Goal: Task Accomplishment & Management: Manage account settings

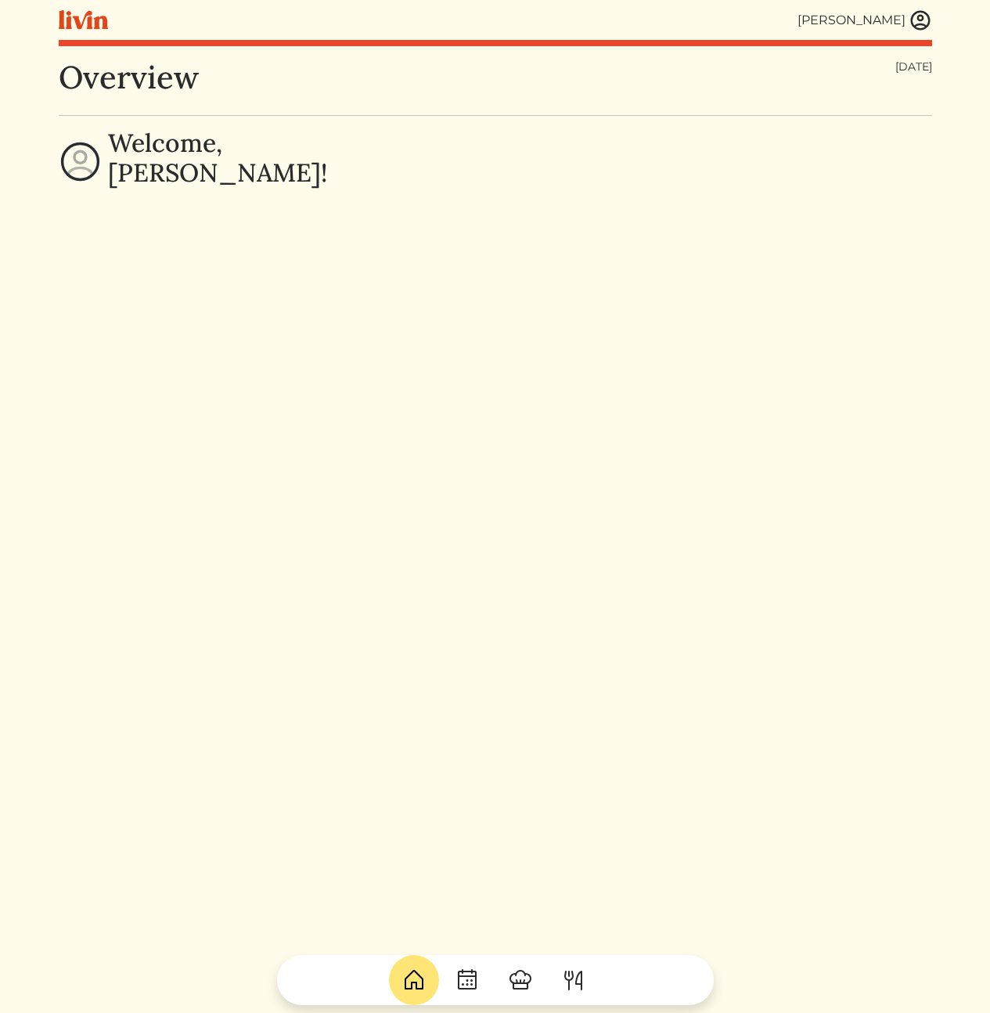
click at [923, 32] on div "[PERSON_NAME]" at bounding box center [495, 20] width 873 height 40
click at [924, 13] on img at bounding box center [920, 20] width 23 height 23
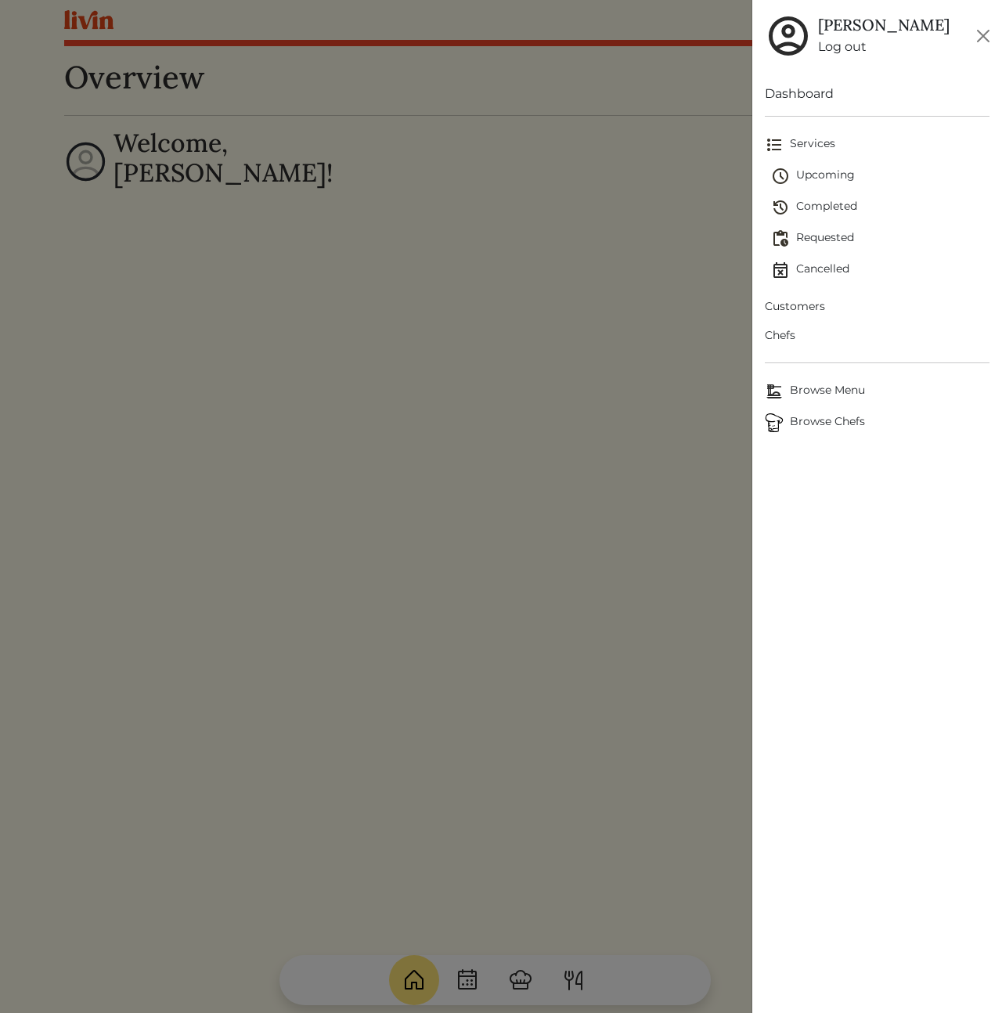
click at [795, 311] on span "Customers" at bounding box center [877, 306] width 225 height 16
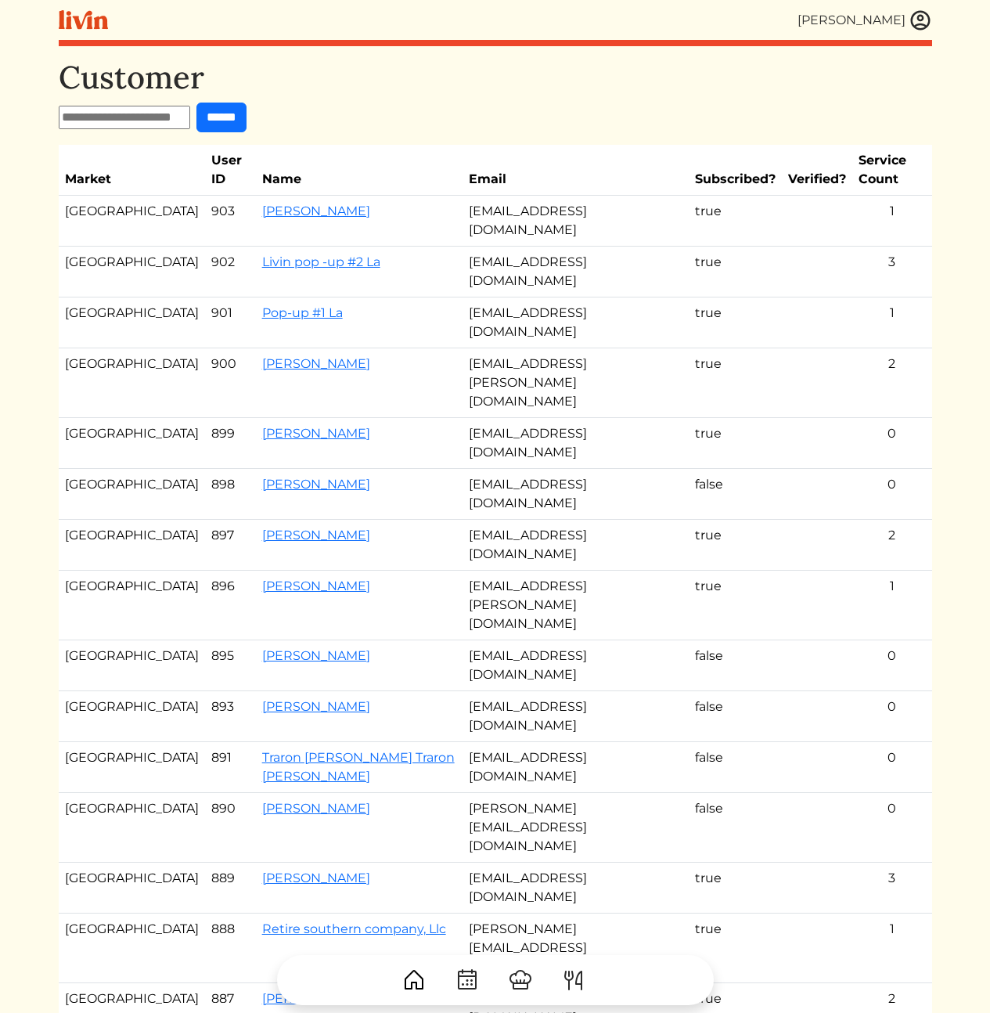
drag, startPoint x: 545, startPoint y: 185, endPoint x: 556, endPoint y: 239, distance: 55.1
click at [545, 196] on td "[EMAIL_ADDRESS][DOMAIN_NAME]" at bounding box center [575, 221] width 226 height 51
click at [556, 297] on td "[EMAIL_ADDRESS][DOMAIN_NAME]" at bounding box center [575, 322] width 226 height 51
click at [678, 771] on div "Customer ****** Market User ID Name Email Subscribed? Verified? Service Count L…" at bounding box center [495, 662] width 873 height 1207
click at [556, 348] on td "[EMAIL_ADDRESS][PERSON_NAME][DOMAIN_NAME]" at bounding box center [575, 383] width 226 height 70
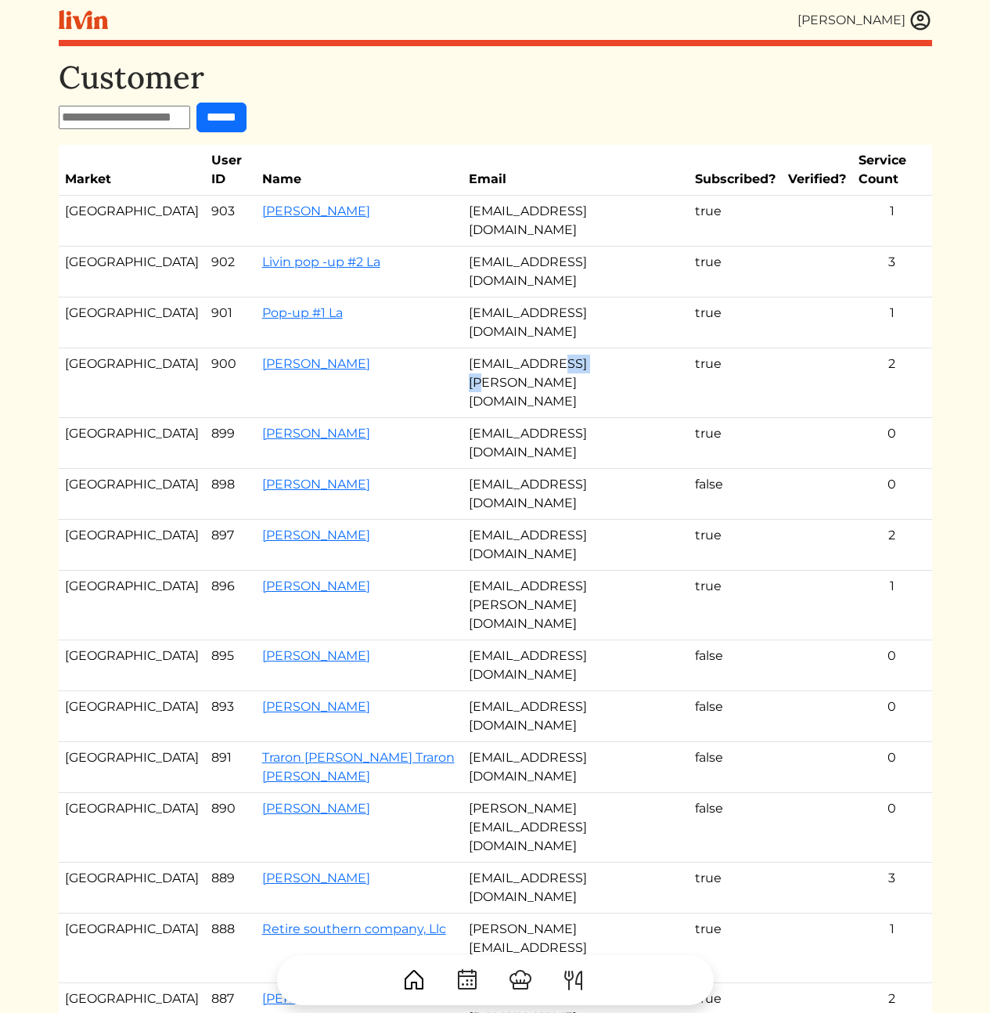
click at [556, 348] on td "jmclaughlin.scott@gmail.com" at bounding box center [575, 383] width 226 height 70
click at [262, 356] on link "[PERSON_NAME]" at bounding box center [316, 363] width 108 height 15
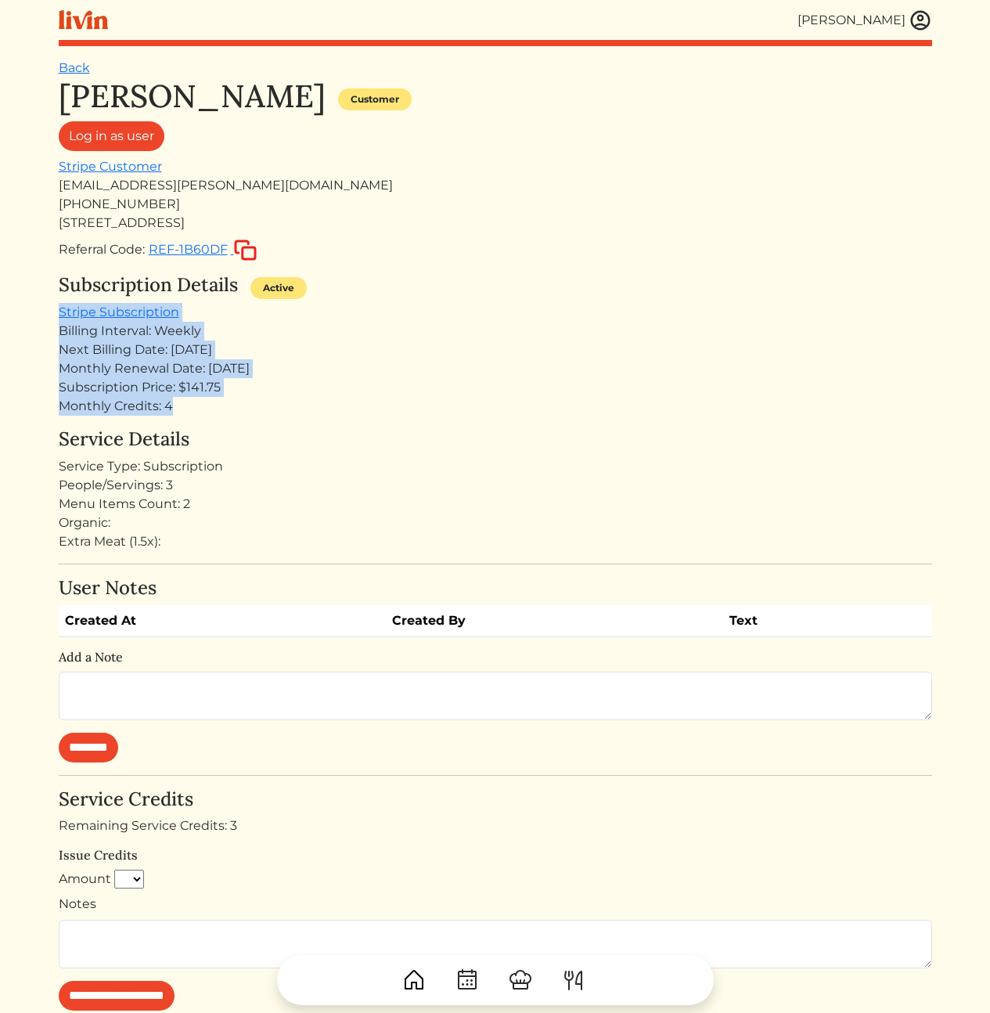
drag, startPoint x: 433, startPoint y: 286, endPoint x: 440, endPoint y: 425, distance: 138.7
click at [440, 419] on div "Jennifer Scott Customer Log in as user Stripe Customer jmclaughlin.scott@gmail.…" at bounding box center [495, 742] width 873 height 1331
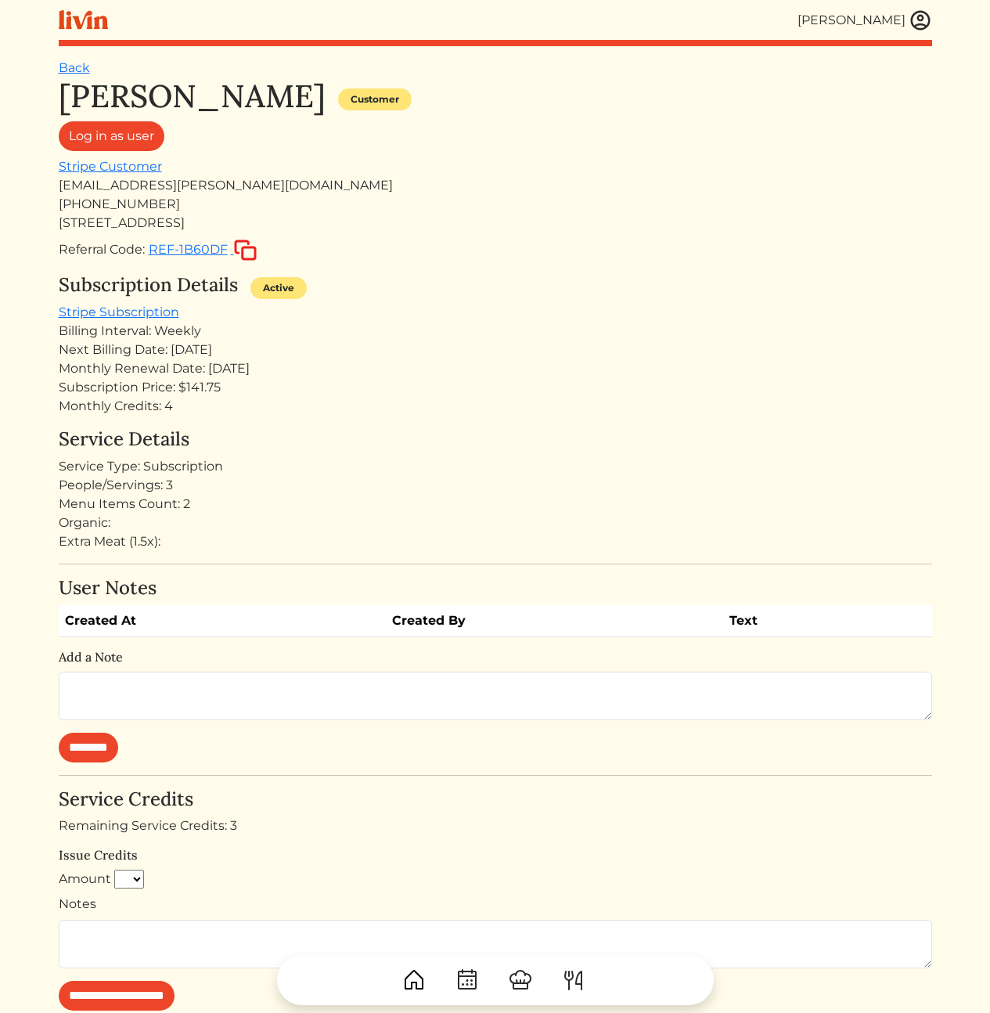
drag, startPoint x: 440, startPoint y: 429, endPoint x: 441, endPoint y: 453, distance: 24.3
click at [440, 431] on h4 "Service Details" at bounding box center [495, 439] width 873 height 23
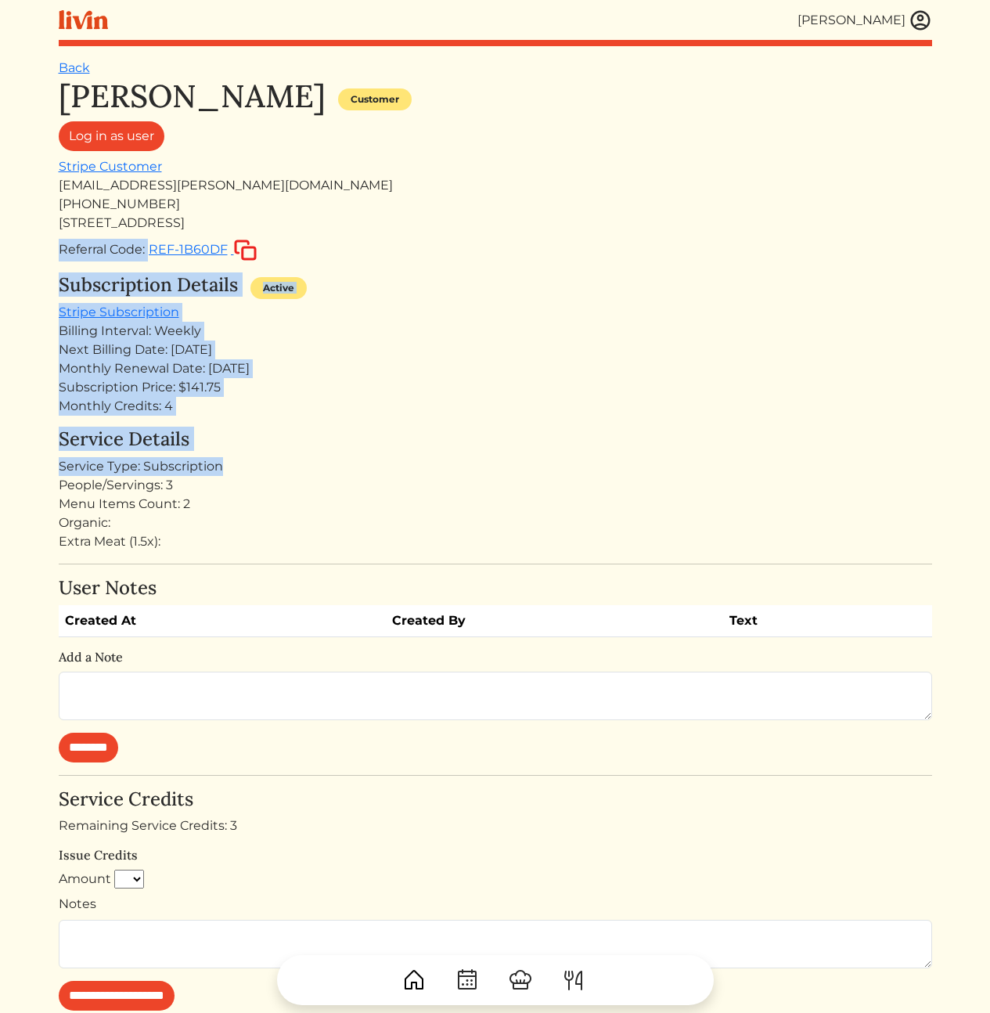
drag, startPoint x: 396, startPoint y: 237, endPoint x: 397, endPoint y: 210, distance: 27.4
click at [396, 216] on div "Jennifer Scott Customer Log in as user Stripe Customer jmclaughlin.scott@gmail.…" at bounding box center [495, 742] width 873 height 1331
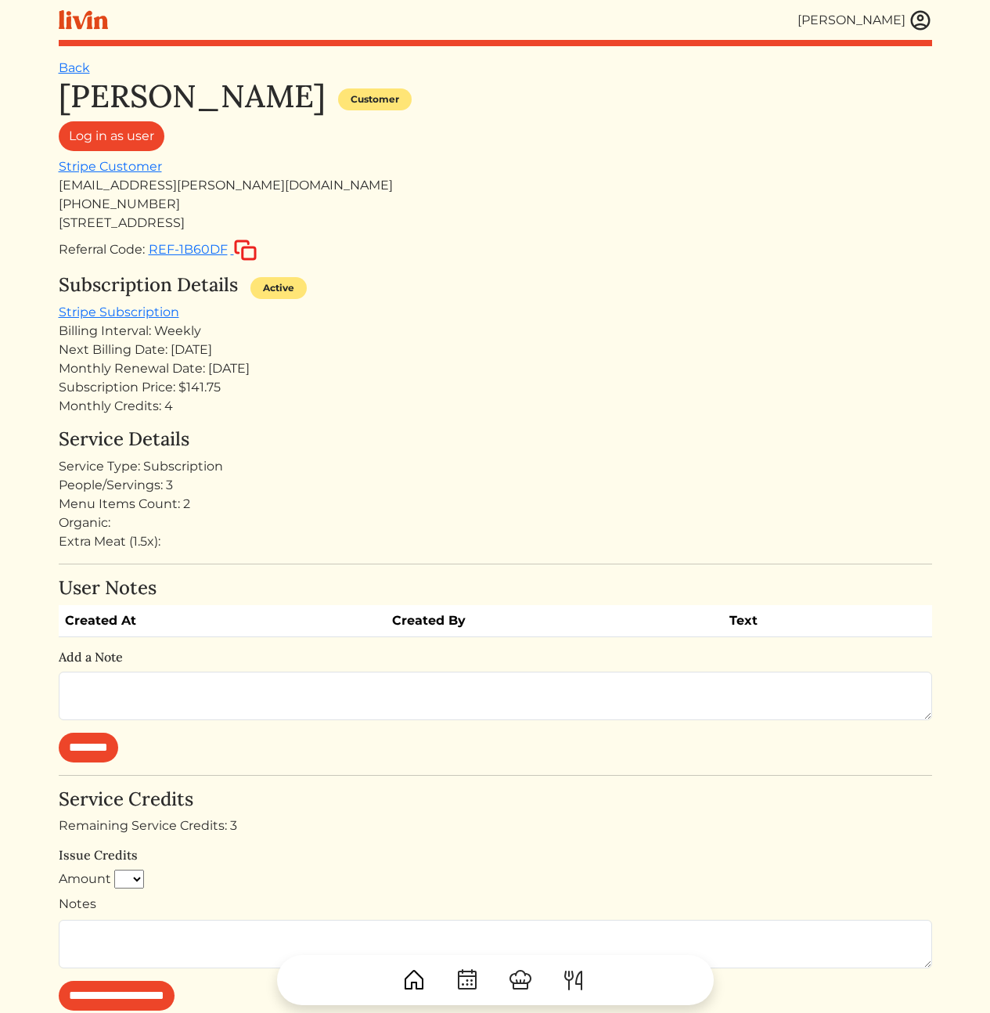
click at [397, 211] on div "+16787331141" at bounding box center [495, 204] width 873 height 19
click at [513, 391] on div "Subscription Price: $141.75" at bounding box center [495, 387] width 873 height 19
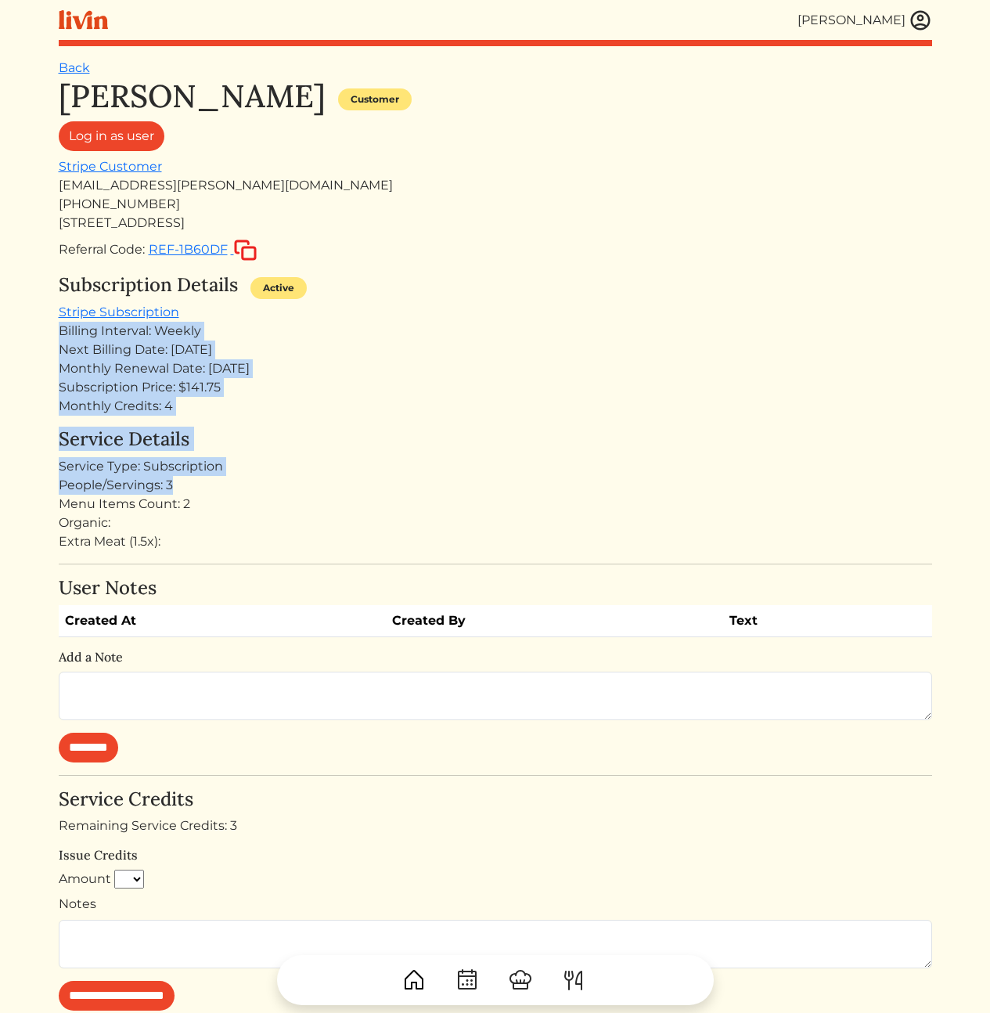
drag, startPoint x: 372, startPoint y: 481, endPoint x: 358, endPoint y: 308, distance: 173.5
click at [362, 312] on div "Jennifer Scott Customer Log in as user Stripe Customer jmclaughlin.scott@gmail.…" at bounding box center [495, 742] width 873 height 1331
click at [358, 309] on div "Subscription Details Active Stripe Subscription Billing Interval: Weekly Next B…" at bounding box center [495, 345] width 873 height 142
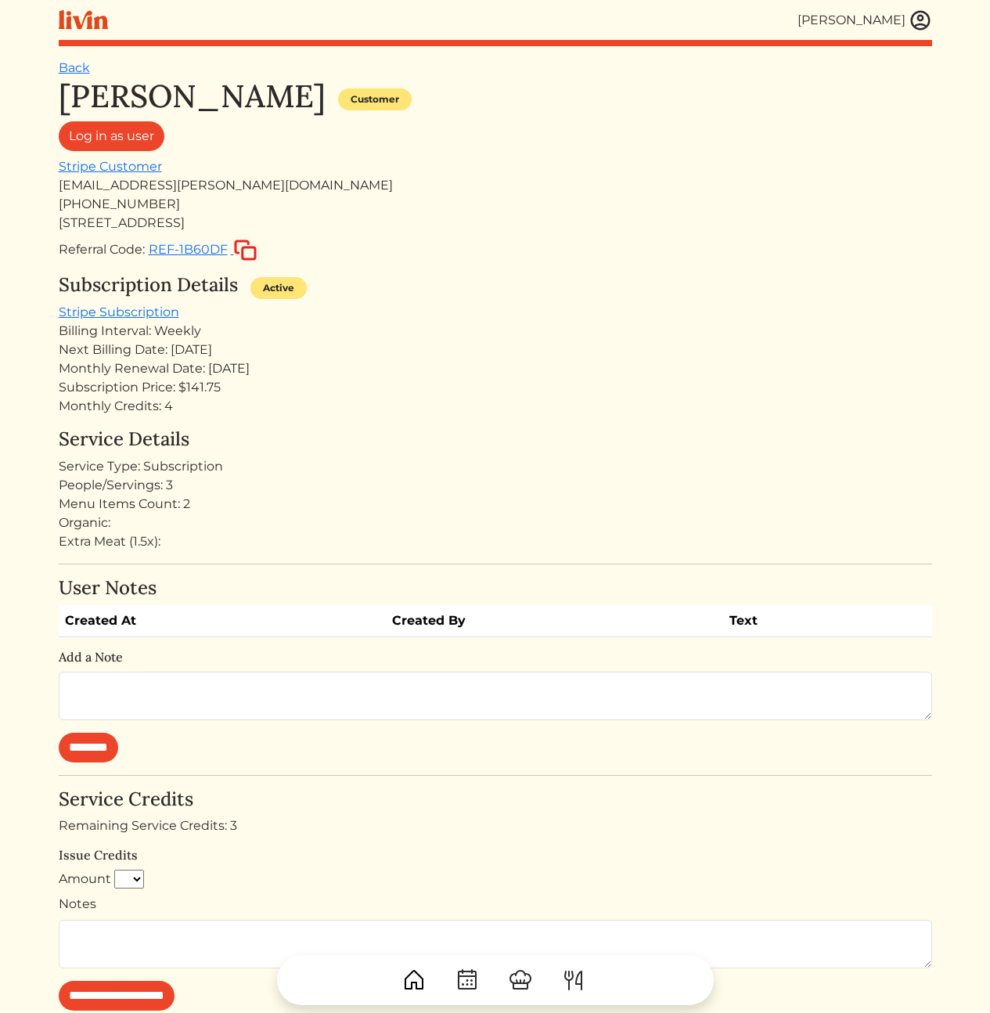
scroll to position [20, 0]
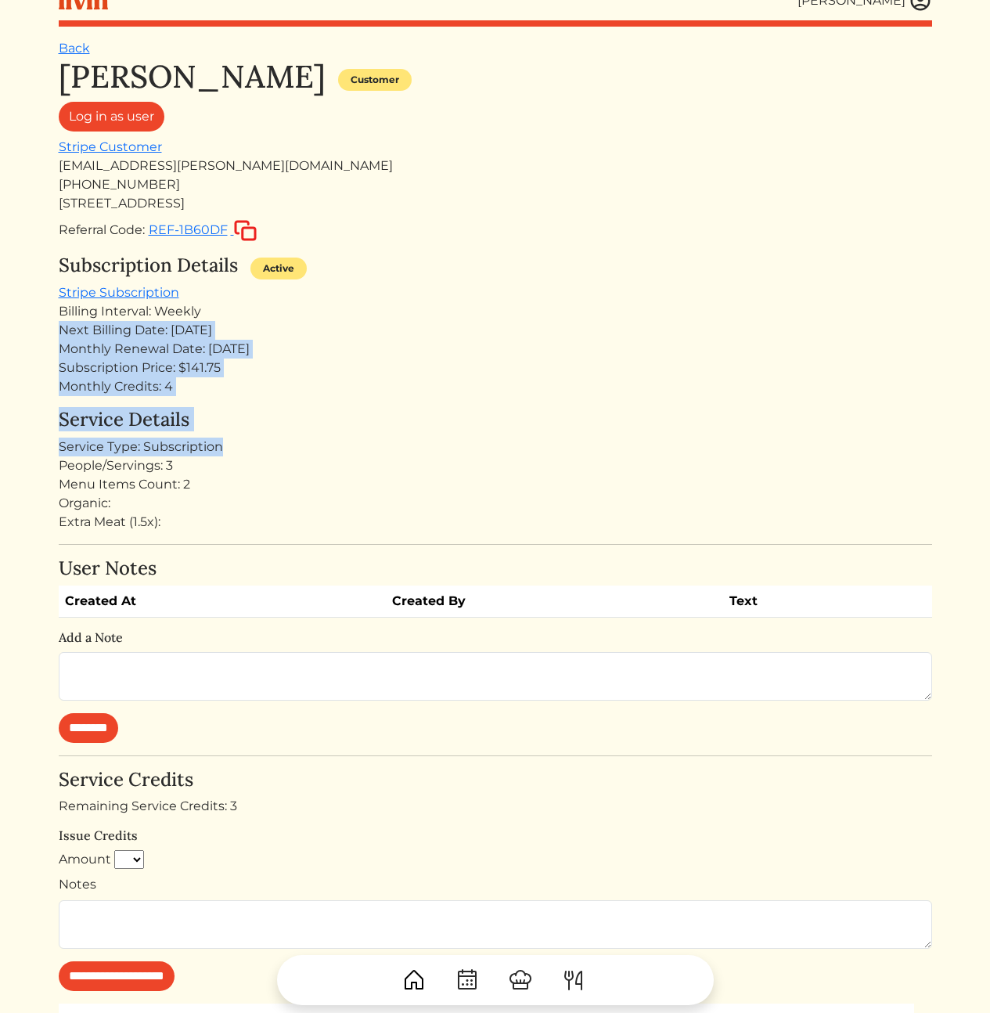
drag, startPoint x: 359, startPoint y: 394, endPoint x: 379, endPoint y: 295, distance: 100.5
click at [377, 298] on div "Jennifer Scott Customer Log in as user Stripe Customer jmclaughlin.scott@gmail.…" at bounding box center [495, 723] width 873 height 1331
click at [380, 294] on div "Subscription Details Active Stripe Subscription Billing Interval: Weekly Next B…" at bounding box center [495, 325] width 873 height 142
drag, startPoint x: 370, startPoint y: 297, endPoint x: 357, endPoint y: 416, distance: 119.7
click at [357, 415] on div "Jennifer Scott Customer Log in as user Stripe Customer jmclaughlin.scott@gmail.…" at bounding box center [495, 723] width 873 height 1331
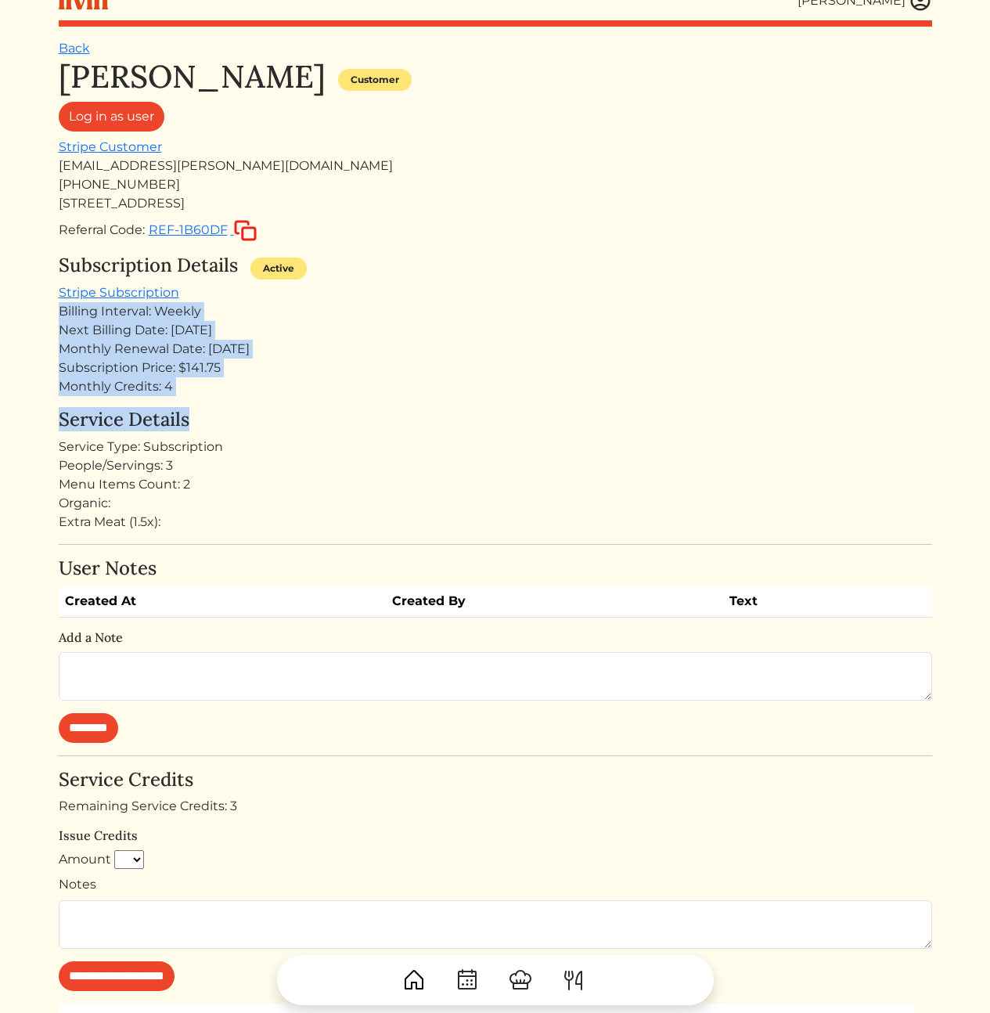
click at [357, 421] on h4 "Service Details" at bounding box center [495, 419] width 873 height 23
drag, startPoint x: 249, startPoint y: 394, endPoint x: 400, endPoint y: 321, distance: 167.6
click at [364, 318] on div "Jennifer Scott Customer Log in as user Stripe Customer jmclaughlin.scott@gmail.…" at bounding box center [495, 723] width 873 height 1331
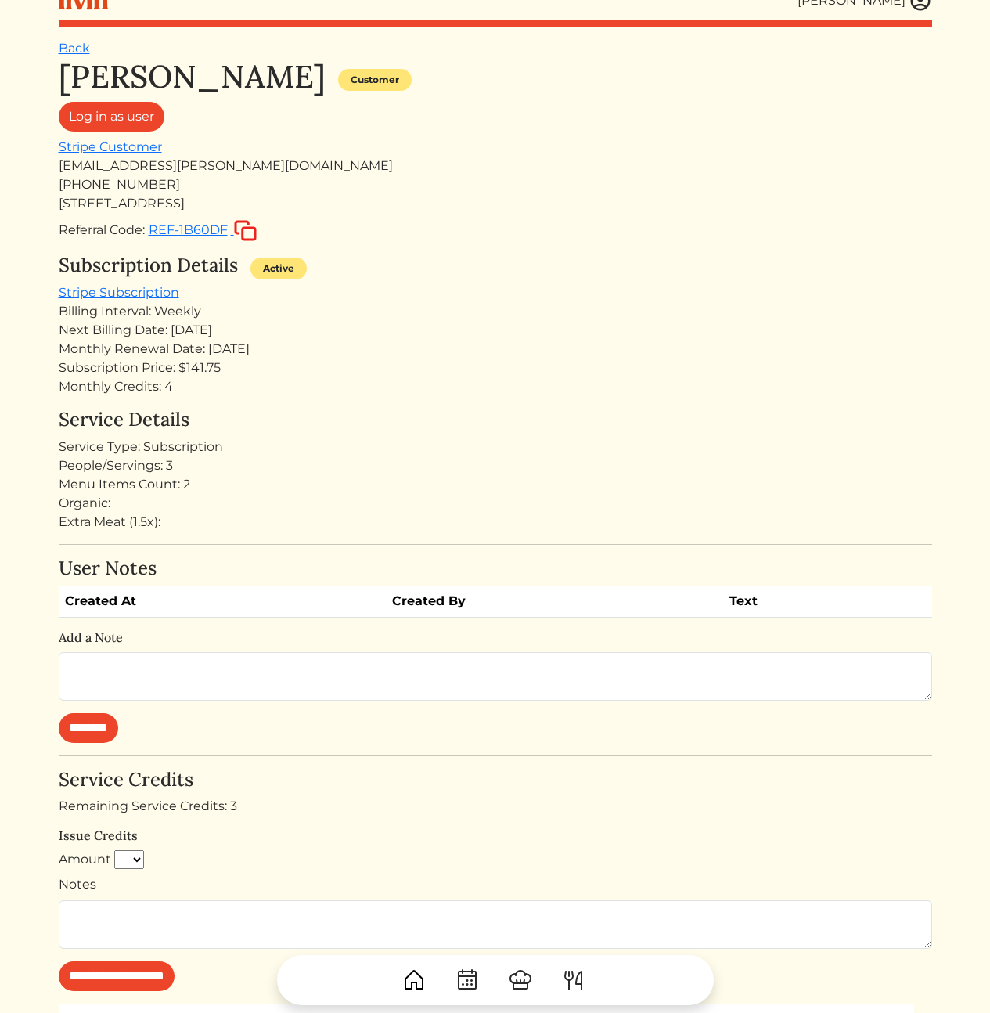
click at [400, 321] on div "Next Billing Date: Aug 12, 2025" at bounding box center [495, 330] width 873 height 19
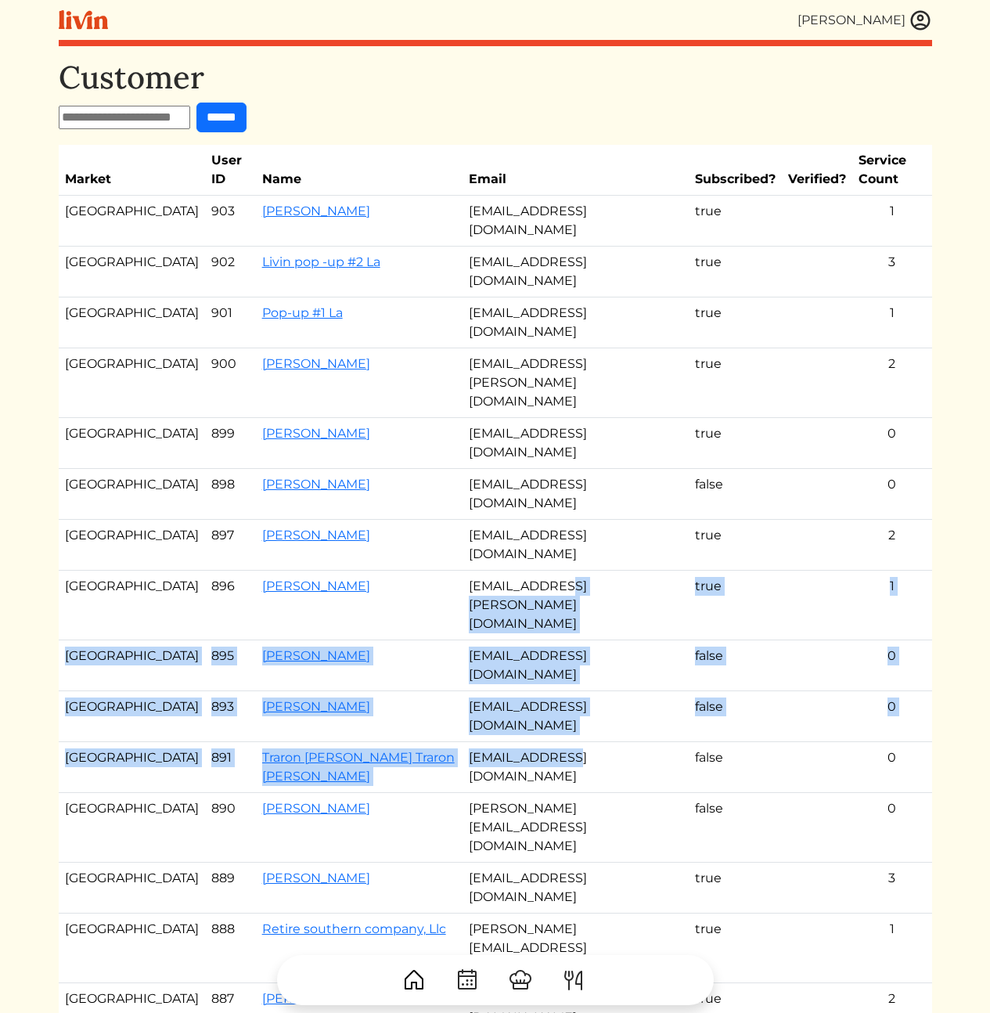
drag, startPoint x: 545, startPoint y: 430, endPoint x: 560, endPoint y: 523, distance: 94.3
click at [557, 520] on tbody "Los Angeles 903 Rosa Hill rosabellehill@gmail.com true 1 Los Angeles 902 Livin …" at bounding box center [495, 615] width 873 height 838
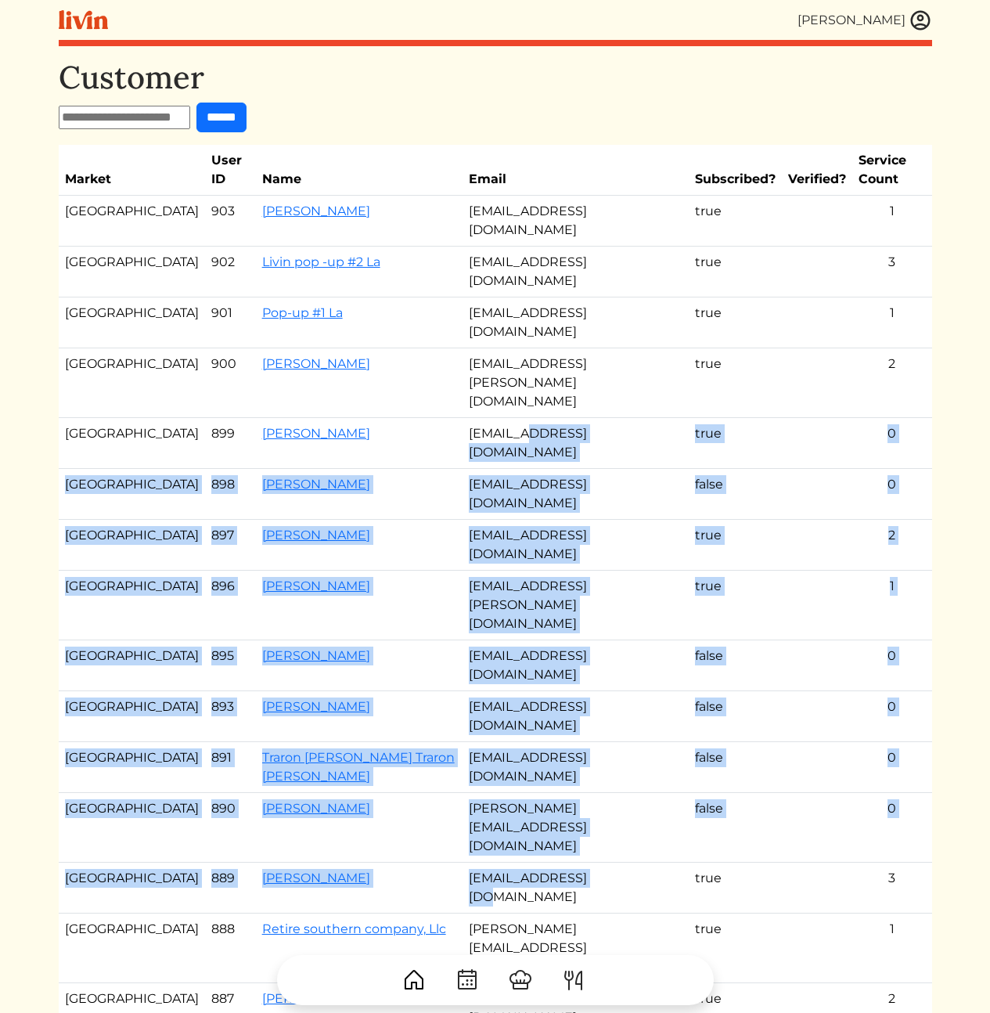
drag, startPoint x: 635, startPoint y: 567, endPoint x: 510, endPoint y: 313, distance: 282.8
click at [510, 313] on tbody "Los Angeles 903 Rosa Hill rosabellehill@gmail.com true 1 Los Angeles 902 Livin …" at bounding box center [495, 615] width 873 height 838
click at [510, 418] on td "codyrpeterson@gmail.com" at bounding box center [575, 443] width 226 height 51
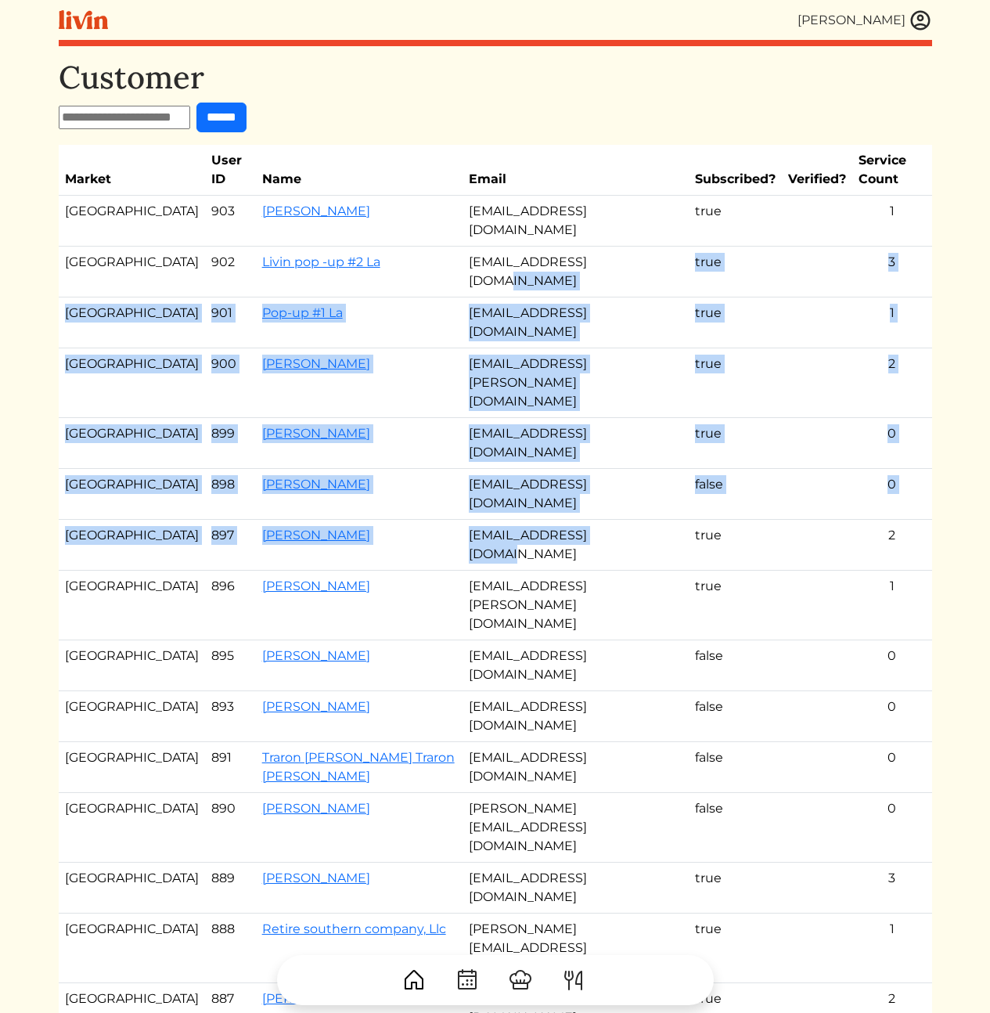
drag, startPoint x: 501, startPoint y: 329, endPoint x: 570, endPoint y: 481, distance: 167.4
click at [555, 470] on tbody "Los Angeles 903 Rosa Hill rosabellehill@gmail.com true 1 Los Angeles 902 Livin …" at bounding box center [495, 615] width 873 height 838
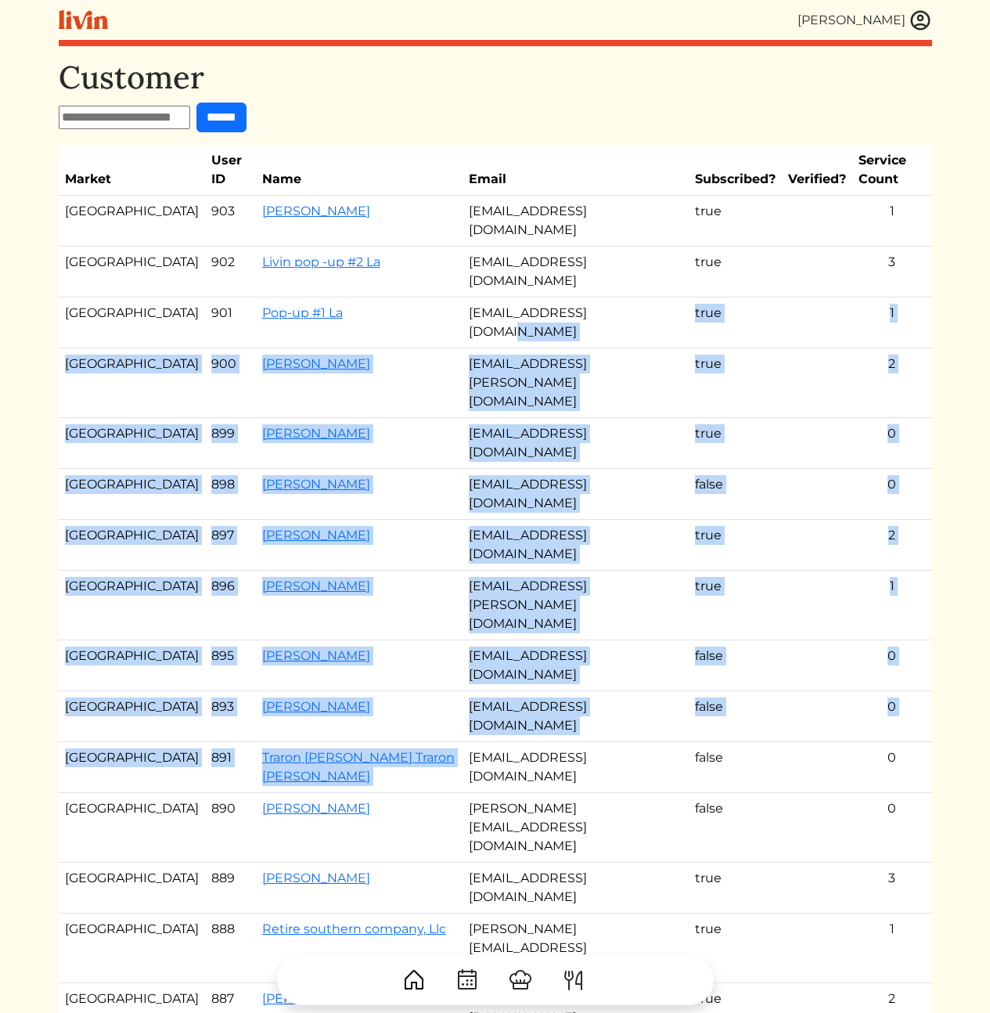
drag, startPoint x: 639, startPoint y: 502, endPoint x: 491, endPoint y: 252, distance: 290.5
click at [494, 261] on tbody "Los Angeles 903 Rosa Hill rosabellehill@gmail.com true 1 Los Angeles 902 Livin …" at bounding box center [495, 615] width 873 height 838
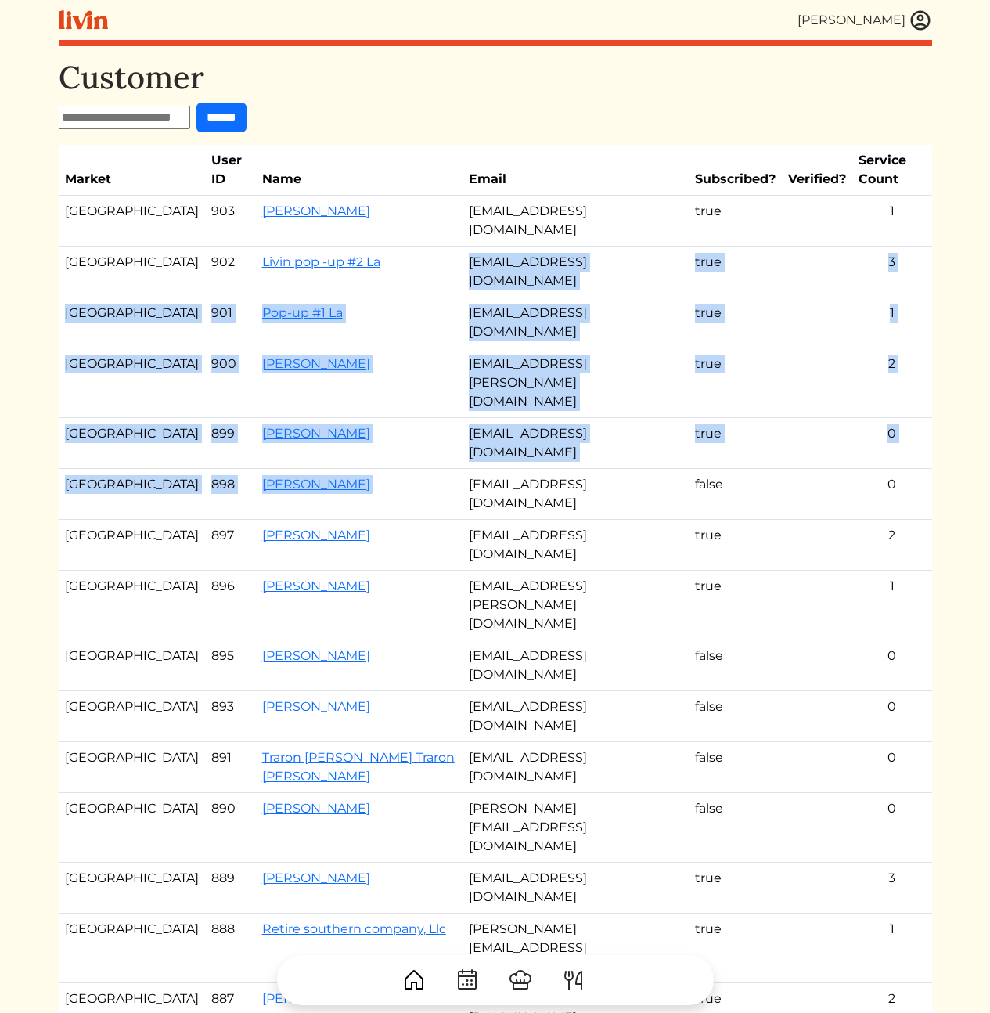
drag, startPoint x: 459, startPoint y: 211, endPoint x: 571, endPoint y: 383, distance: 205.8
click at [555, 370] on tbody "Los Angeles 903 Rosa Hill rosabellehill@gmail.com true 1 Los Angeles 902 Livin …" at bounding box center [495, 615] width 873 height 838
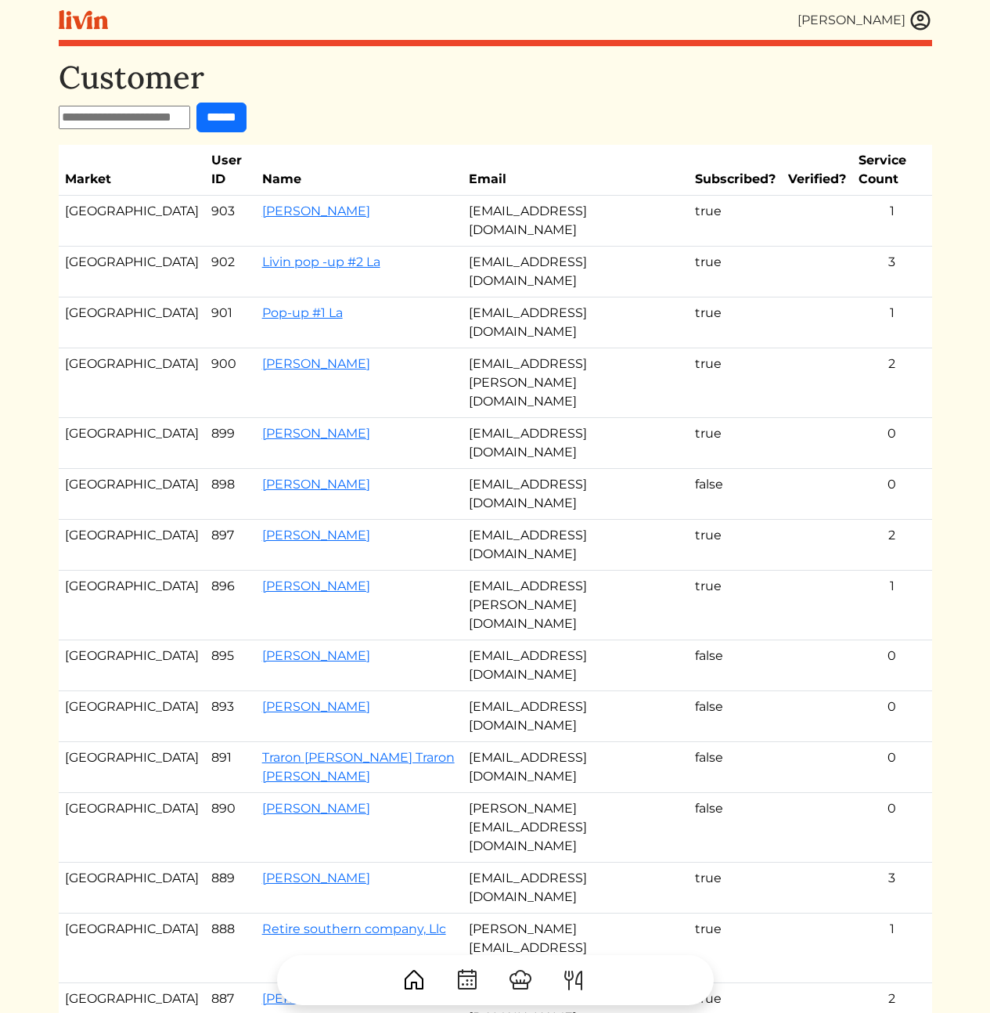
click at [598, 570] on td "ajay.relan@gmail.com" at bounding box center [575, 605] width 226 height 70
click at [518, 246] on td "hello@chooslivin.com" at bounding box center [575, 271] width 226 height 51
click at [638, 246] on td "hello@chooslivin.com" at bounding box center [575, 271] width 226 height 51
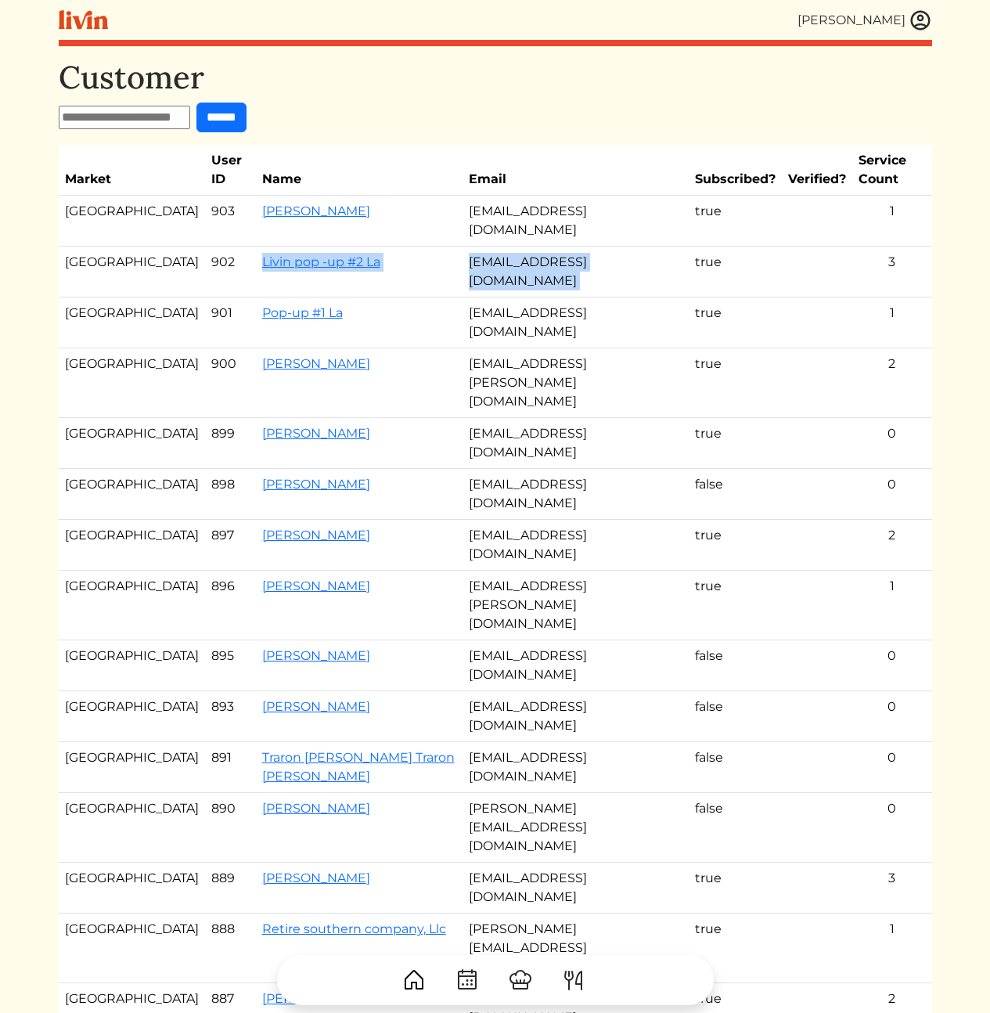
drag, startPoint x: 636, startPoint y: 225, endPoint x: 502, endPoint y: 220, distance: 134.7
click at [462, 246] on td "hello@chooslivin.com" at bounding box center [575, 271] width 226 height 51
click at [508, 246] on td "hello@chooslivin.com" at bounding box center [575, 271] width 226 height 51
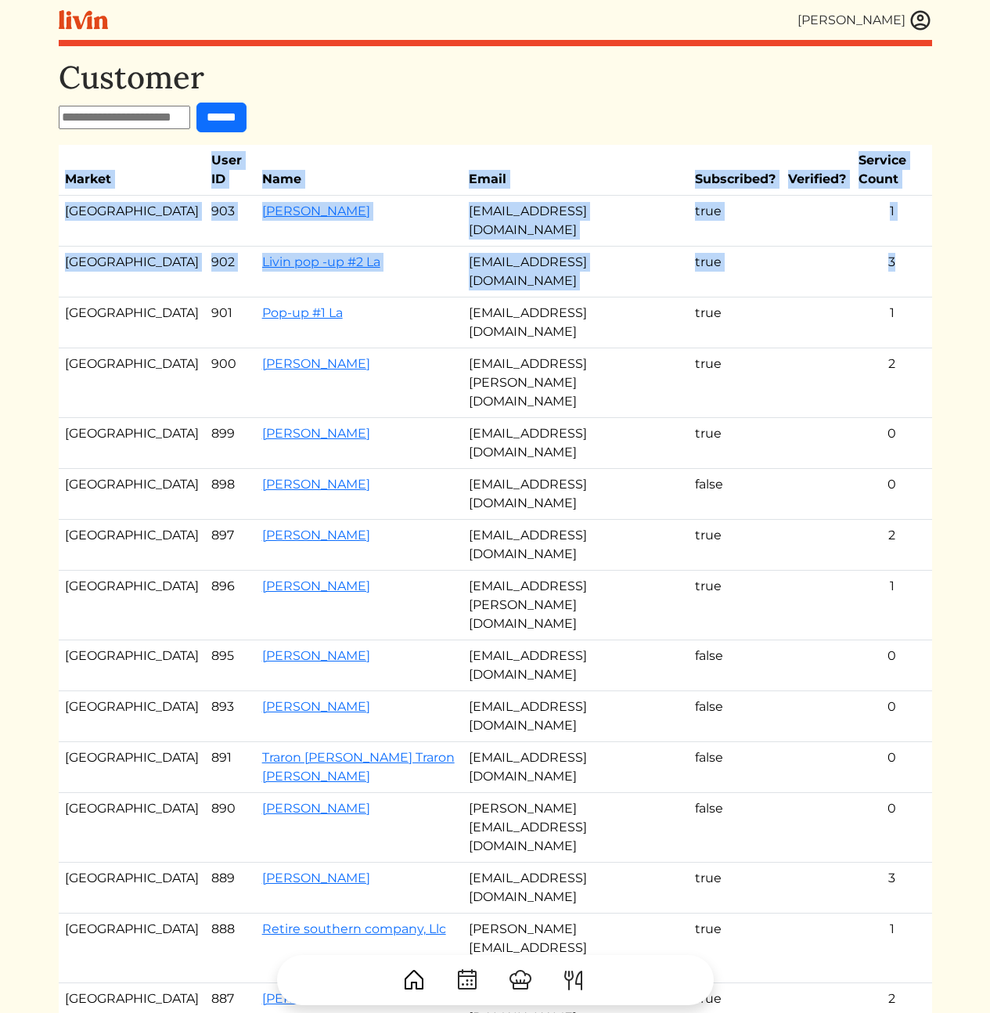
drag, startPoint x: 907, startPoint y: 226, endPoint x: 59, endPoint y: 218, distance: 847.5
click at [57, 216] on div "Calvin Wang Calvin Wang Log out Dashboard Services Upcoming Completed Requested…" at bounding box center [495, 603] width 892 height 1207
click at [63, 246] on td "Los Angeles" at bounding box center [132, 271] width 146 height 51
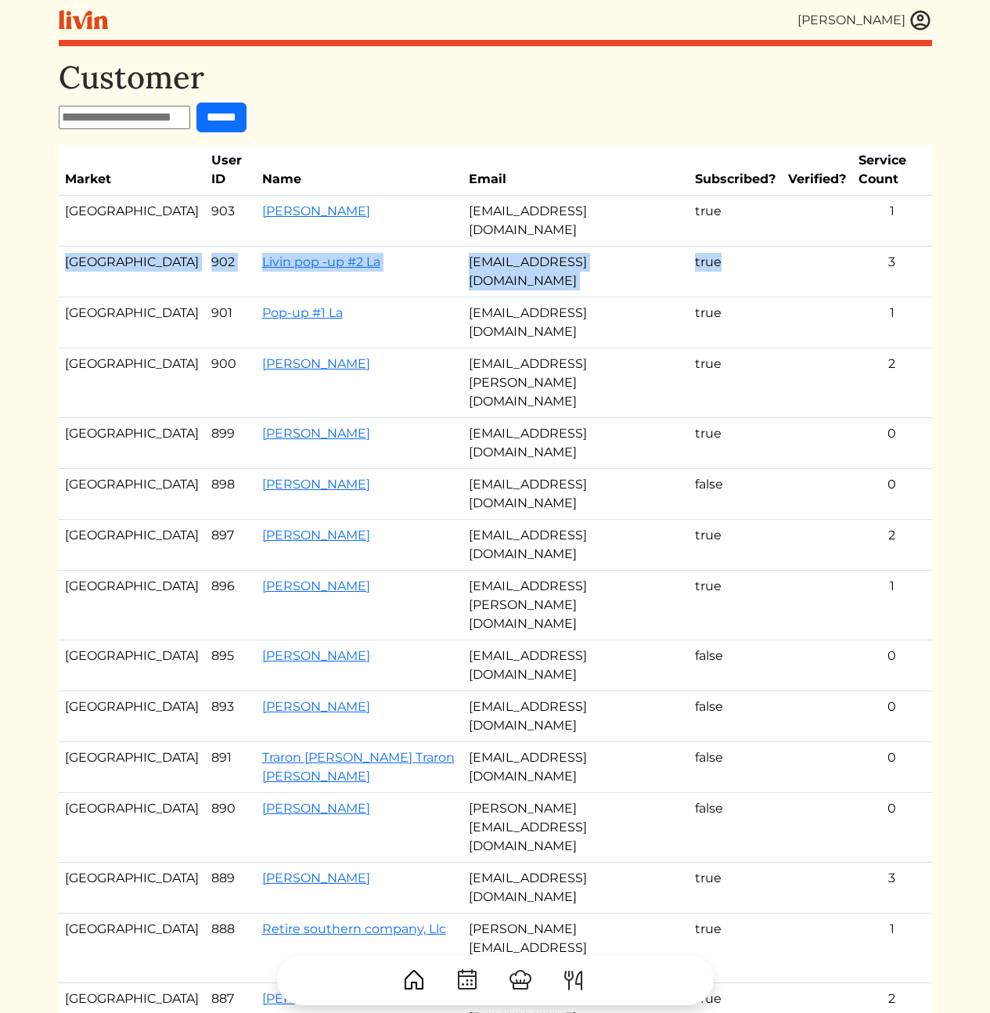
drag, startPoint x: 64, startPoint y: 223, endPoint x: 729, endPoint y: 216, distance: 665.2
click at [729, 246] on tr "Los Angeles 902 Livin pop -up #2 La hello@chooslivin.com true 3" at bounding box center [495, 271] width 873 height 51
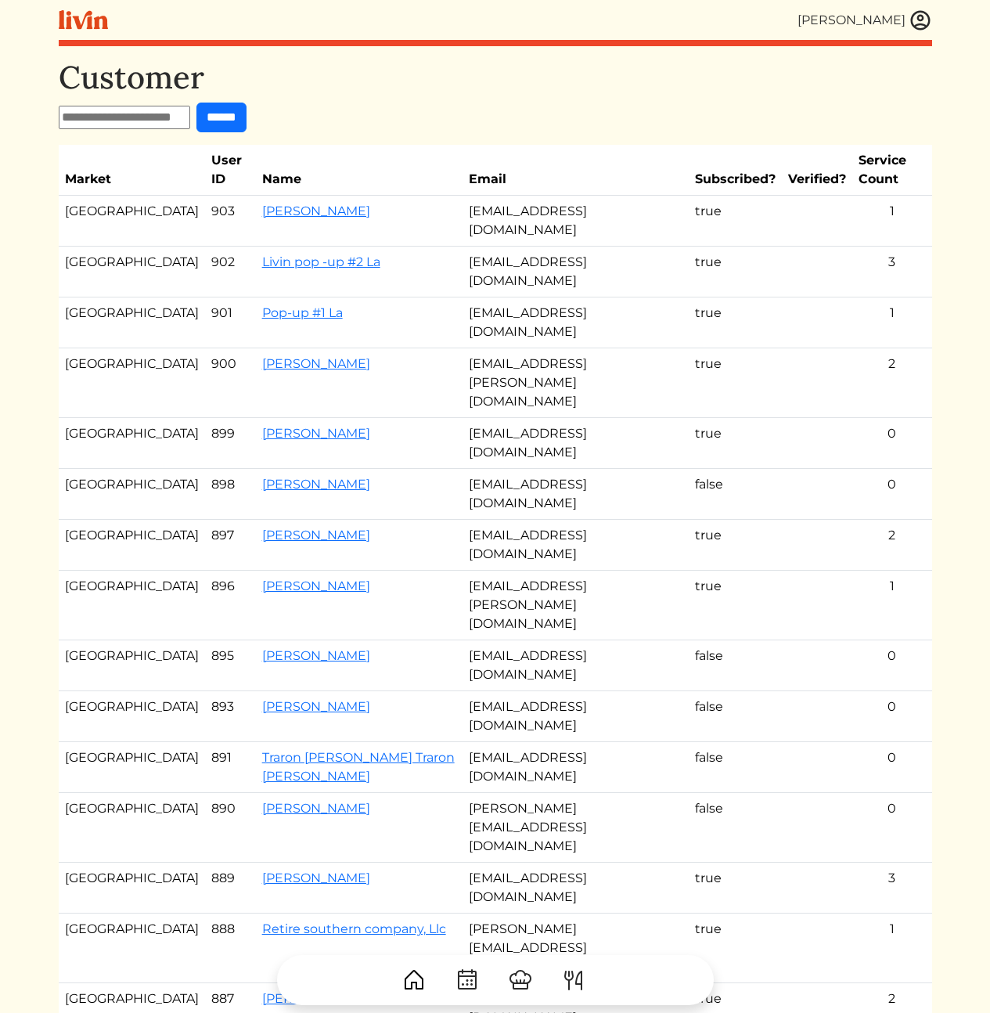
click at [782, 246] on td at bounding box center [817, 271] width 70 height 51
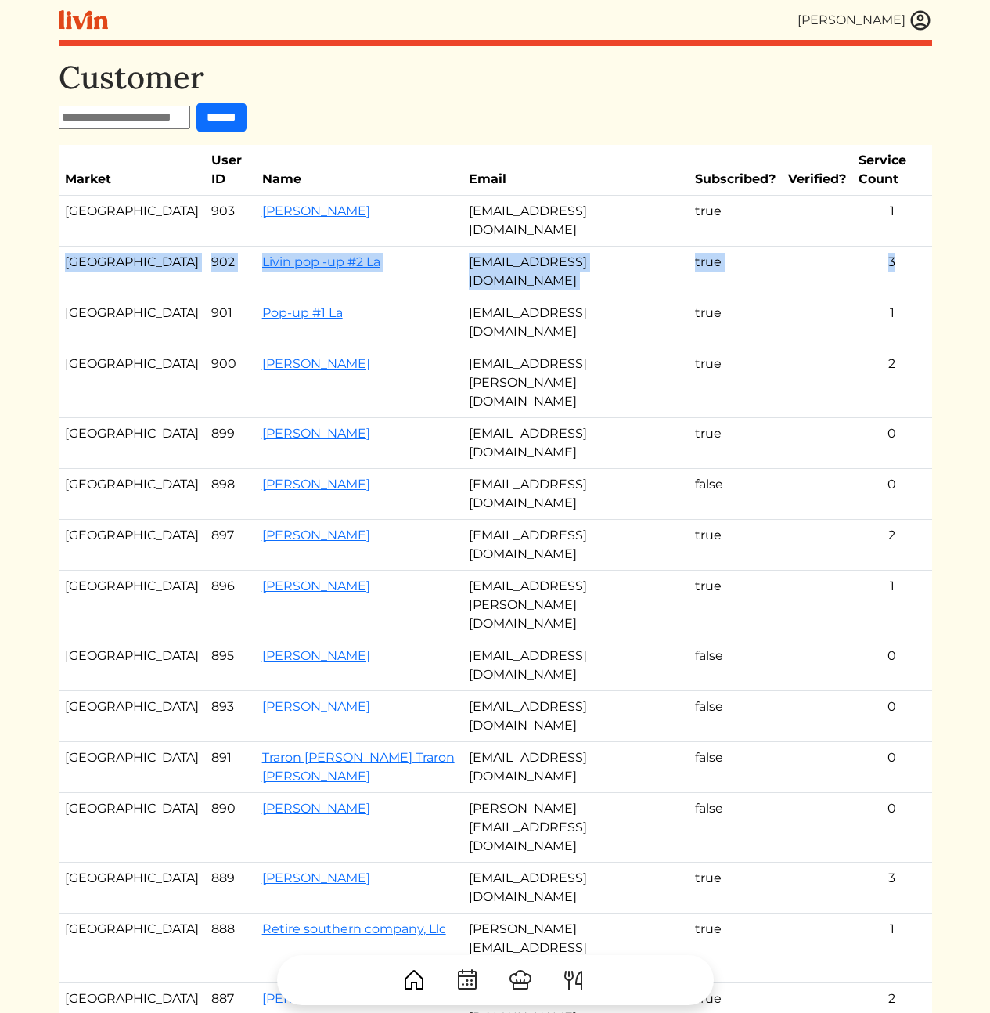
drag, startPoint x: 803, startPoint y: 229, endPoint x: 60, endPoint y: 228, distance: 742.6
click at [60, 246] on tr "Los Angeles 902 Livin pop -up #2 La hello@chooslivin.com true 3" at bounding box center [495, 271] width 873 height 51
click at [60, 246] on td "Los Angeles" at bounding box center [132, 271] width 146 height 51
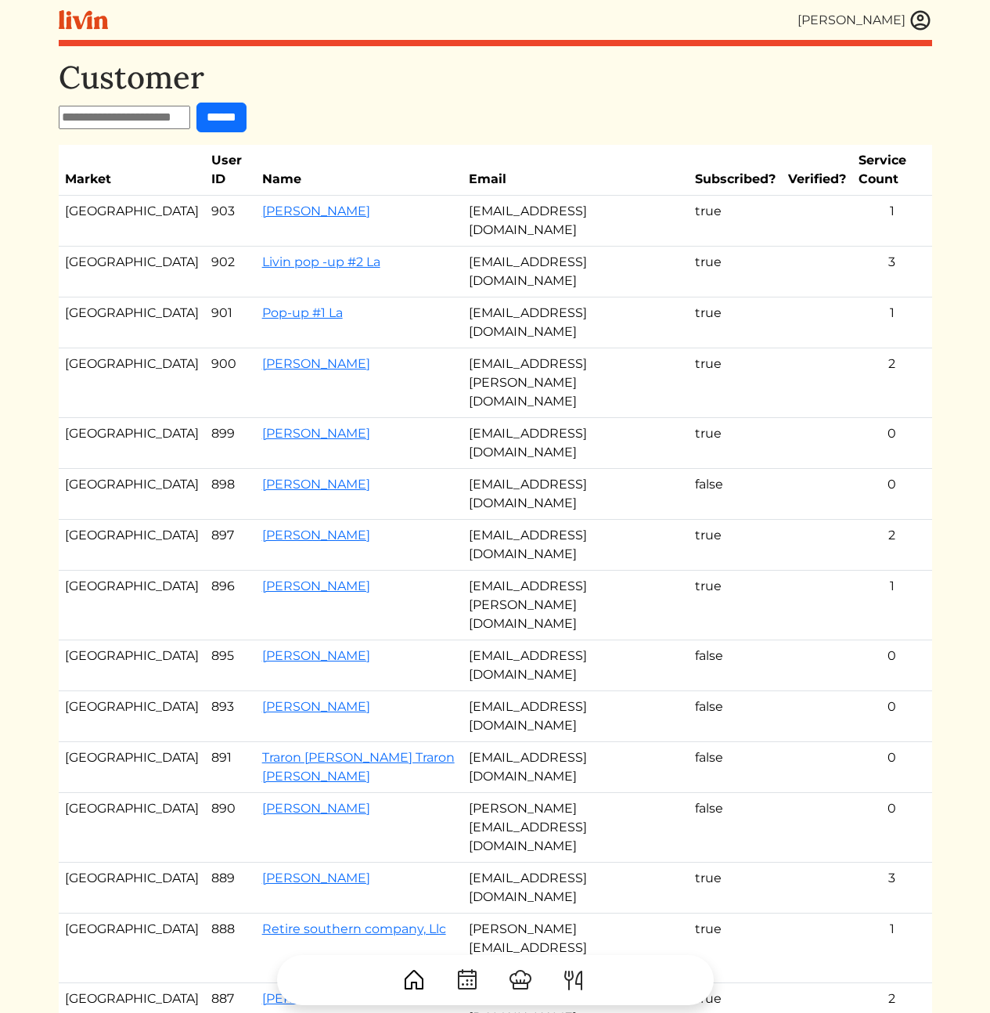
drag, startPoint x: 402, startPoint y: 233, endPoint x: 784, endPoint y: 218, distance: 382.2
click at [784, 246] on tr "Los Angeles 902 Livin pop -up #2 La hello@chooslivin.com true 3" at bounding box center [495, 271] width 873 height 51
click at [529, 246] on td "hello@chooslivin.com" at bounding box center [575, 271] width 226 height 51
click at [689, 297] on td "true" at bounding box center [735, 322] width 93 height 51
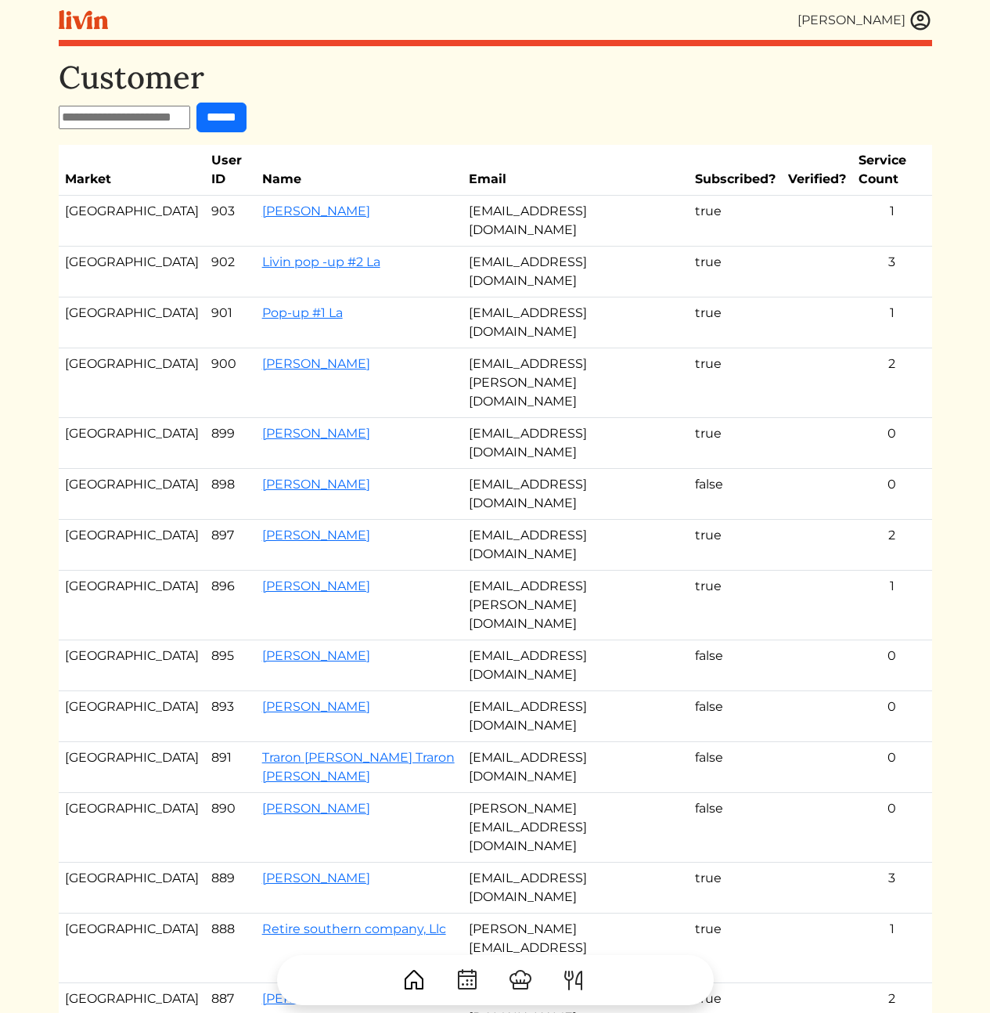
click at [559, 297] on td "hello@chooselivin.com" at bounding box center [575, 322] width 226 height 51
drag, startPoint x: 495, startPoint y: 236, endPoint x: 693, endPoint y: 260, distance: 199.4
click at [650, 250] on tbody "Los Angeles 903 Rosa Hill rosabellehill@gmail.com true 1 Los Angeles 902 Livin …" at bounding box center [495, 615] width 873 height 838
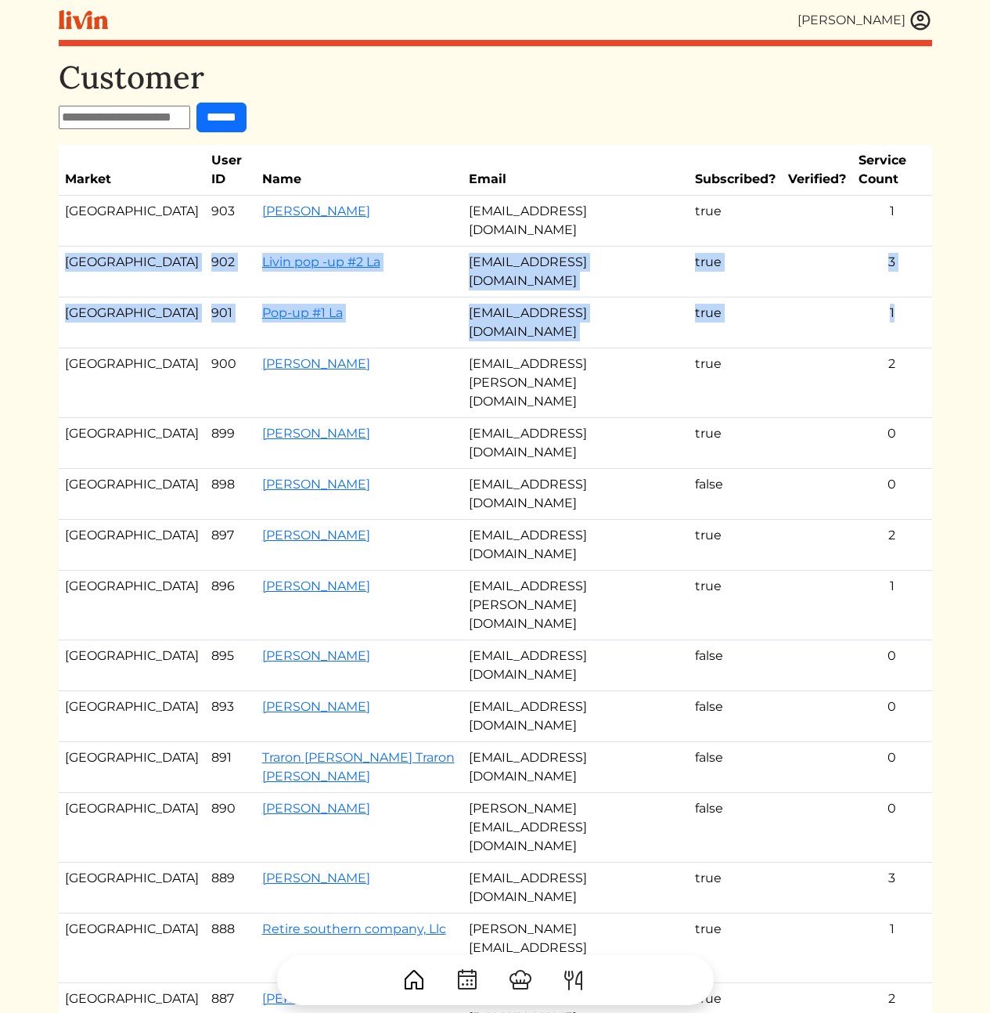
drag, startPoint x: 908, startPoint y: 250, endPoint x: 898, endPoint y: 203, distance: 48.6
click at [898, 203] on tbody "Los Angeles 903 Rosa Hill rosabellehill@gmail.com true 1 Los Angeles 902 Livin …" at bounding box center [495, 615] width 873 height 838
click at [898, 246] on td "3" at bounding box center [892, 271] width 80 height 51
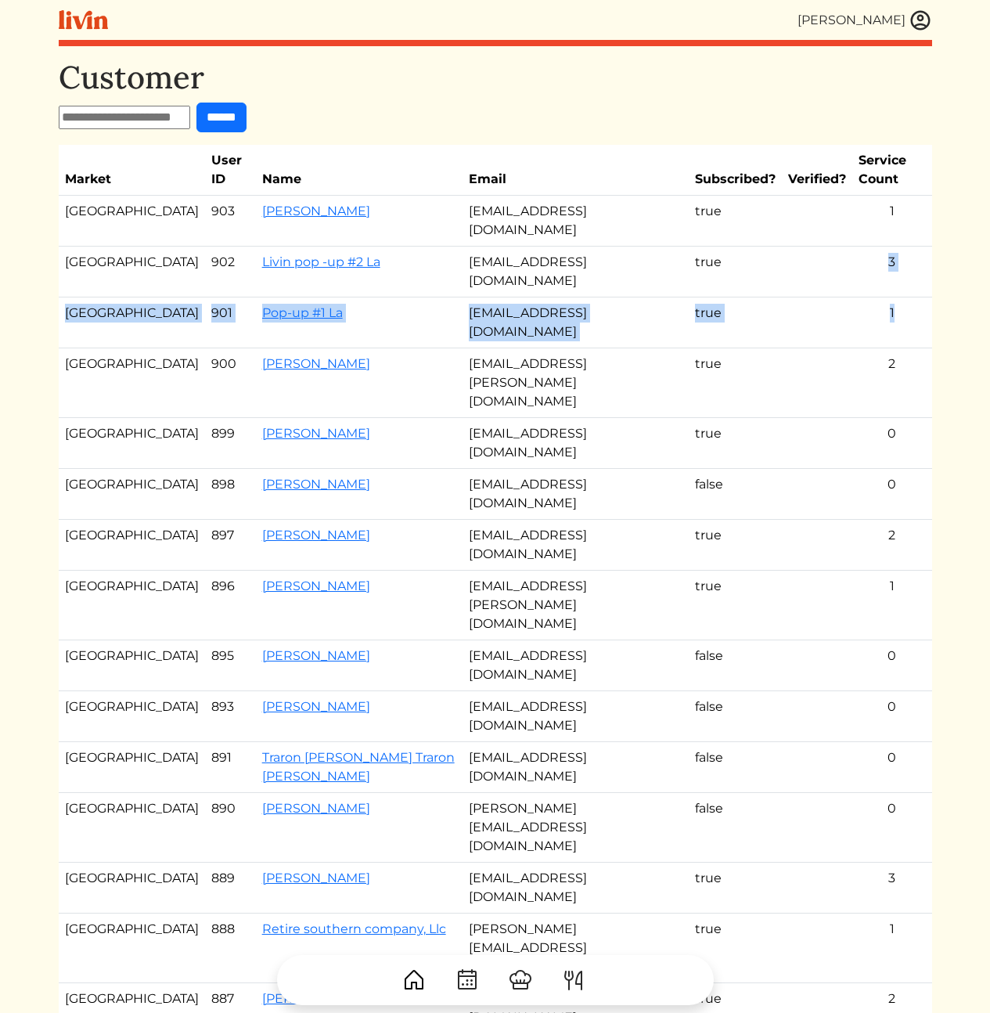
drag, startPoint x: 899, startPoint y: 212, endPoint x: 916, endPoint y: 259, distance: 50.0
click at [916, 257] on tbody "Los Angeles 903 Rosa Hill rosabellehill@gmail.com true 1 Los Angeles 902 Livin …" at bounding box center [495, 615] width 873 height 838
click at [916, 297] on td "1" at bounding box center [892, 322] width 80 height 51
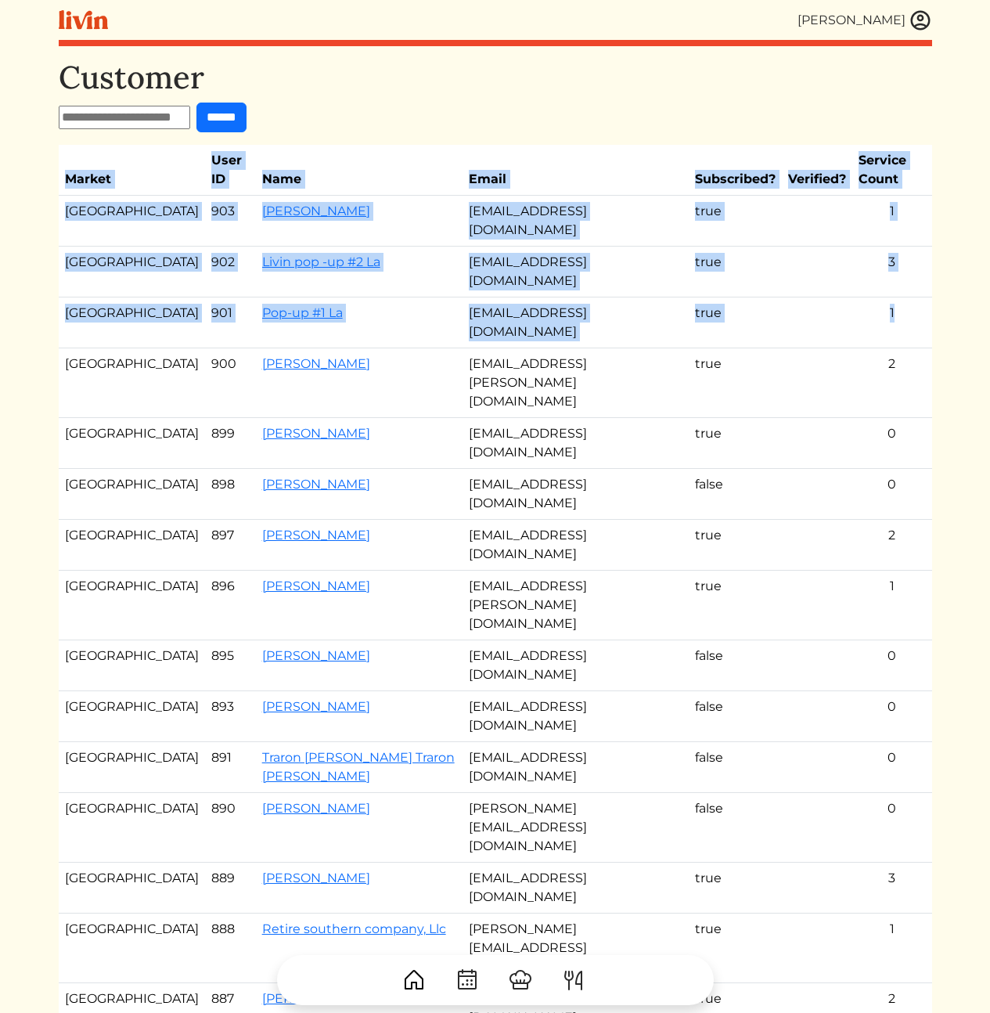
drag, startPoint x: 916, startPoint y: 259, endPoint x: 948, endPoint y: 201, distance: 65.8
click at [948, 201] on html "Calvin Wang Calvin Wang Log out Dashboard Services Upcoming Completed Requested…" at bounding box center [495, 506] width 990 height 1013
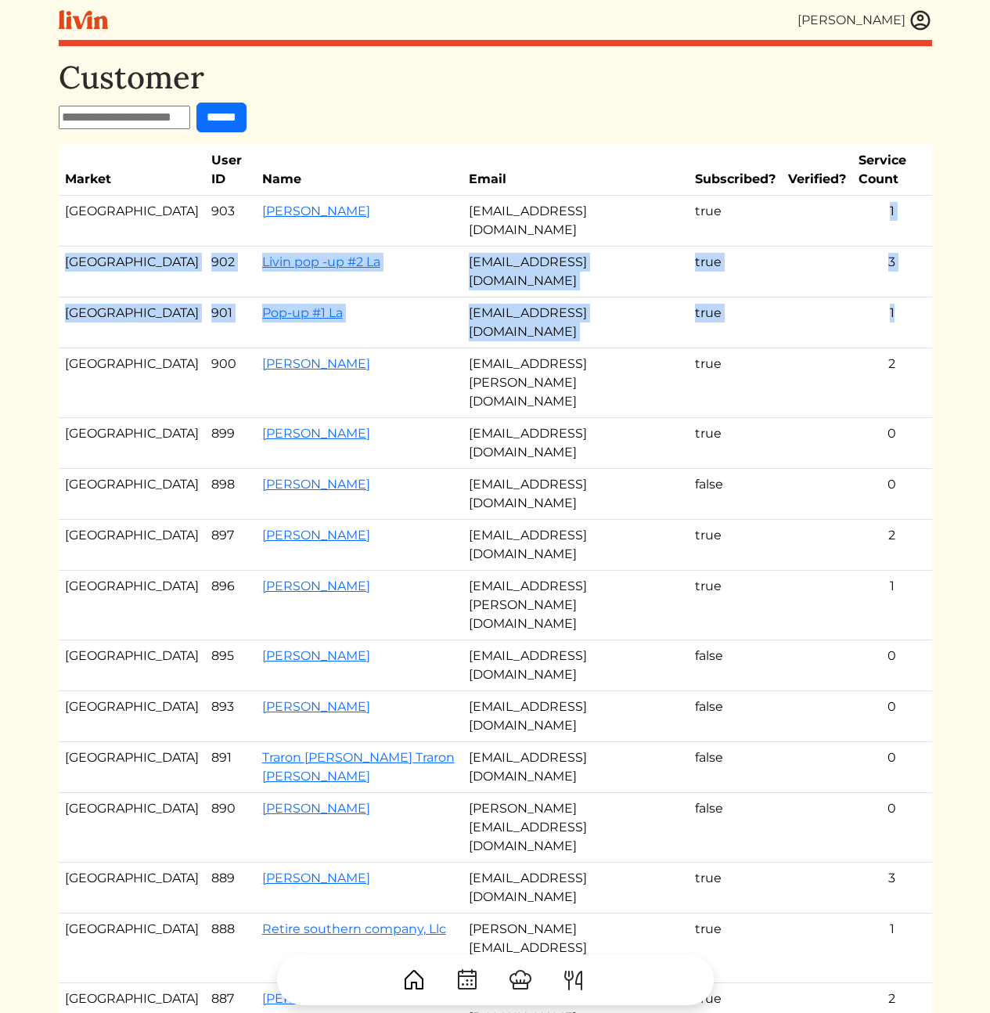
drag, startPoint x: 873, startPoint y: 201, endPoint x: 916, endPoint y: 257, distance: 70.8
click at [916, 255] on tbody "Los Angeles 903 Rosa Hill rosabellehill@gmail.com true 1 Los Angeles 902 Livin …" at bounding box center [495, 615] width 873 height 838
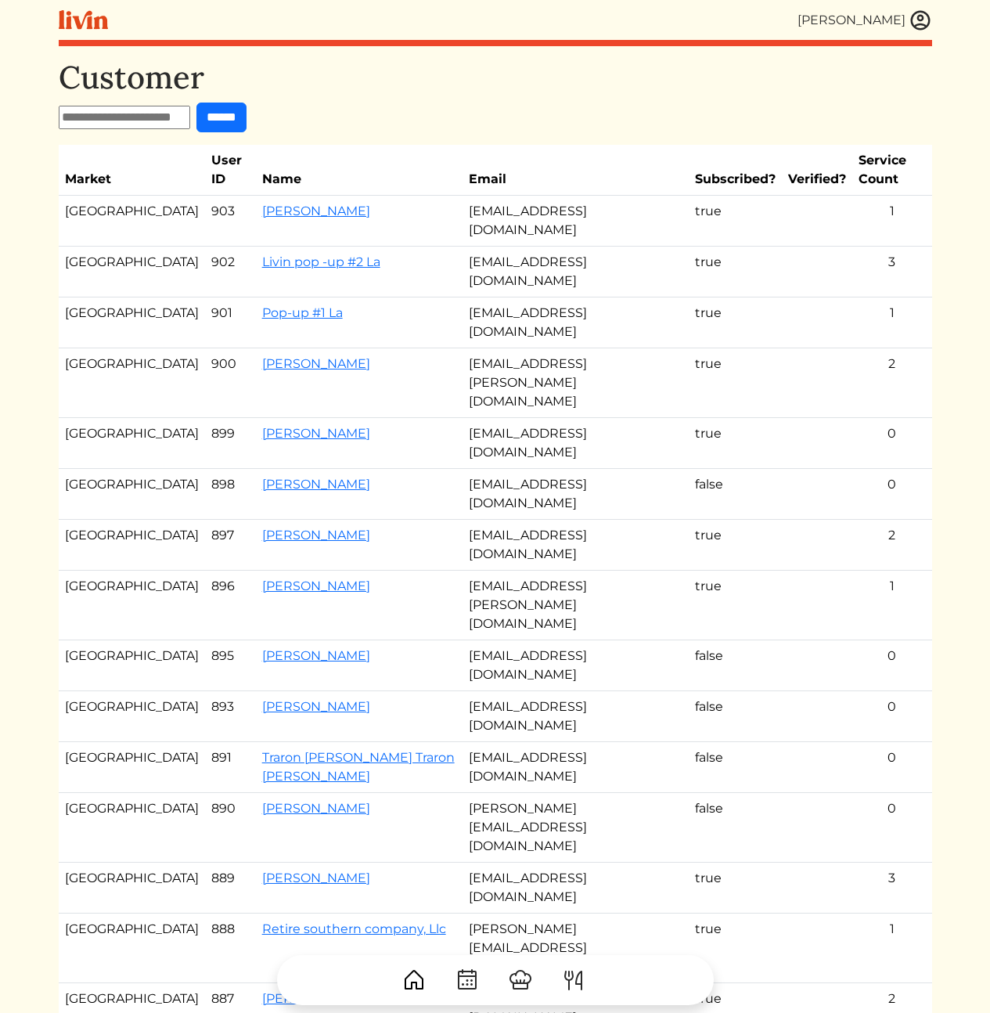
click at [917, 297] on td "1" at bounding box center [892, 322] width 80 height 51
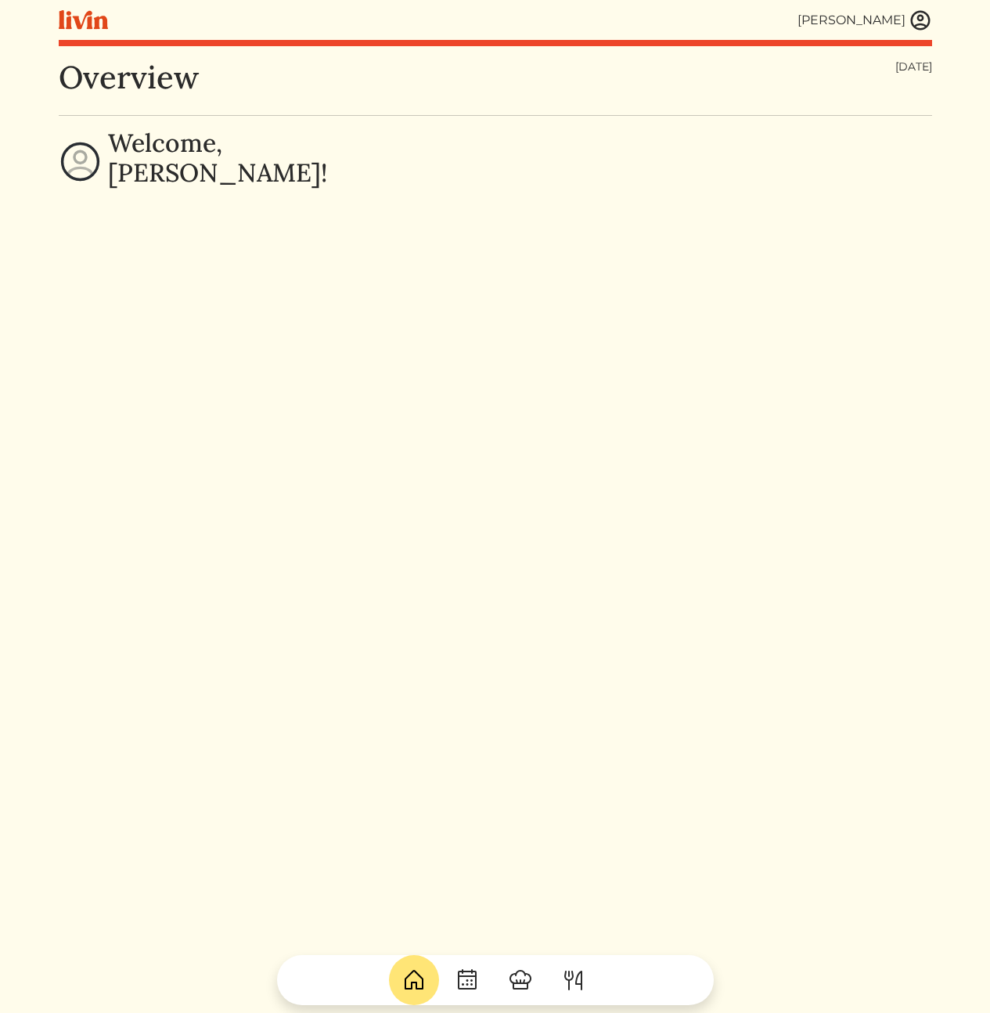
click at [932, 28] on div "Calvin Wang Calvin Wang Log out Dashboard Services Upcoming Completed Requested…" at bounding box center [495, 506] width 892 height 1013
click at [926, 19] on img at bounding box center [920, 20] width 23 height 23
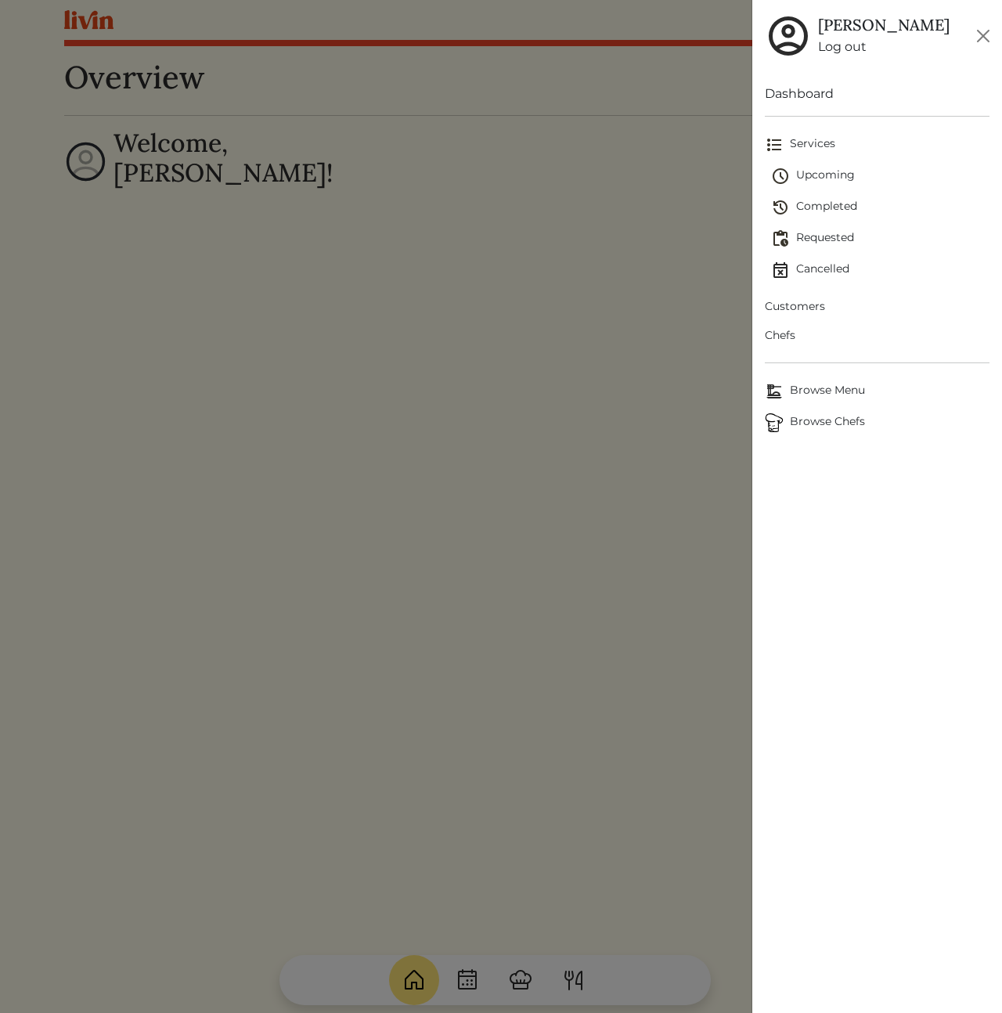
click at [851, 209] on span "Completed" at bounding box center [880, 207] width 218 height 19
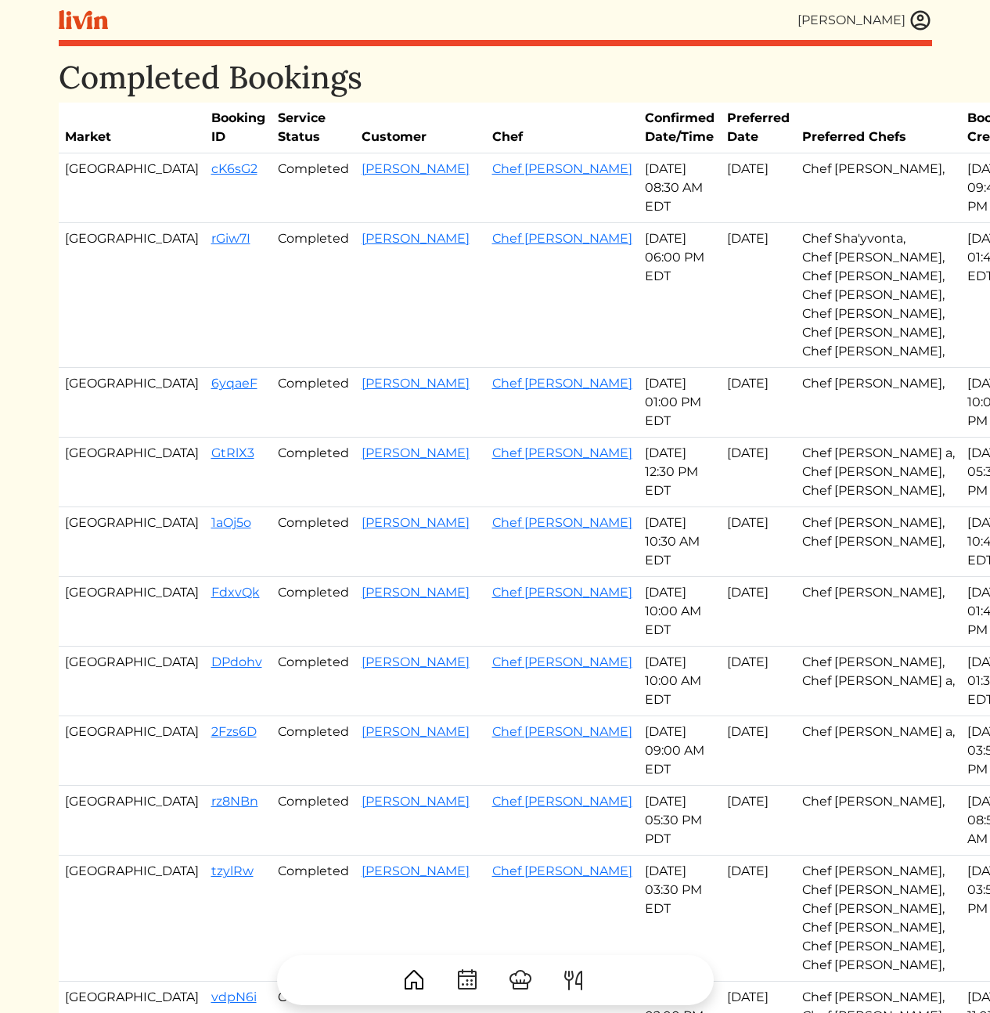
click at [796, 296] on td "Chef Sha'yvonta, Chef Akaysha, Chef Justina, Chef Milton, Chef Jessica, Chef Co…" at bounding box center [878, 295] width 165 height 145
click at [796, 454] on td "Chef Danielle a, Chef Jevondah, Chef Akaysha," at bounding box center [878, 472] width 165 height 70
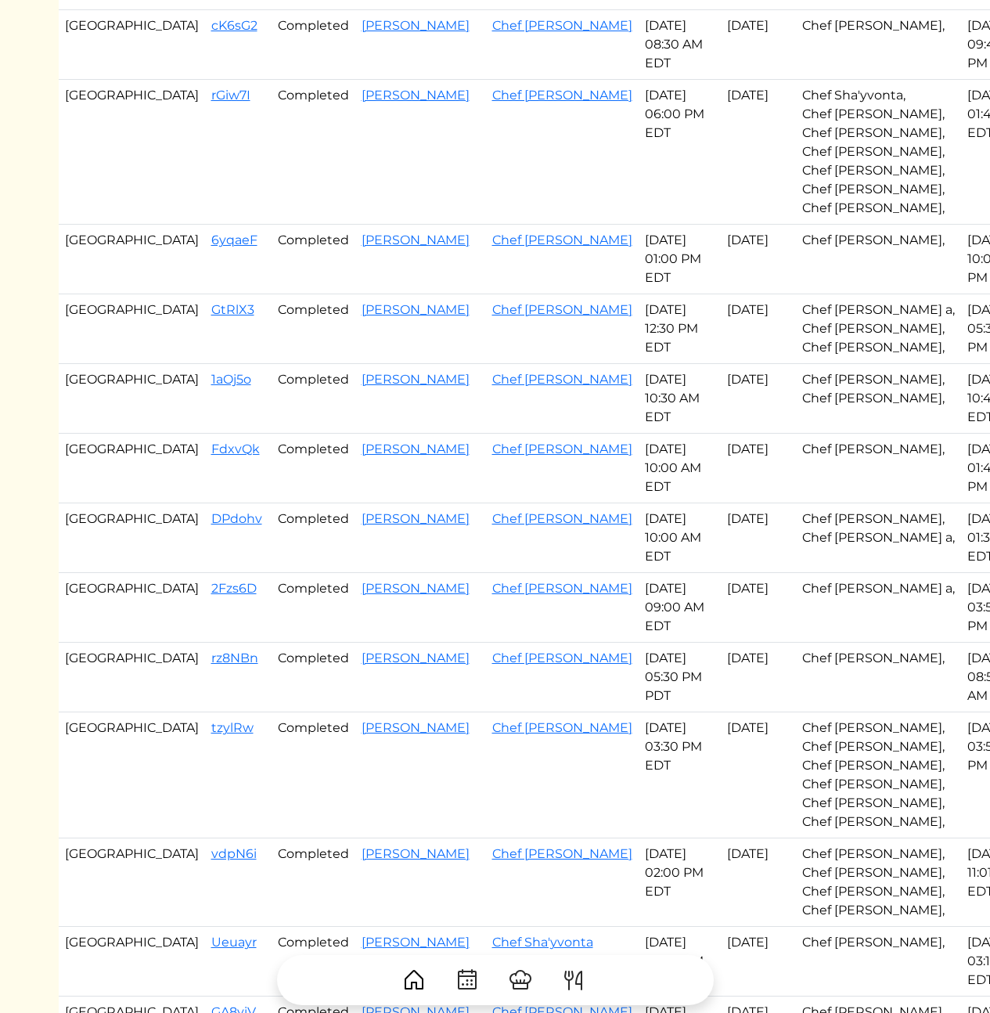
click at [961, 671] on td "Aug 07, 2025 08:54 AM PDT" at bounding box center [994, 677] width 67 height 70
click at [961, 675] on td "Aug 07, 2025 08:54 AM PDT" at bounding box center [994, 677] width 67 height 70
click at [804, 503] on td "Chef Ty, Chef Danielle a," at bounding box center [878, 538] width 165 height 70
click at [796, 524] on td "Chef Ty, Chef Danielle a," at bounding box center [878, 538] width 165 height 70
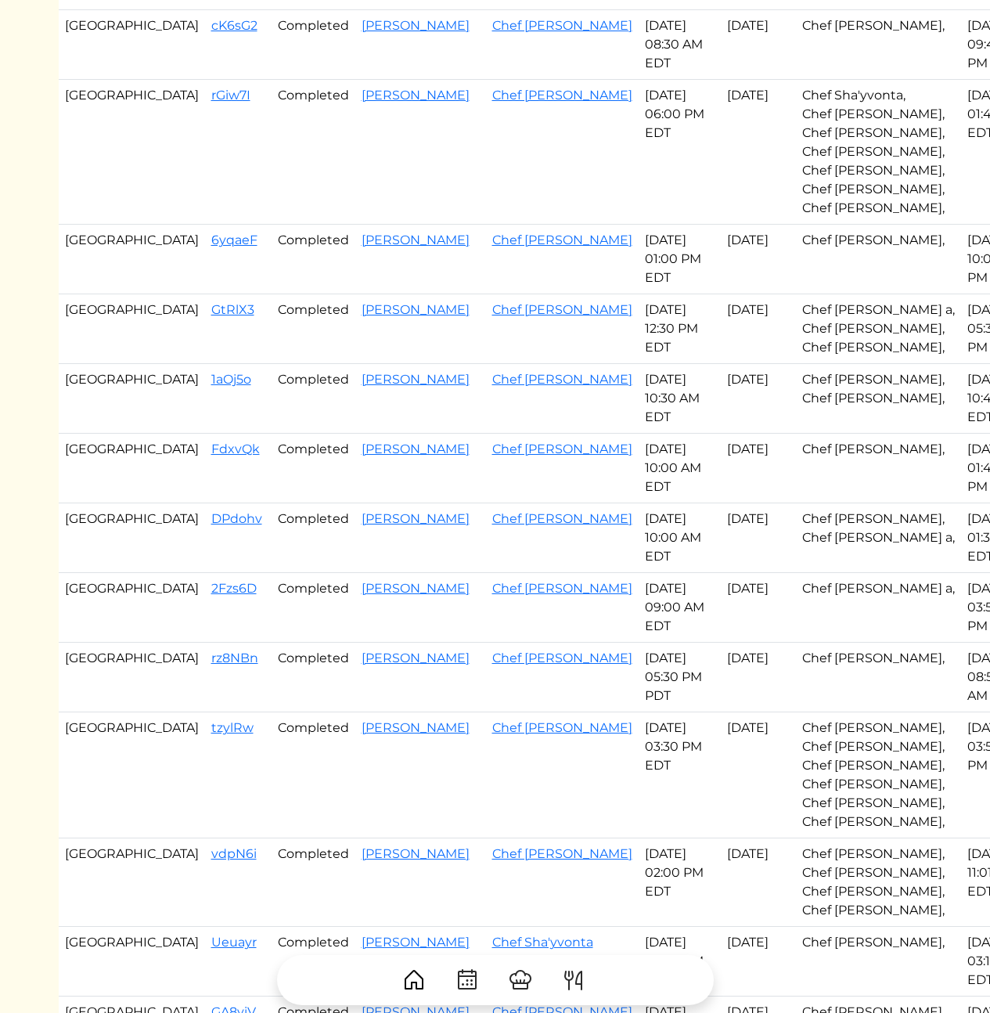
click at [721, 681] on td "Aug 10, 2025" at bounding box center [758, 677] width 75 height 70
drag, startPoint x: 885, startPoint y: 696, endPoint x: 41, endPoint y: 676, distance: 843.8
click at [27, 675] on html "Calvin Wang Calvin Wang Log out Dashboard Services Upcoming Completed Requested…" at bounding box center [495, 363] width 990 height 1013
drag, startPoint x: 47, startPoint y: 671, endPoint x: 47, endPoint y: 653, distance: 18.0
click at [47, 669] on html "Calvin Wang Calvin Wang Log out Dashboard Services Upcoming Completed Requested…" at bounding box center [495, 363] width 990 height 1013
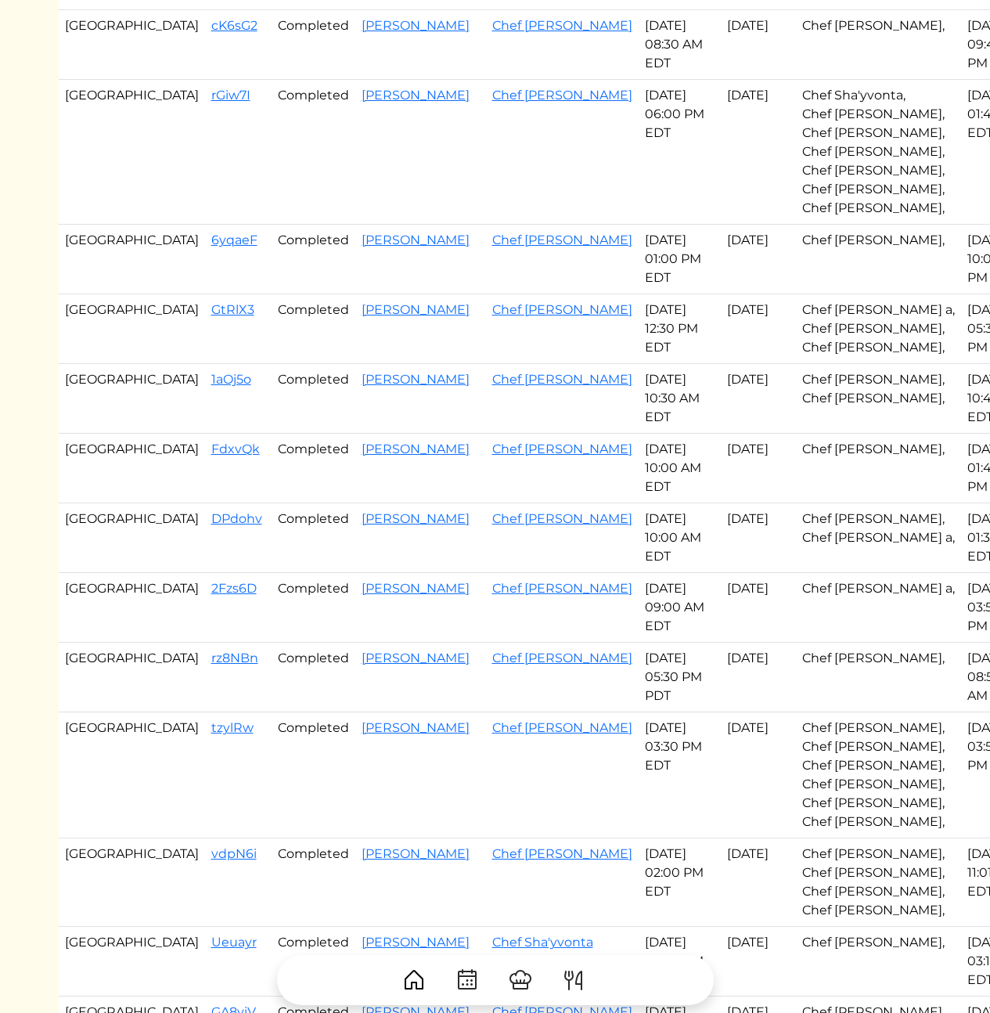
drag, startPoint x: 81, startPoint y: 654, endPoint x: 977, endPoint y: 696, distance: 897.0
click at [980, 696] on html "Calvin Wang Calvin Wang Log out Dashboard Services Upcoming Completed Requested…" at bounding box center [495, 363] width 990 height 1013
click at [961, 695] on td "Aug 07, 2025 08:54 AM PDT" at bounding box center [994, 677] width 67 height 70
click at [944, 261] on html "Calvin Wang Calvin Wang Log out Dashboard Services Upcoming Completed Requested…" at bounding box center [495, 363] width 990 height 1013
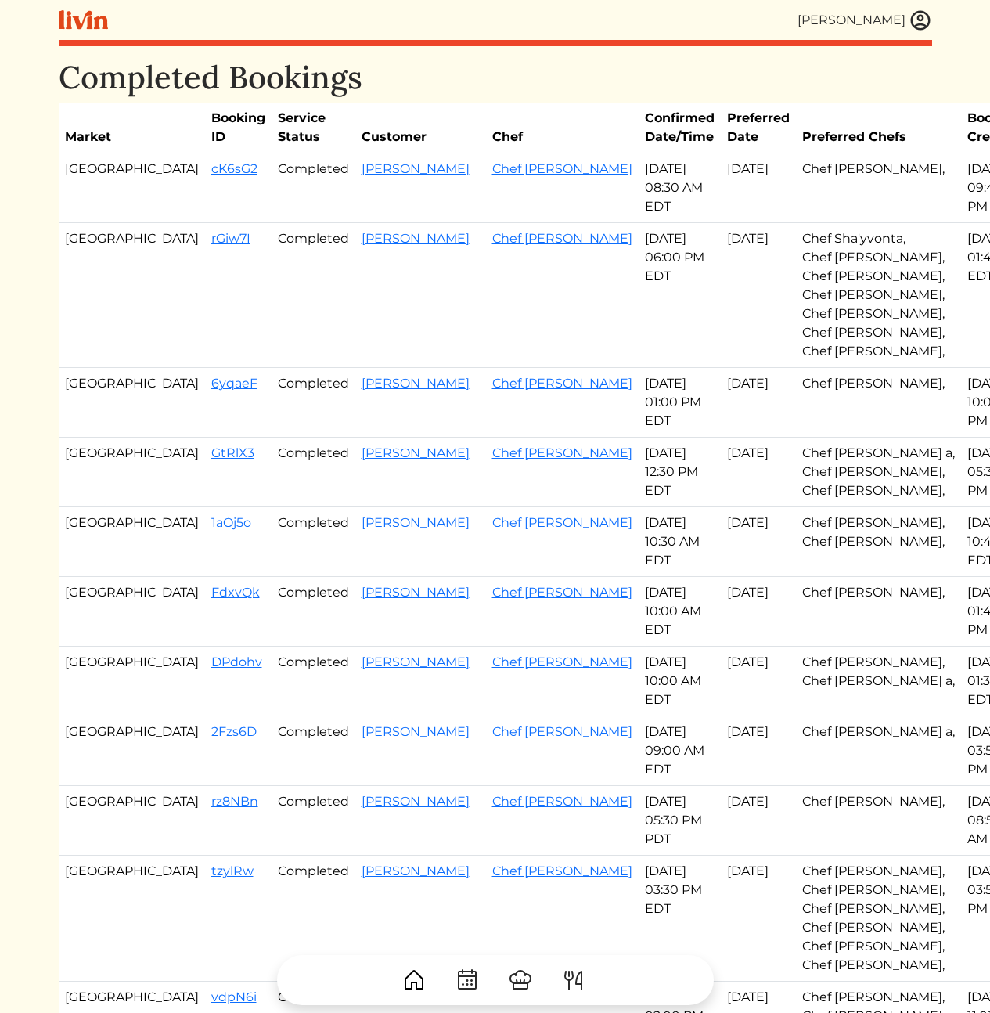
click at [796, 323] on td "Chef Sha'yvonta, Chef [PERSON_NAME], Chef [PERSON_NAME], Chef [PERSON_NAME], Ch…" at bounding box center [878, 295] width 165 height 145
click at [944, 318] on html "[PERSON_NAME] [PERSON_NAME] Log out Dashboard Services Upcoming Completed Reque…" at bounding box center [495, 506] width 990 height 1013
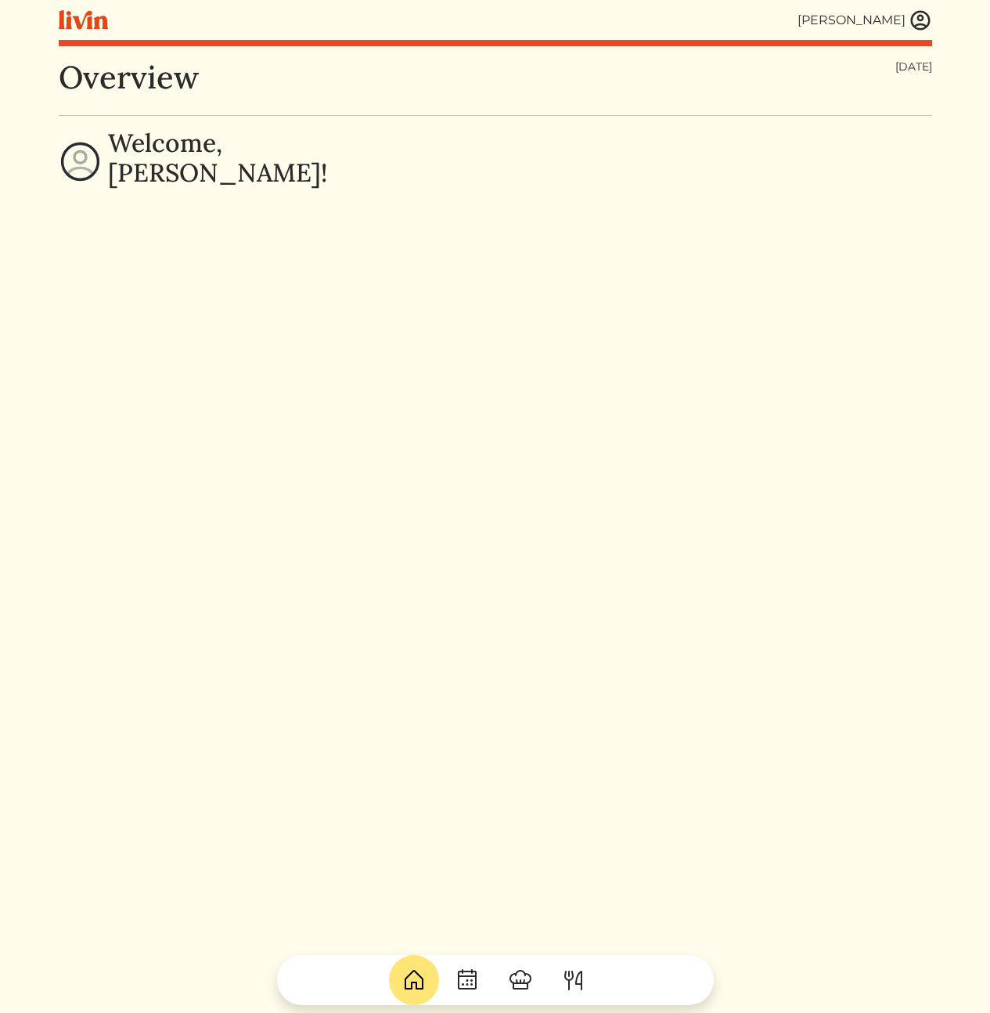
click at [522, 978] on img at bounding box center [520, 979] width 25 height 25
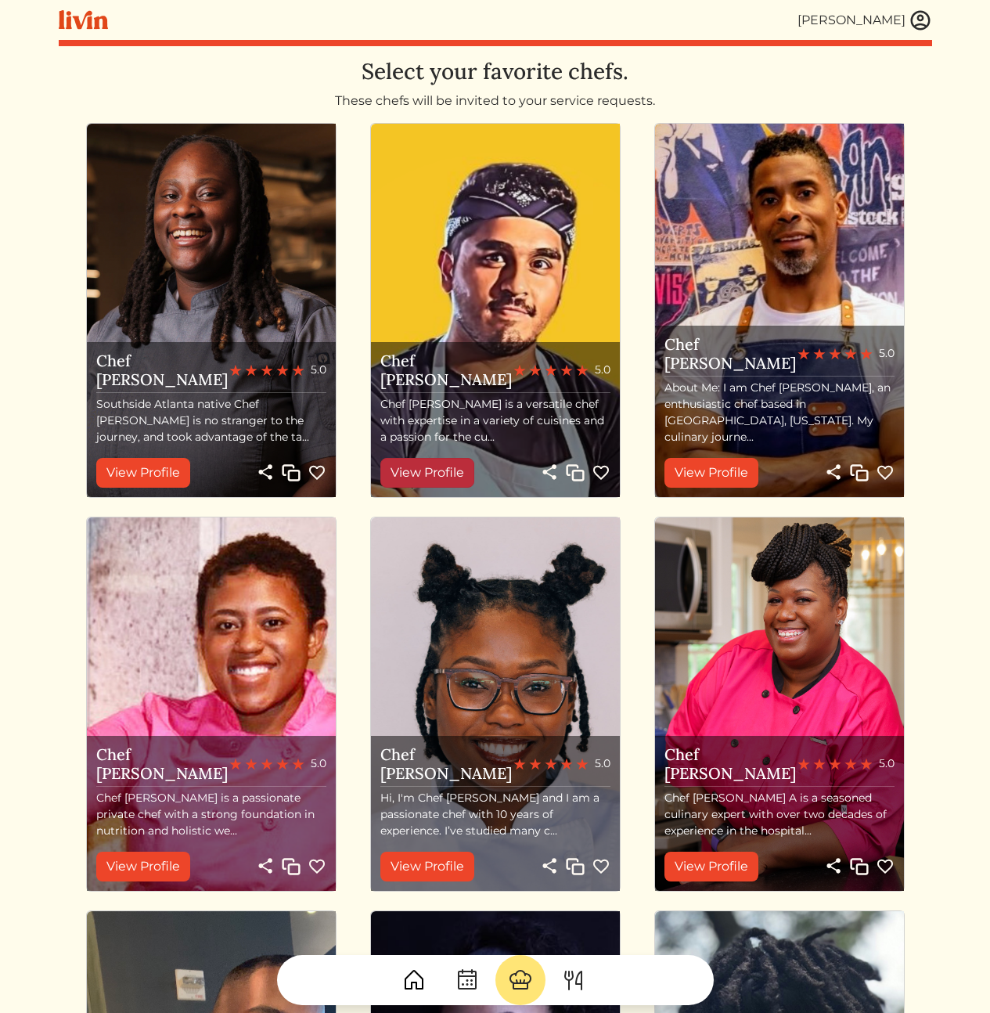
click at [418, 473] on link "View Profile" at bounding box center [427, 473] width 94 height 30
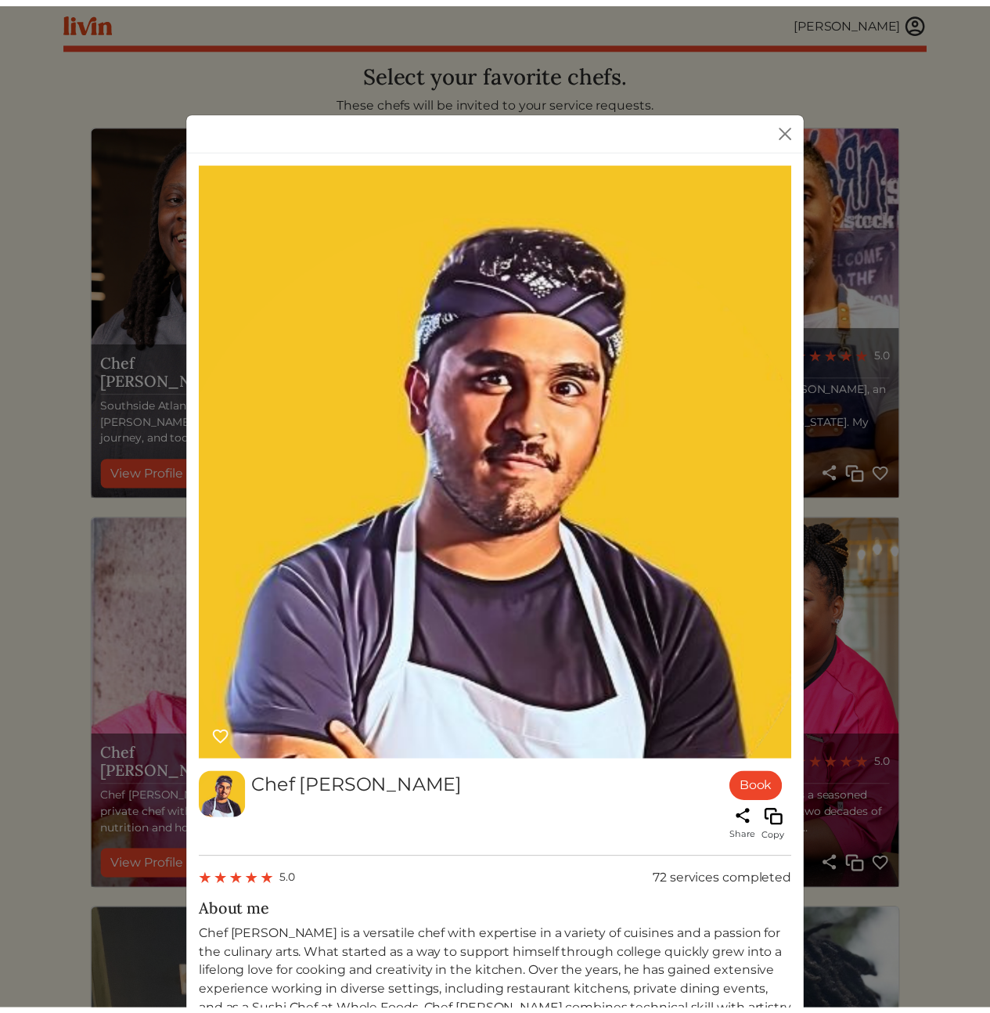
scroll to position [341, 0]
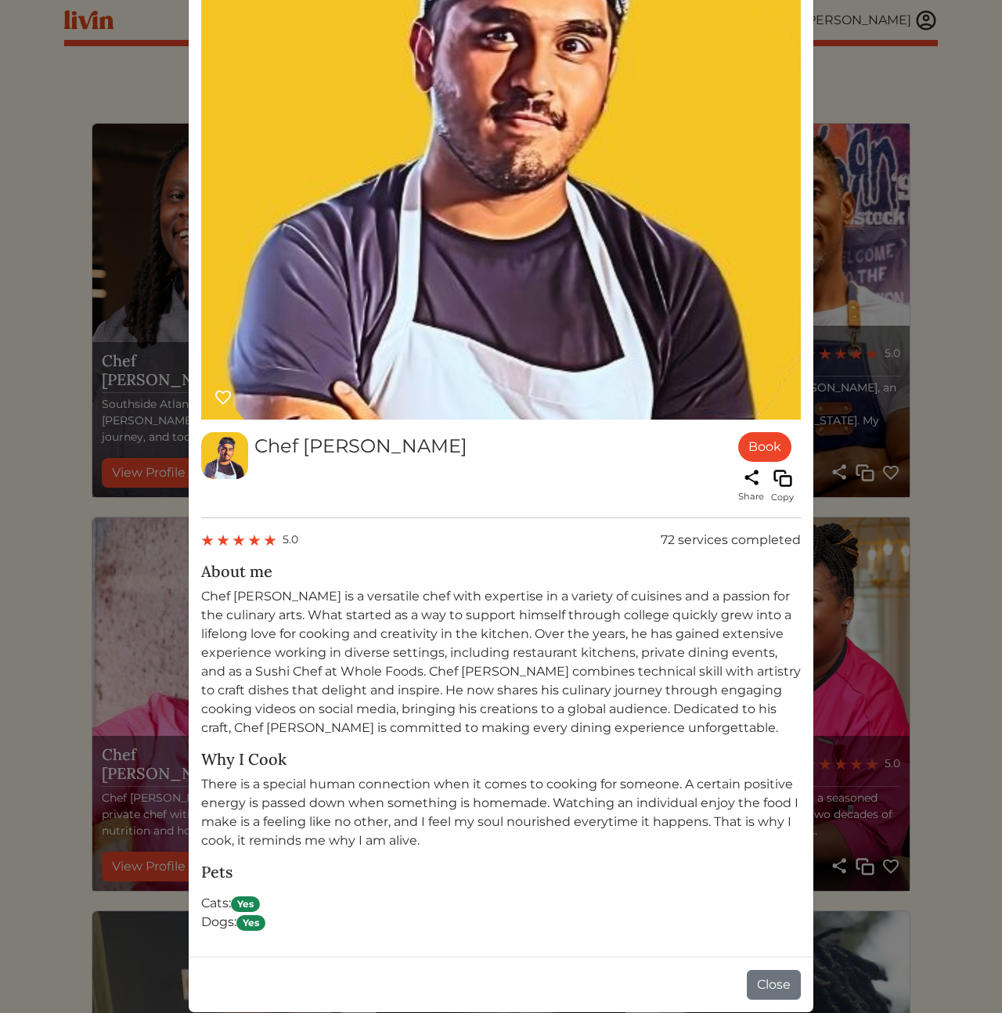
click at [441, 643] on p "Chef [PERSON_NAME] is a versatile chef with expertise in a variety of cuisines …" at bounding box center [500, 662] width 599 height 150
click at [542, 700] on p "Chef [PERSON_NAME] is a versatile chef with expertise in a variety of cuisines …" at bounding box center [500, 662] width 599 height 150
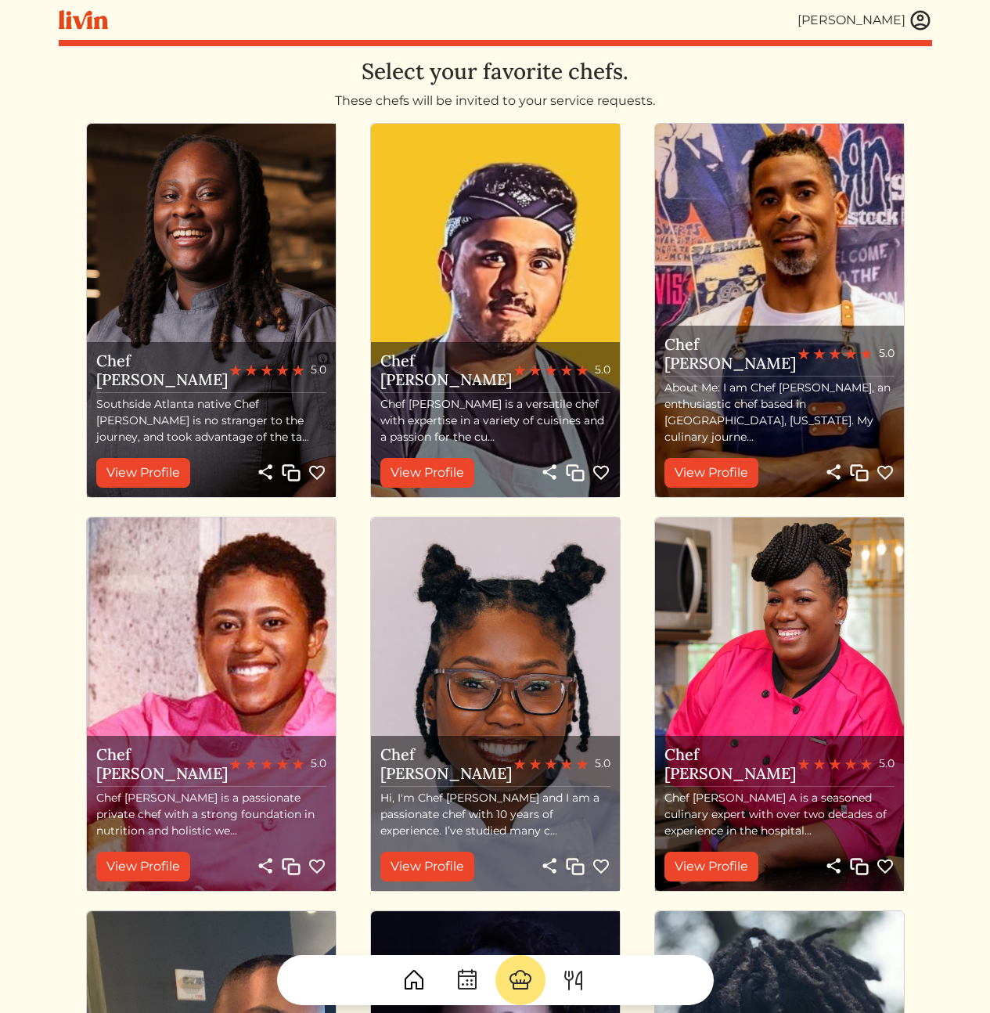
click at [914, 18] on img at bounding box center [920, 20] width 23 height 23
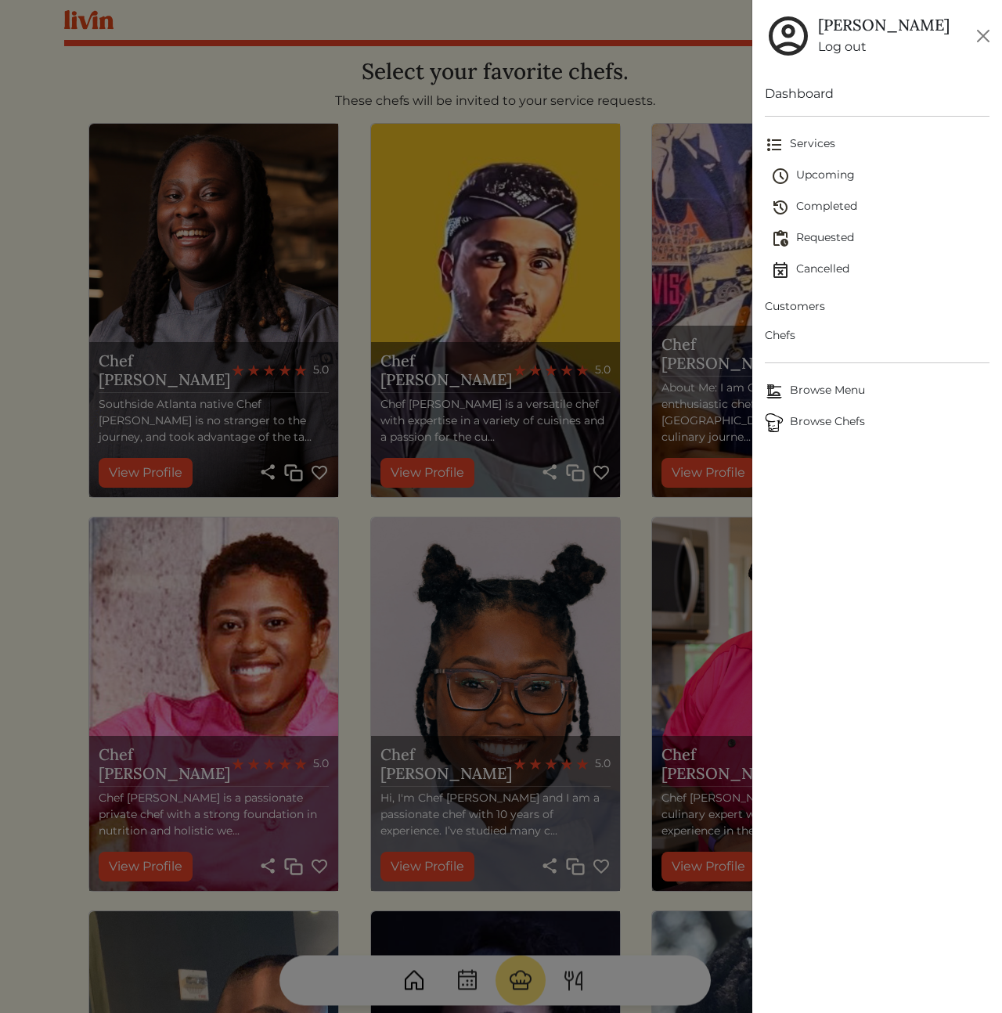
click at [800, 304] on span "Customers" at bounding box center [877, 306] width 225 height 16
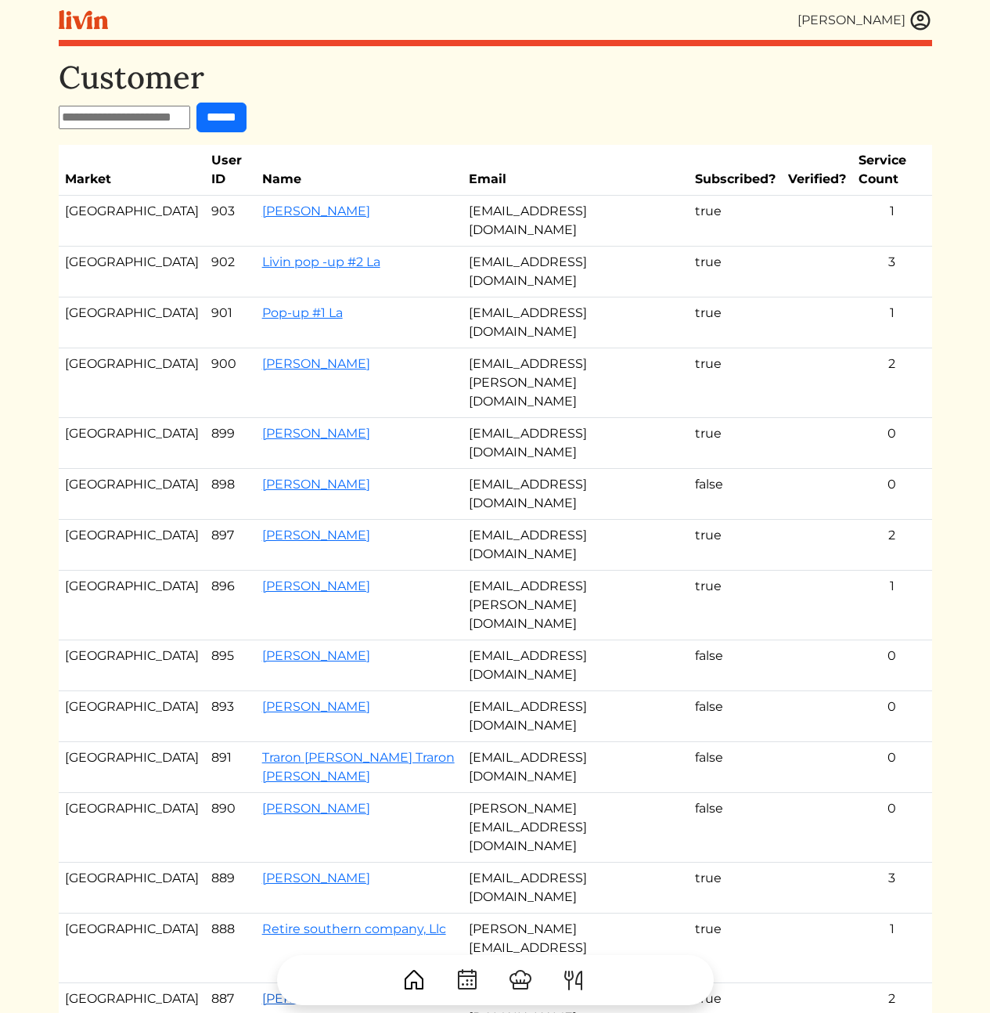
click at [266, 991] on link "[PERSON_NAME]" at bounding box center [316, 998] width 108 height 15
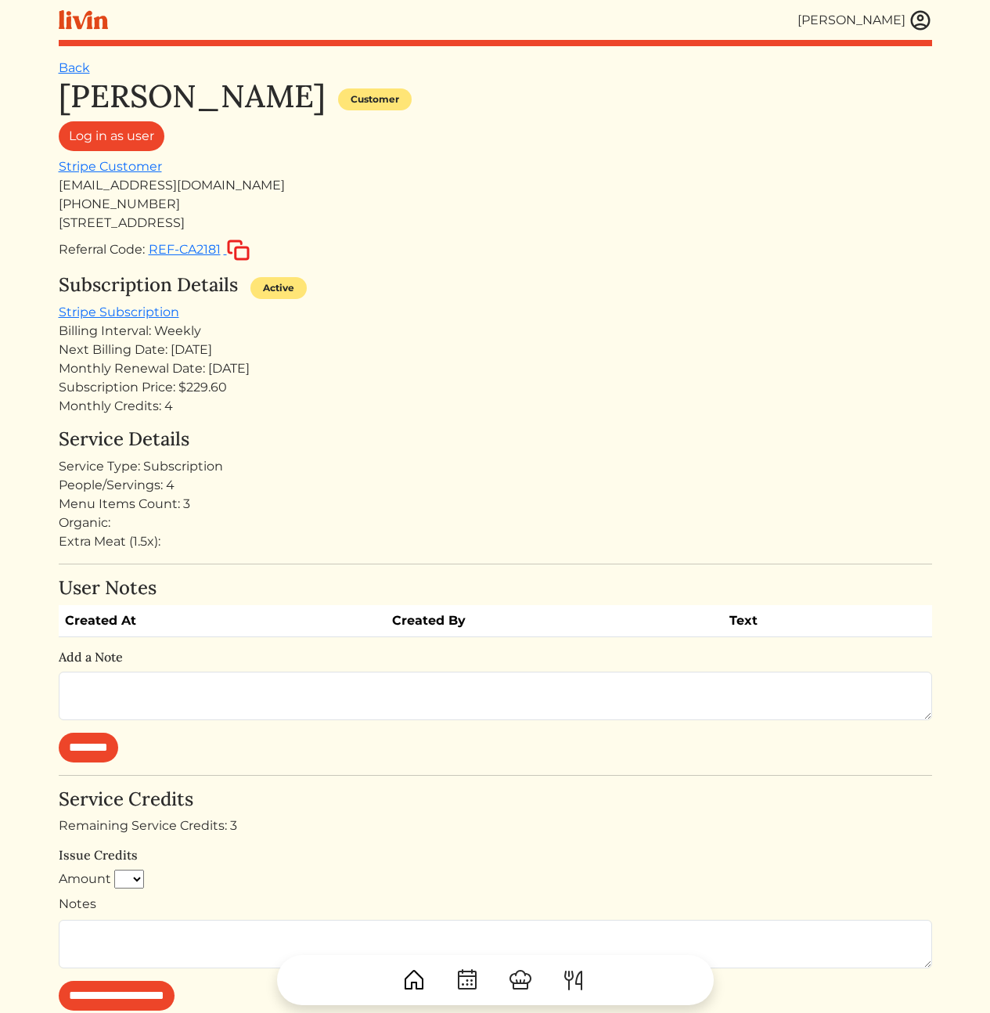
drag, startPoint x: 459, startPoint y: 381, endPoint x: 500, endPoint y: 509, distance: 134.9
click at [500, 509] on div "[PERSON_NAME] Customer Log in as user Stripe Customer [EMAIL_ADDRESS][DOMAIN_NA…" at bounding box center [495, 705] width 873 height 1256
click at [499, 509] on div "Menu Items Count: 3" at bounding box center [495, 504] width 873 height 19
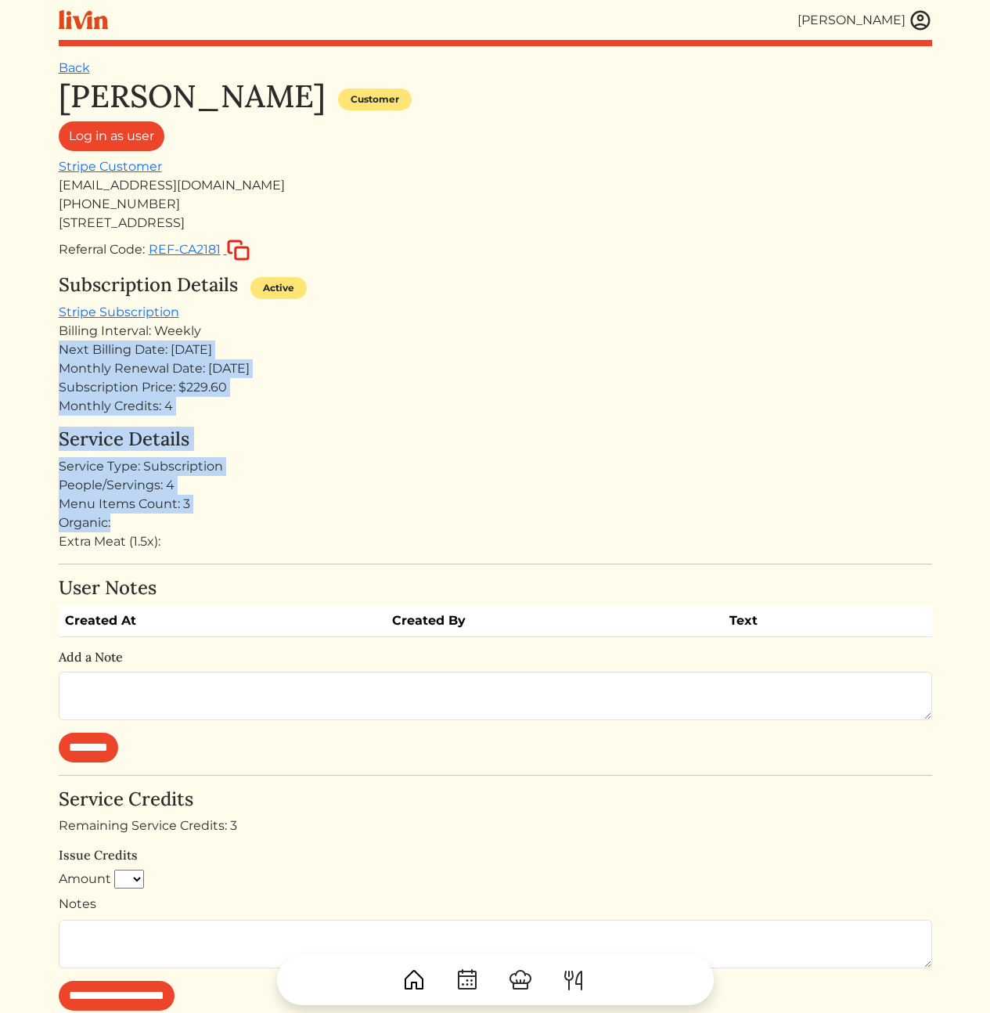
drag, startPoint x: 495, startPoint y: 518, endPoint x: 421, endPoint y: 330, distance: 201.7
click at [421, 330] on div "[PERSON_NAME] Customer Log in as user Stripe Customer [EMAIL_ADDRESS][DOMAIN_NA…" at bounding box center [495, 705] width 873 height 1256
click at [421, 330] on div "Billing Interval: Weekly" at bounding box center [495, 331] width 873 height 19
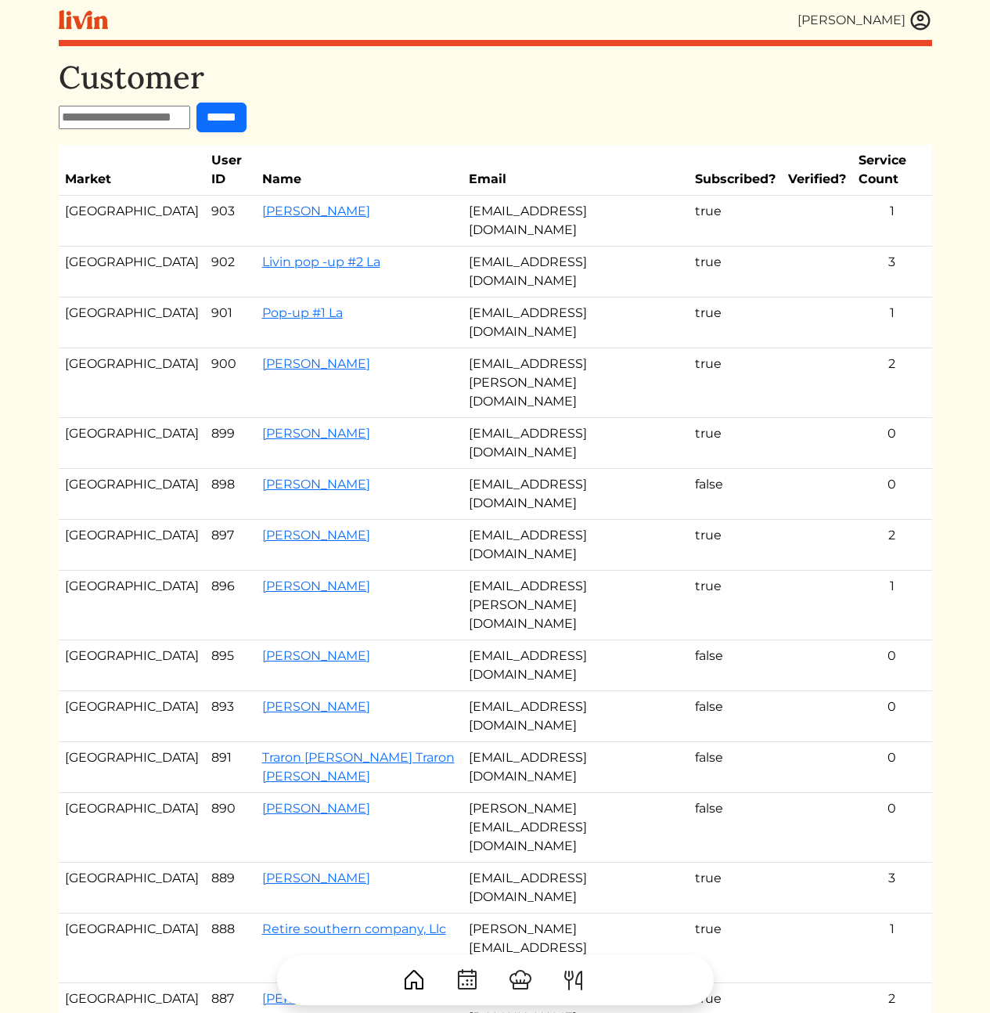
click at [482, 983] on td "[EMAIL_ADDRESS][DOMAIN_NAME]" at bounding box center [575, 1008] width 226 height 51
copy tr "[EMAIL_ADDRESS][DOMAIN_NAME]"
click at [847, 792] on div "Customer ****** Market User ID Name Email Subscribed? Verified? Service Count […" at bounding box center [495, 662] width 873 height 1207
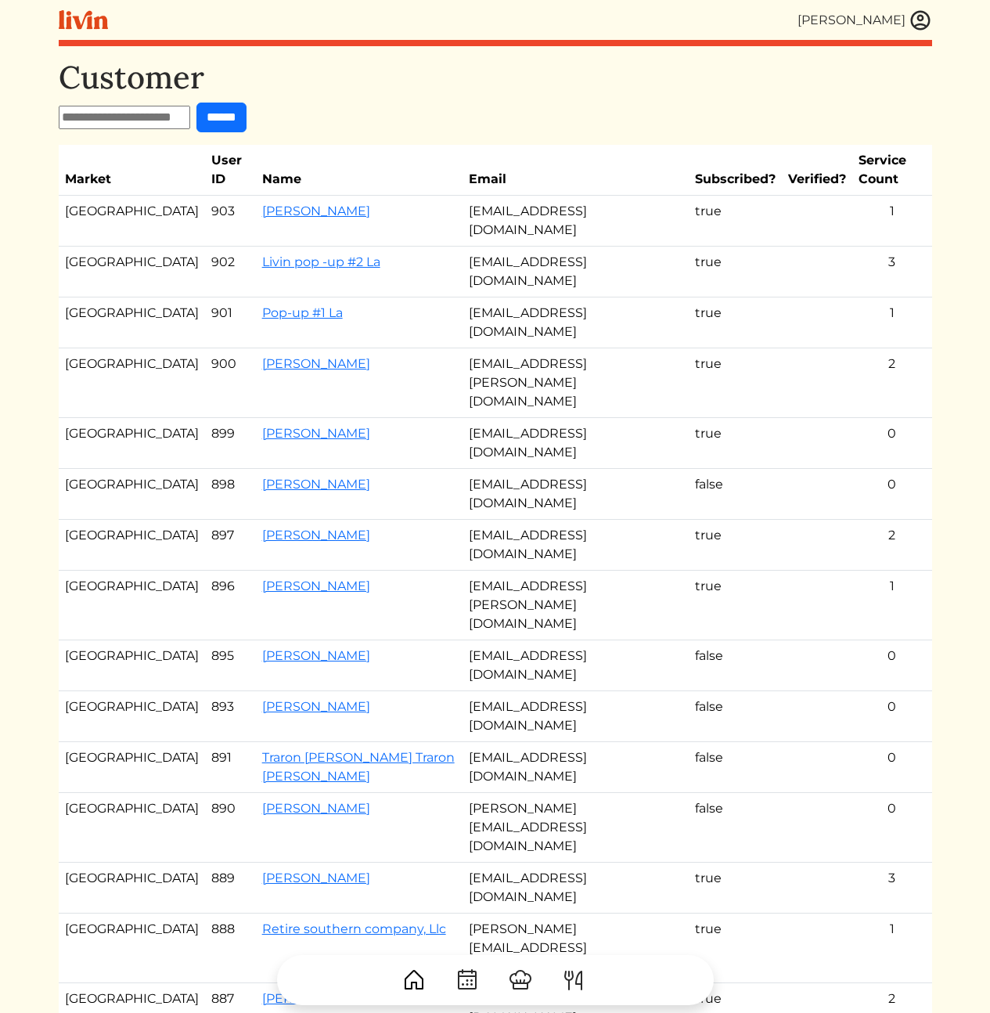
click at [579, 983] on td "[EMAIL_ADDRESS][DOMAIN_NAME]" at bounding box center [575, 1008] width 226 height 51
click at [759, 700] on div "Customer ****** Market User ID Name Email Subscribed? Verified? Service Count L…" at bounding box center [495, 662] width 873 height 1207
click at [262, 991] on link "[PERSON_NAME]" at bounding box center [316, 998] width 108 height 15
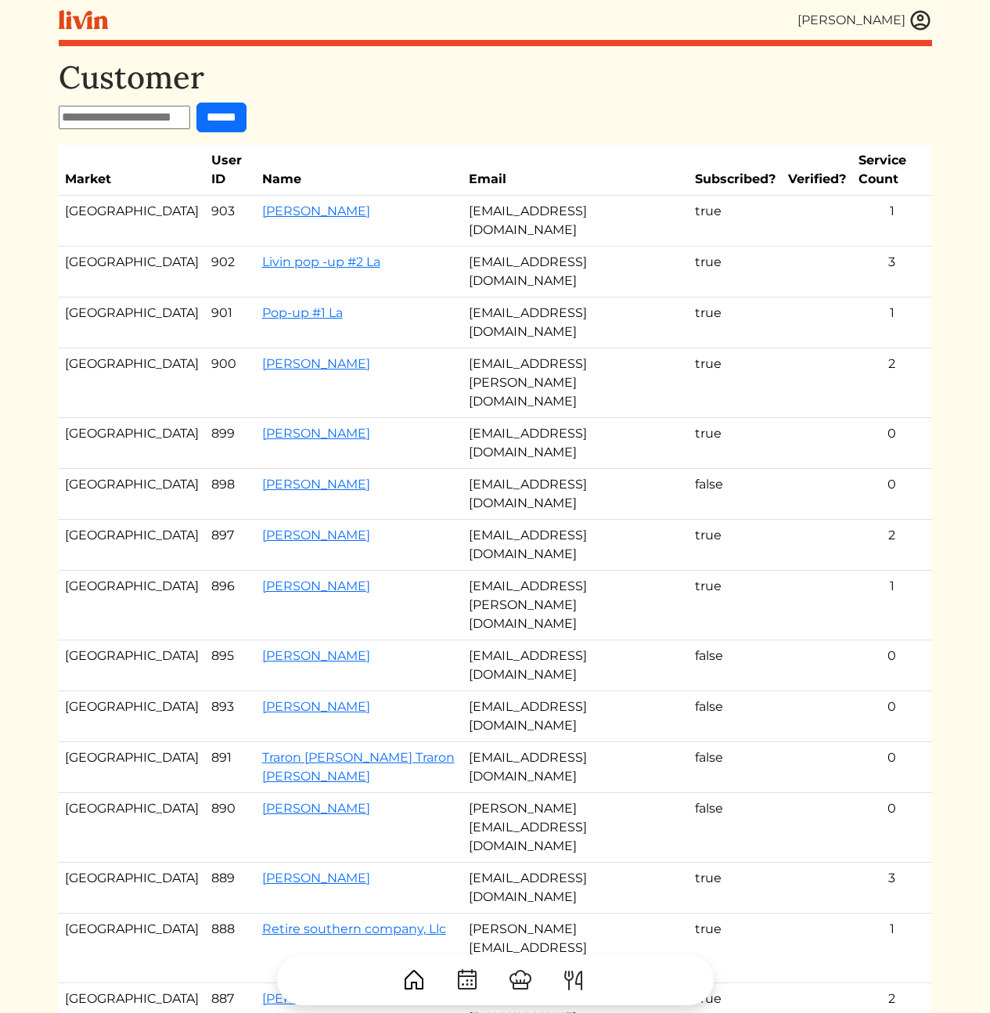
click at [178, 792] on div "Customer ****** Market User ID Name Email Subscribed? Verified? Service Count L…" at bounding box center [495, 662] width 873 height 1207
click at [568, 77] on h1 "Customer" at bounding box center [495, 78] width 873 height 38
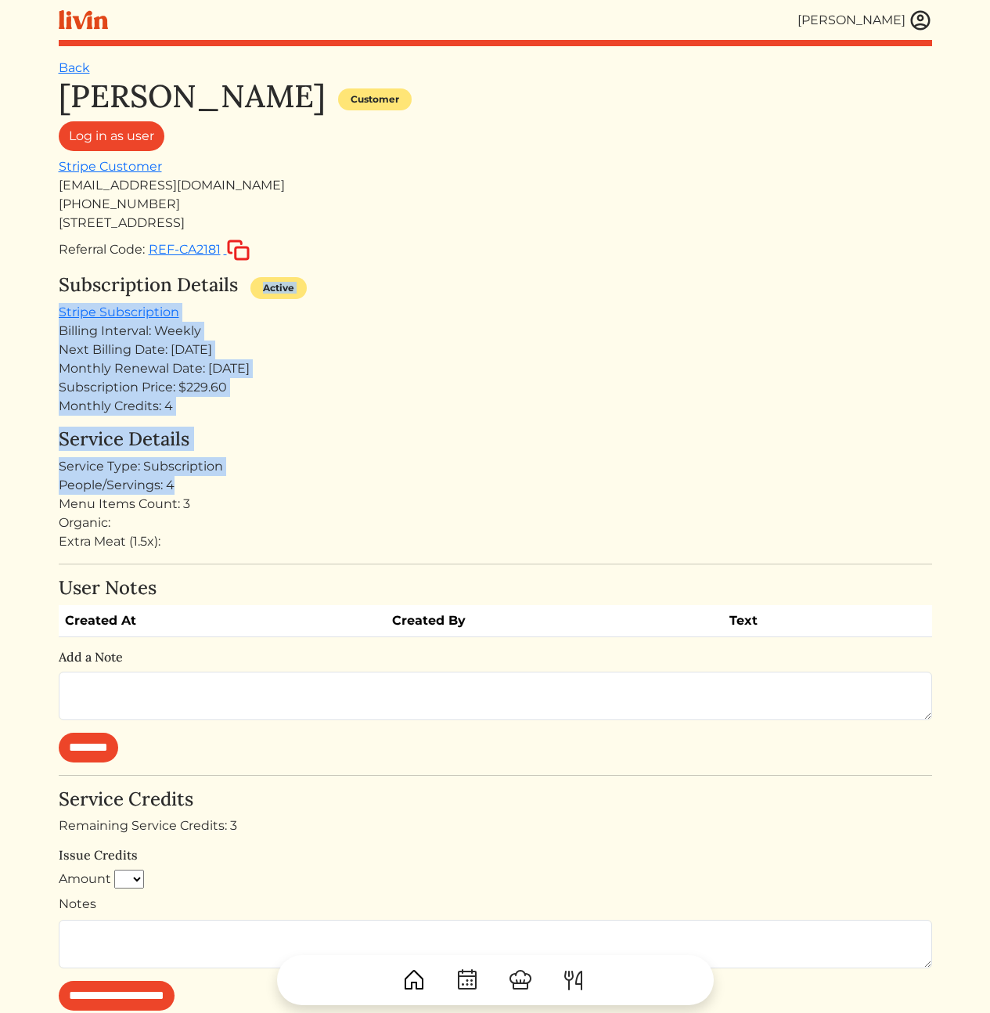
drag, startPoint x: 425, startPoint y: 362, endPoint x: 414, endPoint y: 538, distance: 177.2
click at [420, 507] on div "[PERSON_NAME] Customer Log in as user Stripe Customer [EMAIL_ADDRESS][DOMAIN_NA…" at bounding box center [495, 705] width 873 height 1256
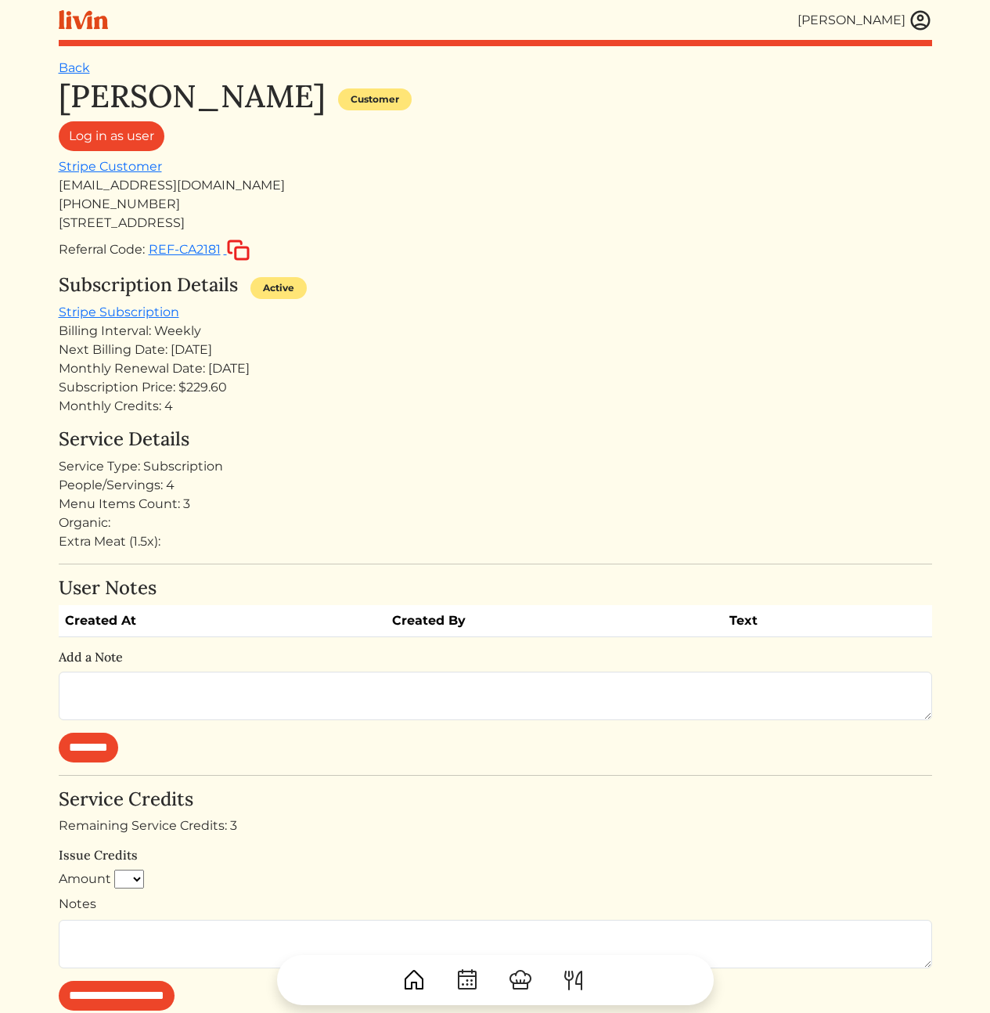
click at [414, 538] on div "Extra Meat (1.5x):" at bounding box center [495, 541] width 873 height 19
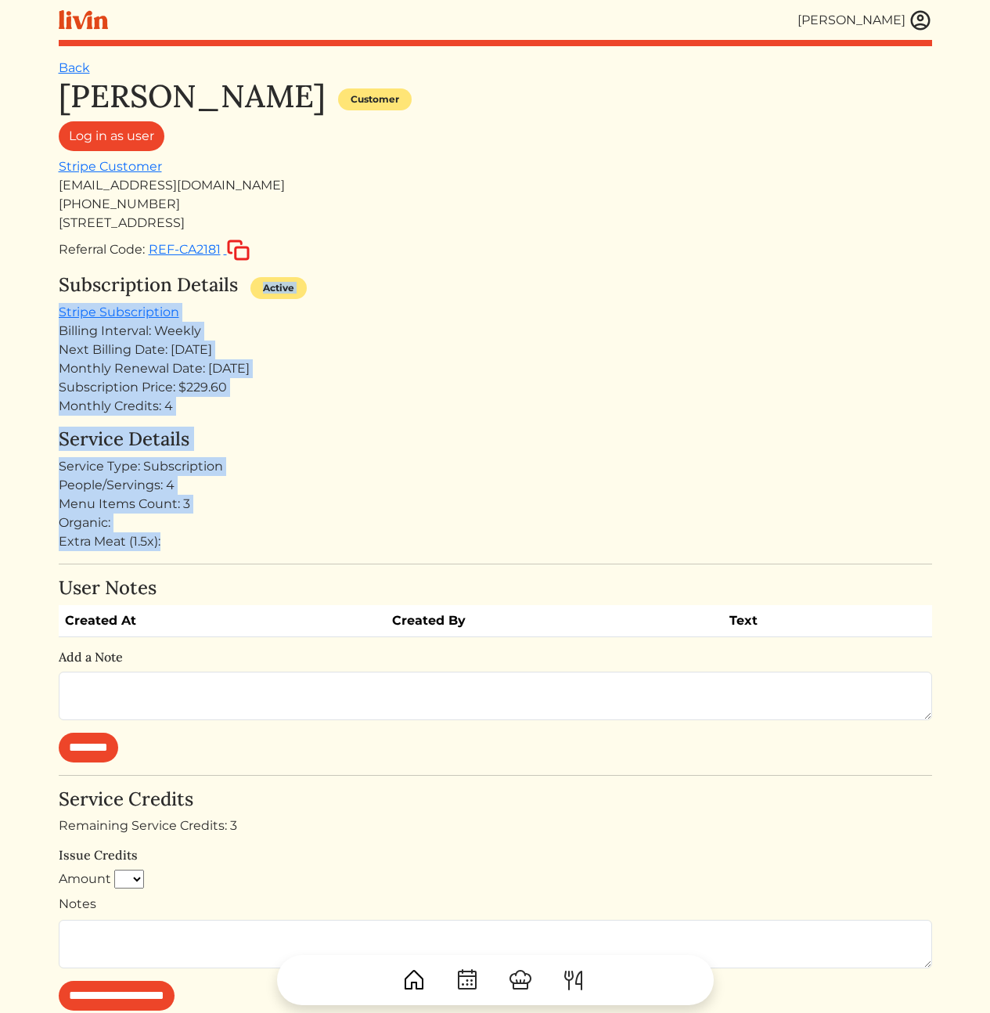
drag, startPoint x: 410, startPoint y: 541, endPoint x: 425, endPoint y: 253, distance: 288.4
click at [418, 264] on div "[PERSON_NAME] Customer Log in as user Stripe Customer [EMAIL_ADDRESS][DOMAIN_NA…" at bounding box center [495, 705] width 873 height 1256
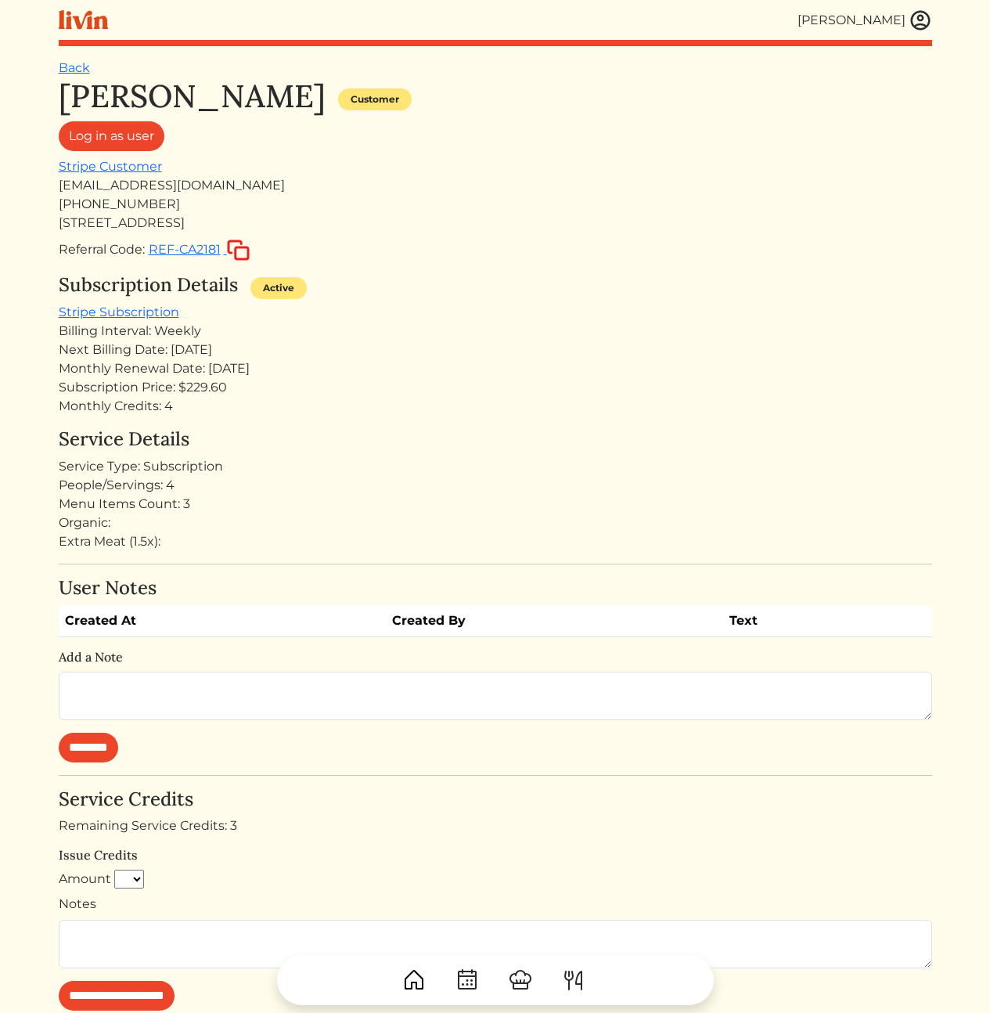
click at [427, 250] on div "Referral Code: REF-CA2181" at bounding box center [495, 250] width 873 height 23
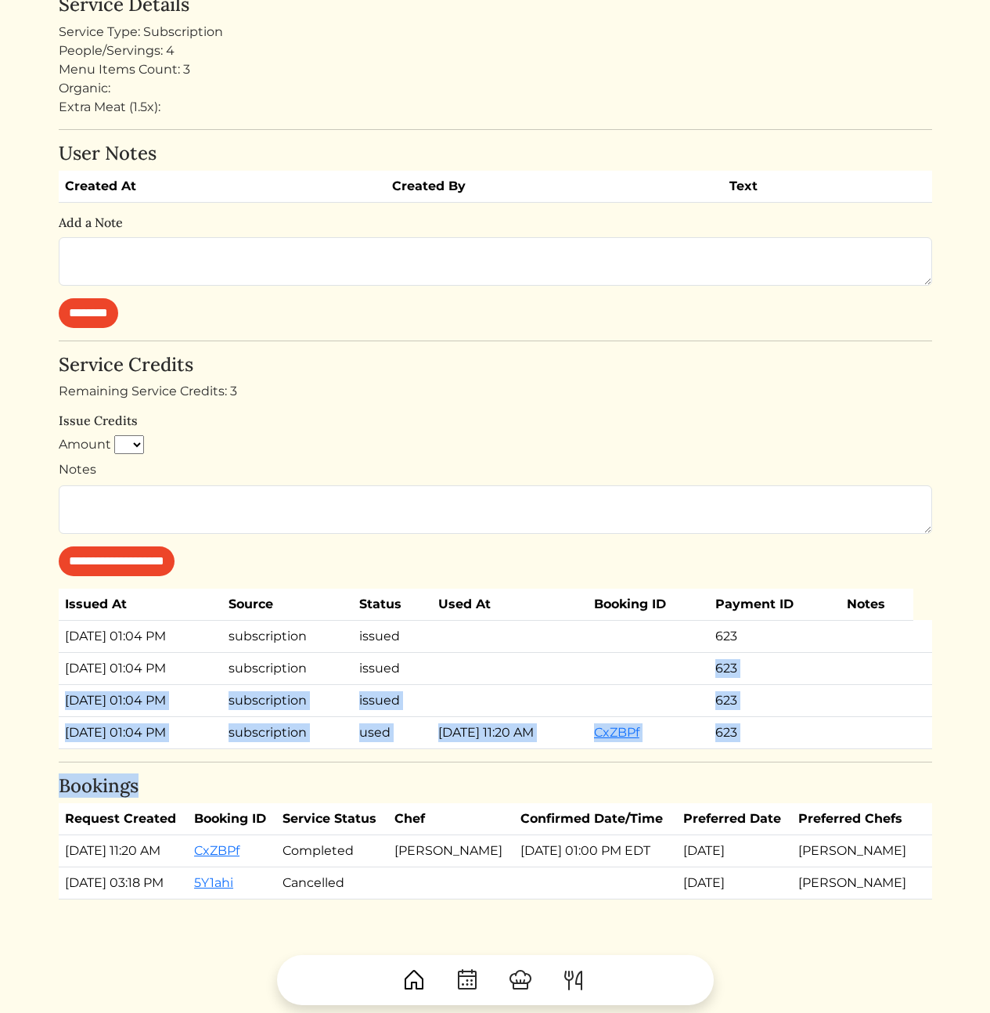
drag, startPoint x: 404, startPoint y: 678, endPoint x: 417, endPoint y: 786, distance: 109.6
click at [414, 793] on div "[PERSON_NAME] Customer Log in as user Stripe Customer [EMAIL_ADDRESS][DOMAIN_NA…" at bounding box center [495, 271] width 873 height 1256
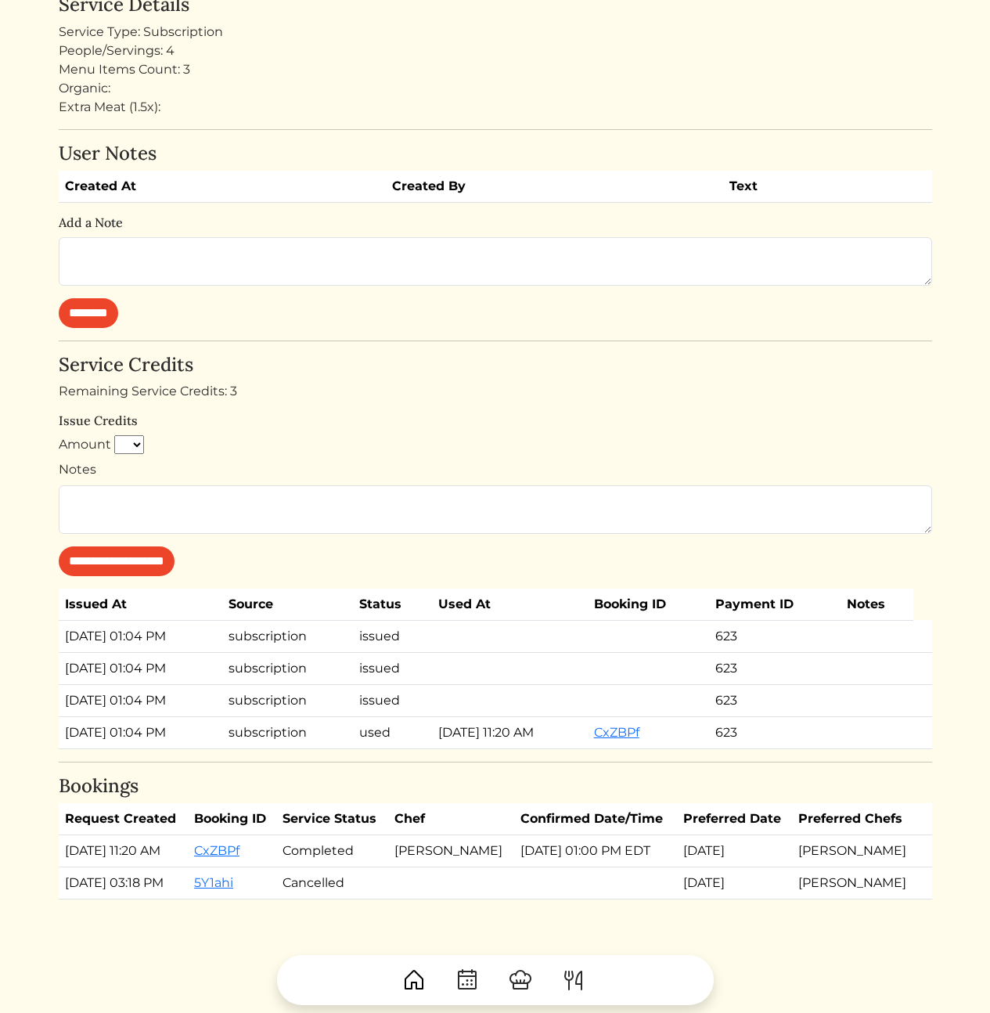
drag, startPoint x: 422, startPoint y: 779, endPoint x: 502, endPoint y: 806, distance: 84.9
click at [427, 783] on h4 "Bookings" at bounding box center [495, 786] width 873 height 23
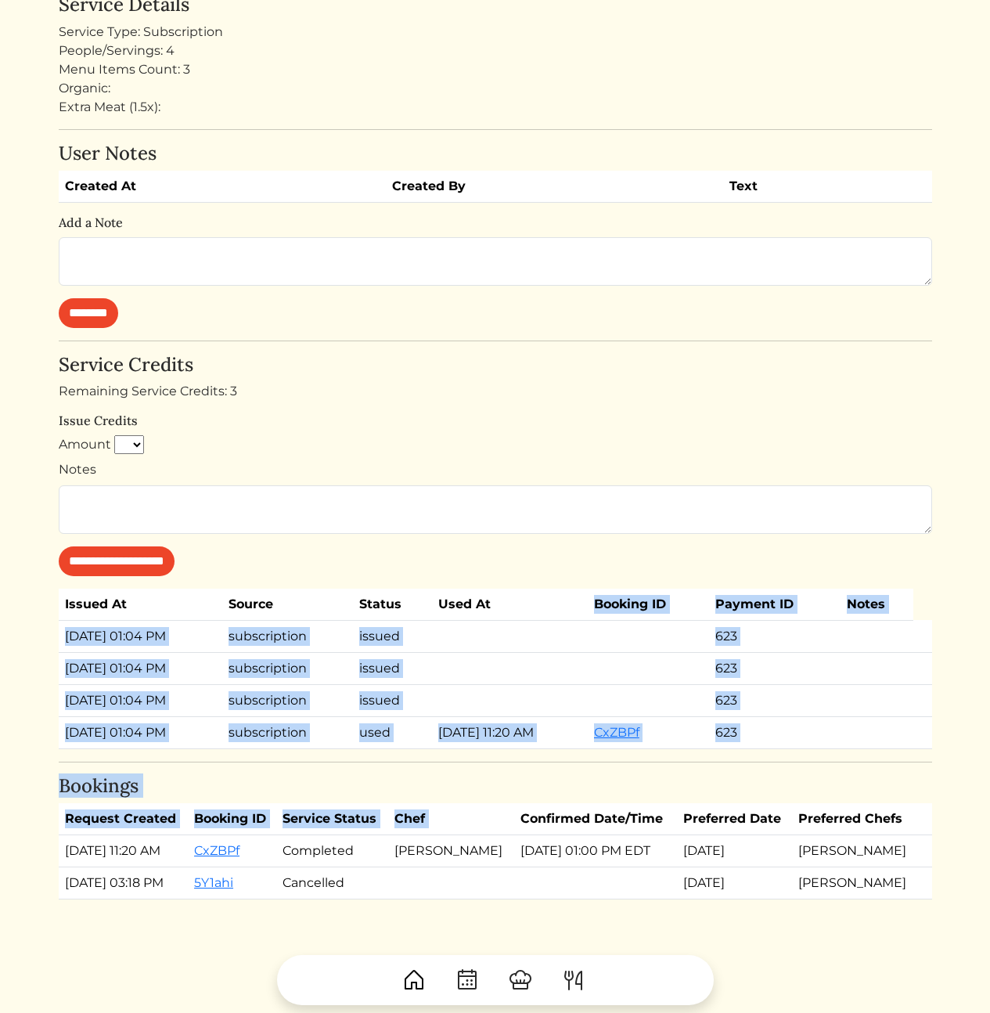
drag, startPoint x: 516, startPoint y: 729, endPoint x: 467, endPoint y: 618, distance: 121.6
click at [468, 619] on div "[PERSON_NAME] Customer Log in as user Stripe Customer [EMAIL_ADDRESS][DOMAIN_NA…" at bounding box center [495, 271] width 873 height 1256
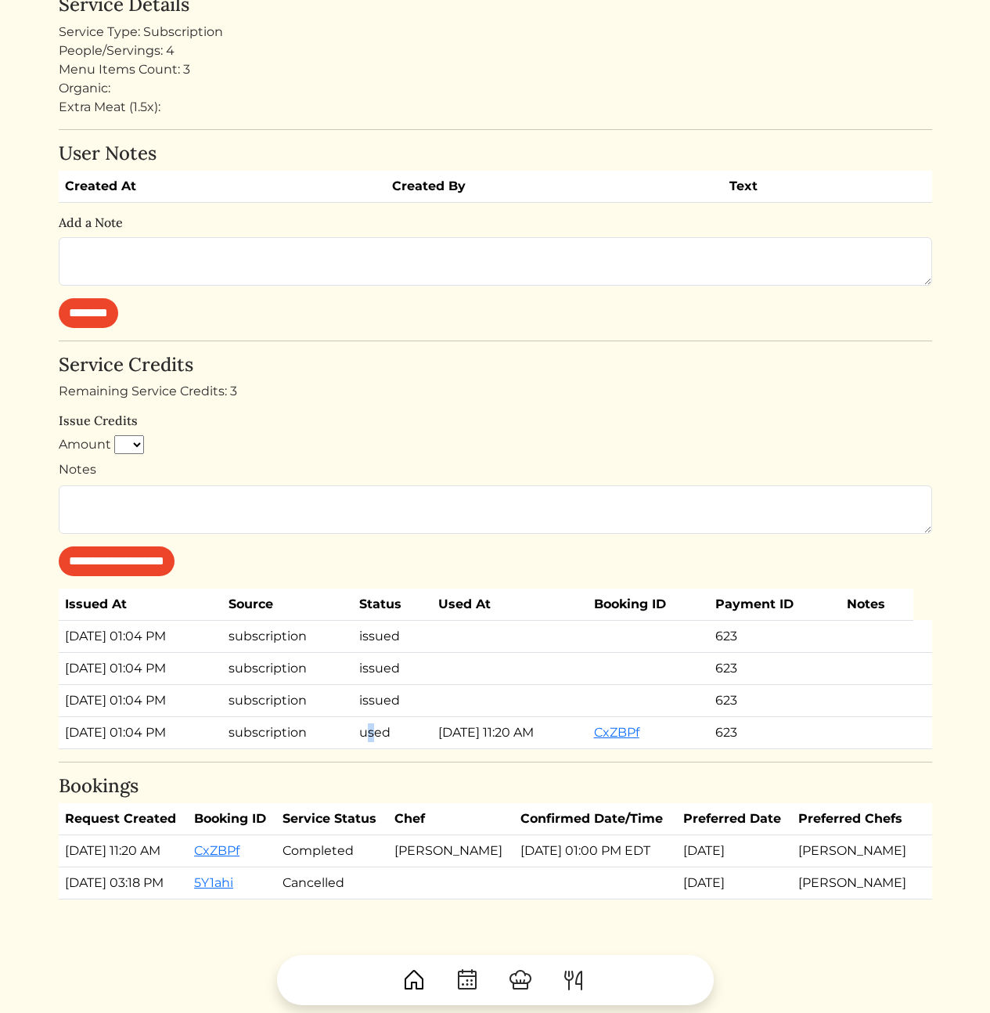
click at [377, 732] on td "used" at bounding box center [392, 732] width 79 height 32
drag, startPoint x: 153, startPoint y: 703, endPoint x: 855, endPoint y: 704, distance: 701.1
click at [855, 707] on tr "Jul 30, 2025, 01:04 PM subscription issued 623" at bounding box center [495, 700] width 873 height 32
click at [840, 698] on td "623" at bounding box center [774, 700] width 131 height 32
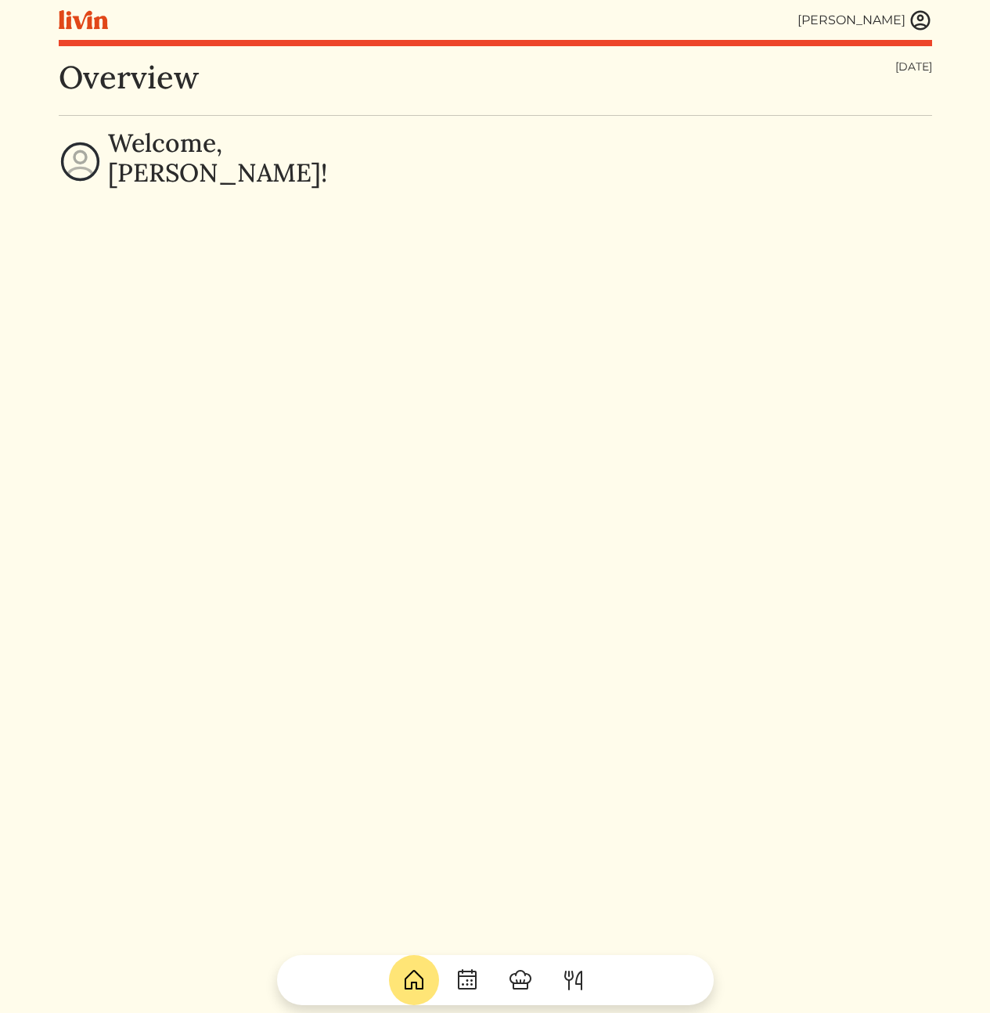
click at [927, 19] on img at bounding box center [920, 20] width 23 height 23
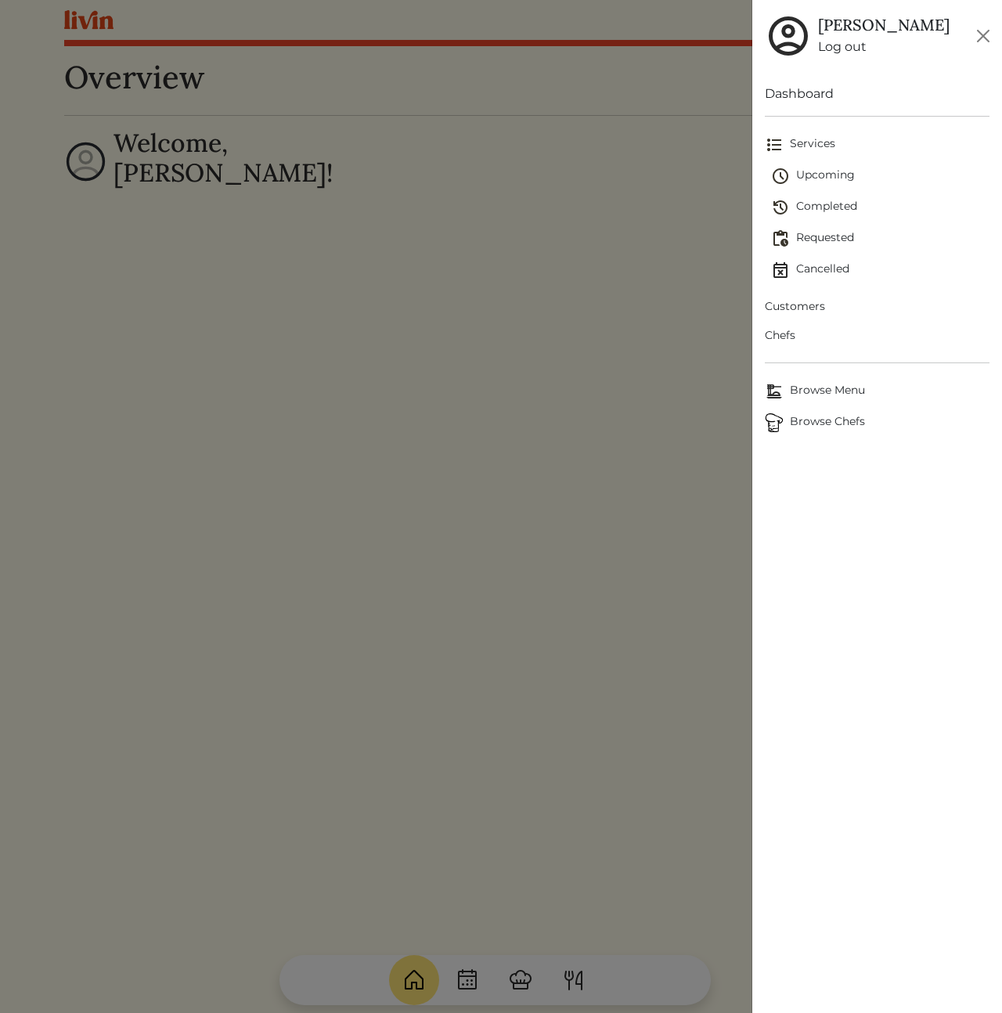
click at [802, 306] on span "Customers" at bounding box center [877, 306] width 225 height 16
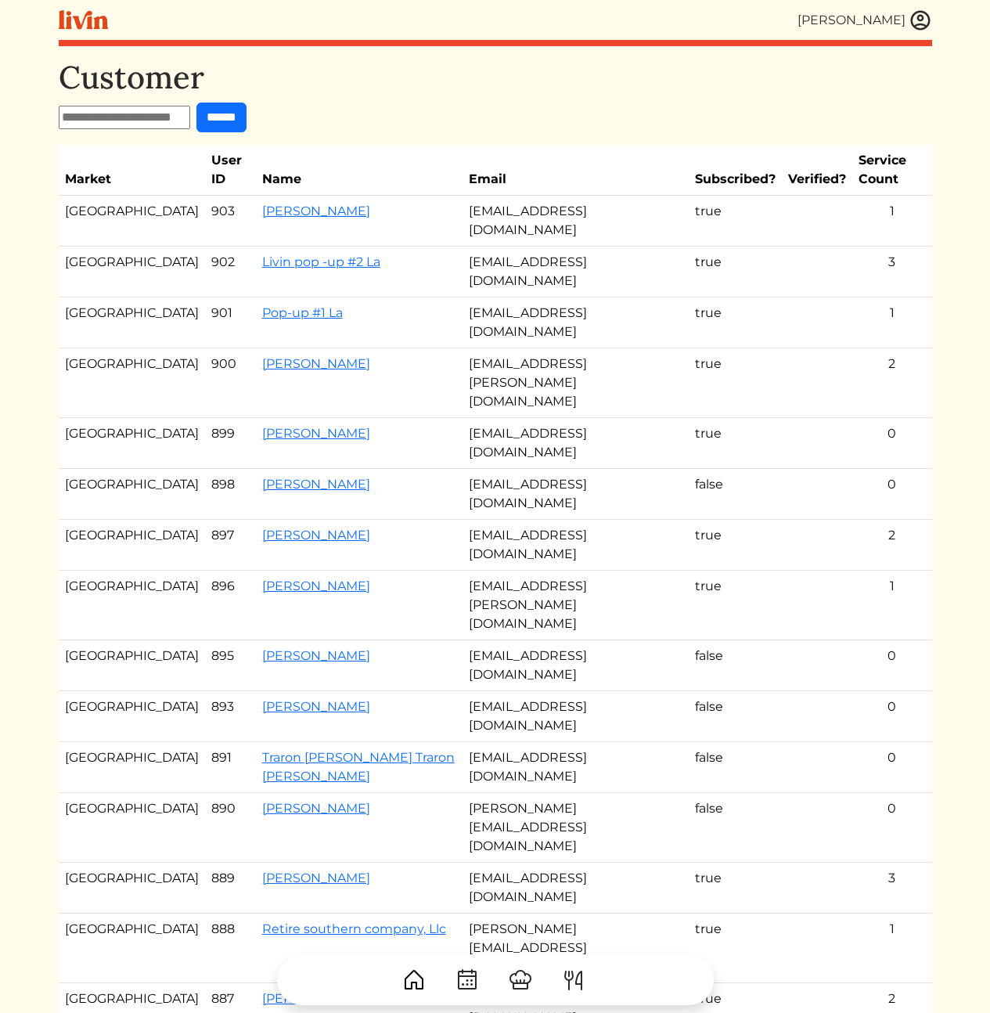
click at [103, 117] on input "text" at bounding box center [124, 117] width 131 height 23
paste input "**********"
type input "**********"
click at [252, 119] on input "******" at bounding box center [235, 118] width 50 height 30
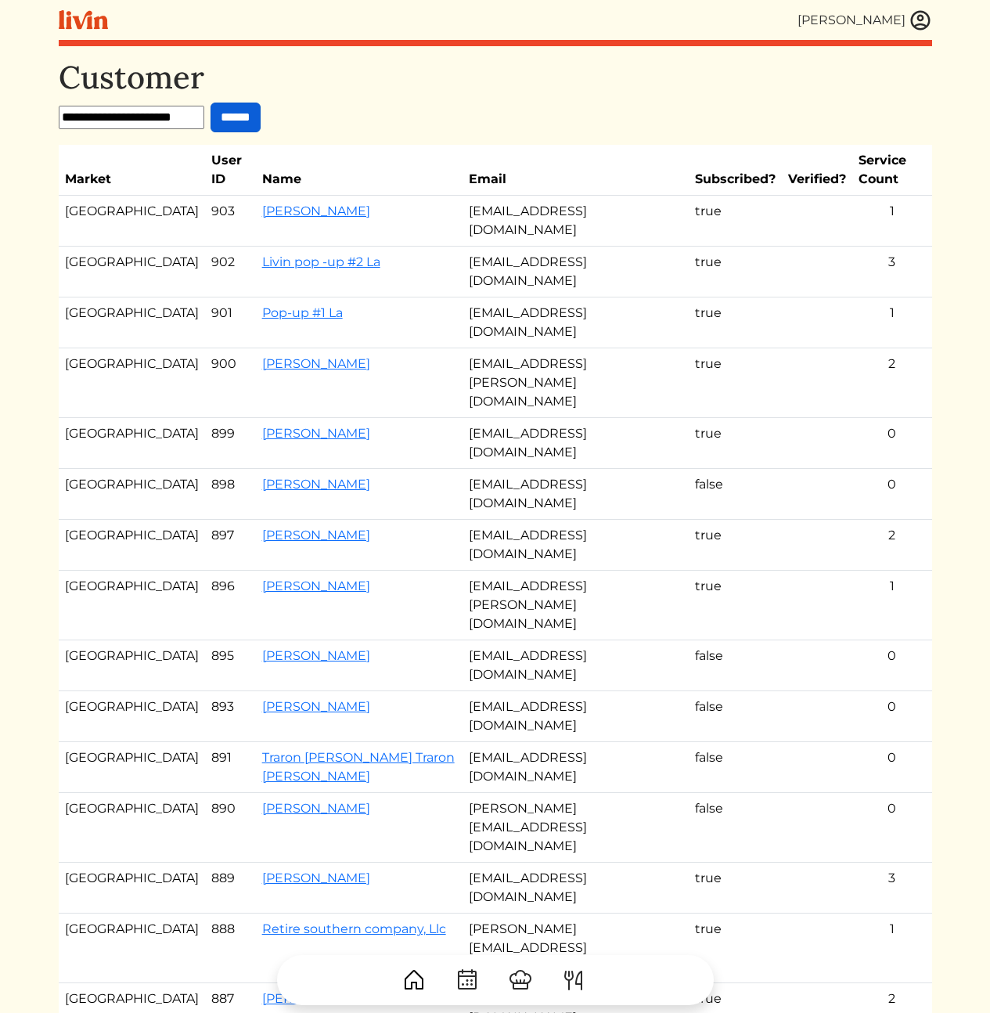
scroll to position [0, 0]
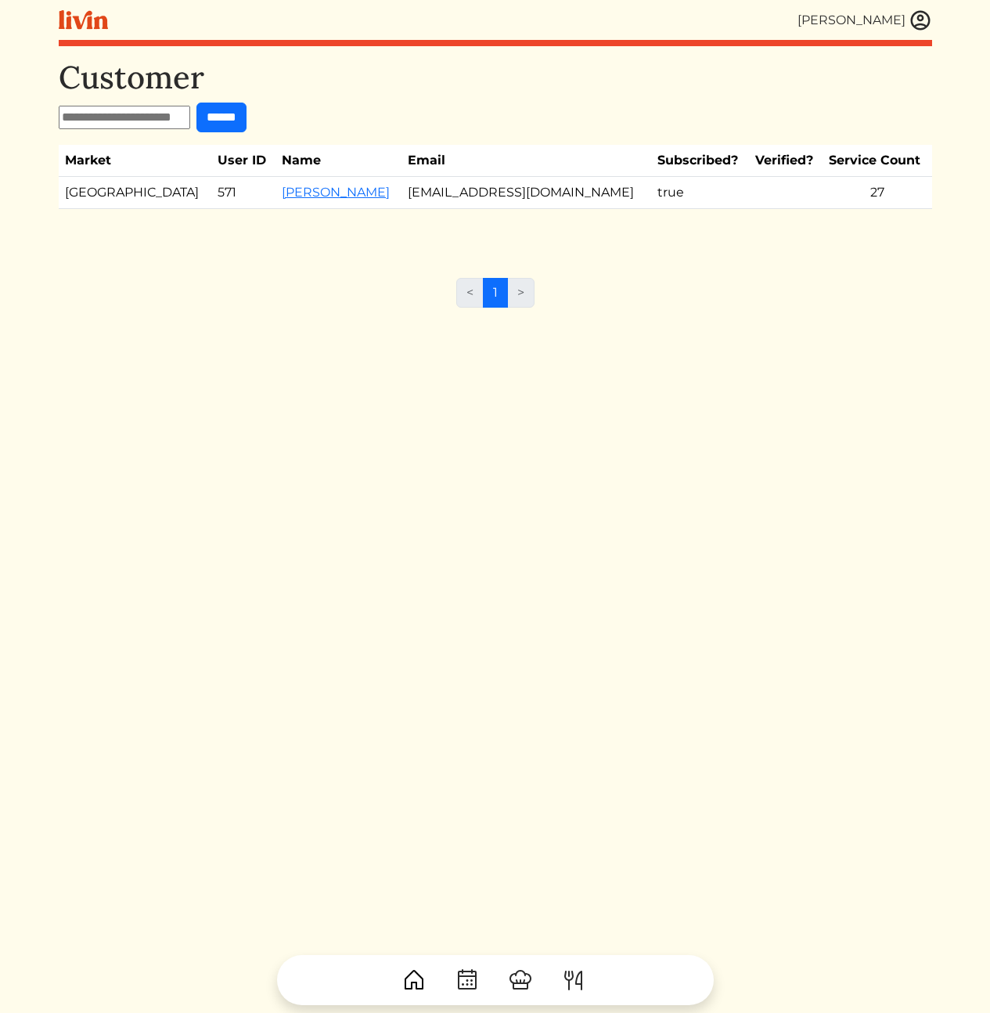
click at [567, 104] on form "******" at bounding box center [495, 118] width 873 height 30
click at [282, 194] on link "[PERSON_NAME]" at bounding box center [336, 192] width 108 height 15
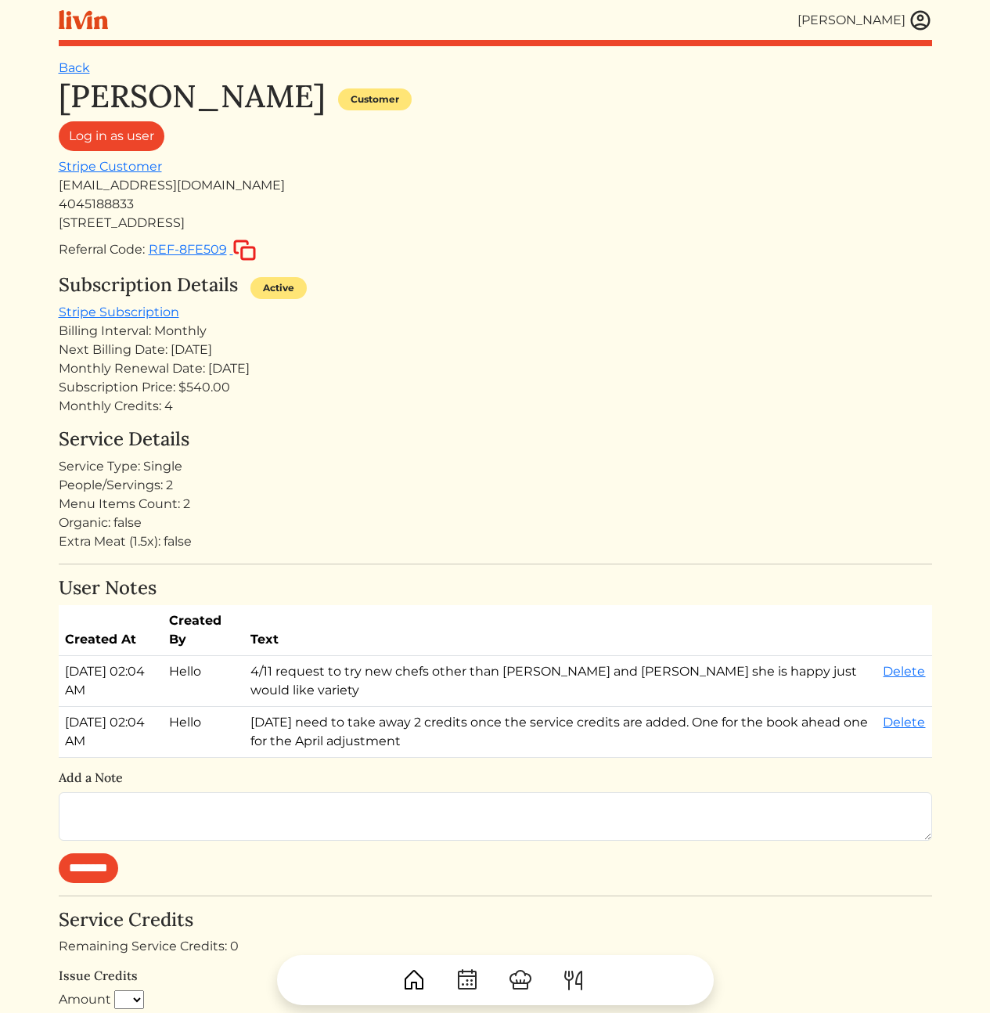
click at [552, 306] on div "Subscription Details Active Stripe Subscription Billing Interval: Monthly Next …" at bounding box center [495, 345] width 873 height 142
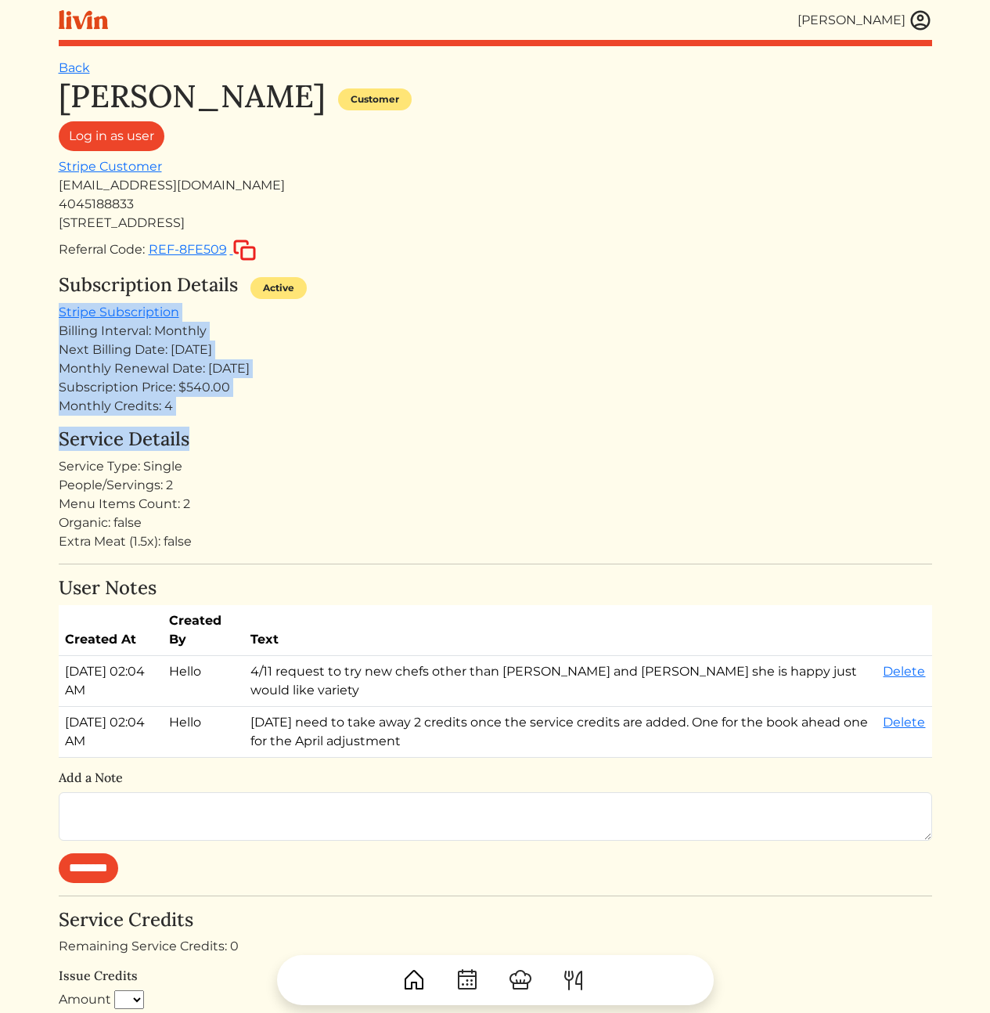
drag, startPoint x: 489, startPoint y: 376, endPoint x: 496, endPoint y: 460, distance: 84.0
drag, startPoint x: 523, startPoint y: 483, endPoint x: 490, endPoint y: 316, distance: 169.9
click at [490, 316] on div "Subscription Details Active Stripe Subscription Billing Interval: Monthly Next …" at bounding box center [495, 345] width 873 height 142
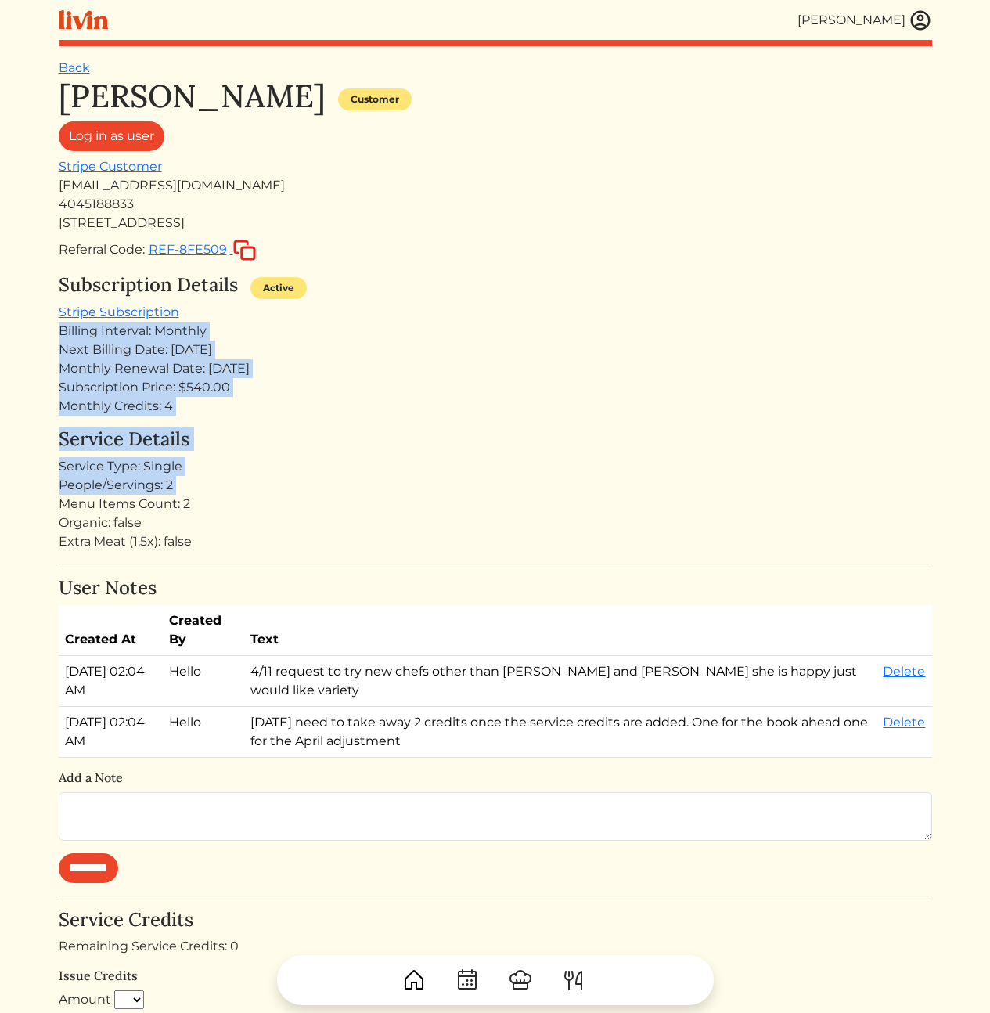
drag, startPoint x: 489, startPoint y: 321, endPoint x: 469, endPoint y: 509, distance: 189.7
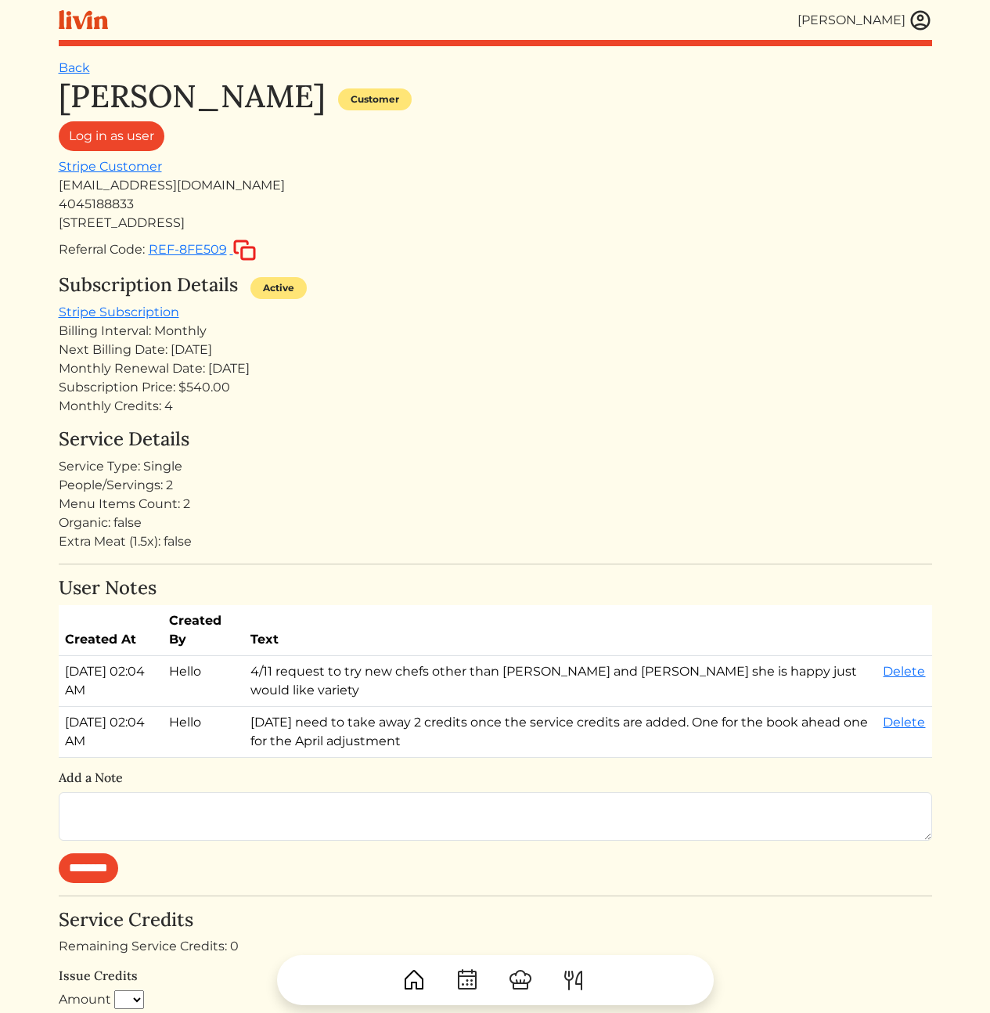
drag, startPoint x: 477, startPoint y: 517, endPoint x: 487, endPoint y: 511, distance: 11.3
click at [479, 515] on div "Organic: false" at bounding box center [495, 522] width 873 height 19
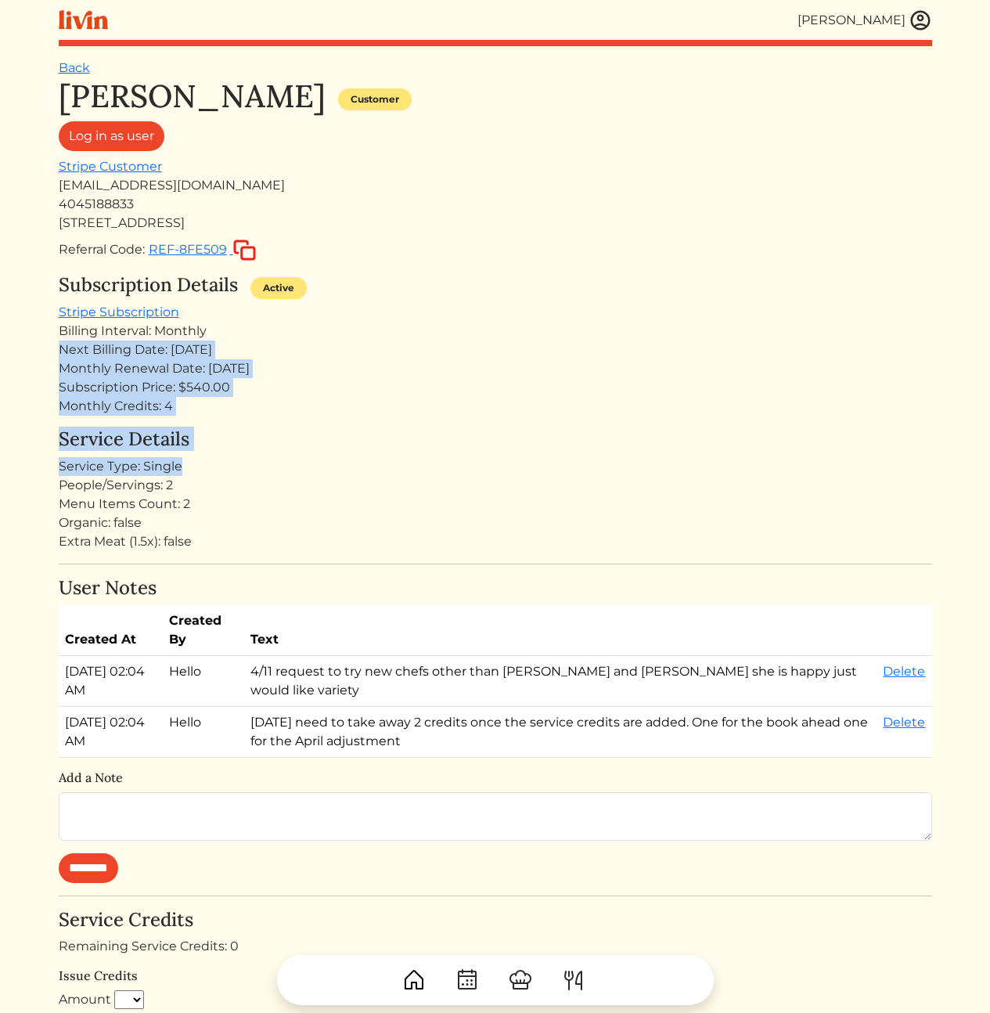
drag, startPoint x: 495, startPoint y: 455, endPoint x: 454, endPoint y: 324, distance: 137.6
click at [454, 324] on div "Billing Interval: Monthly" at bounding box center [495, 331] width 873 height 19
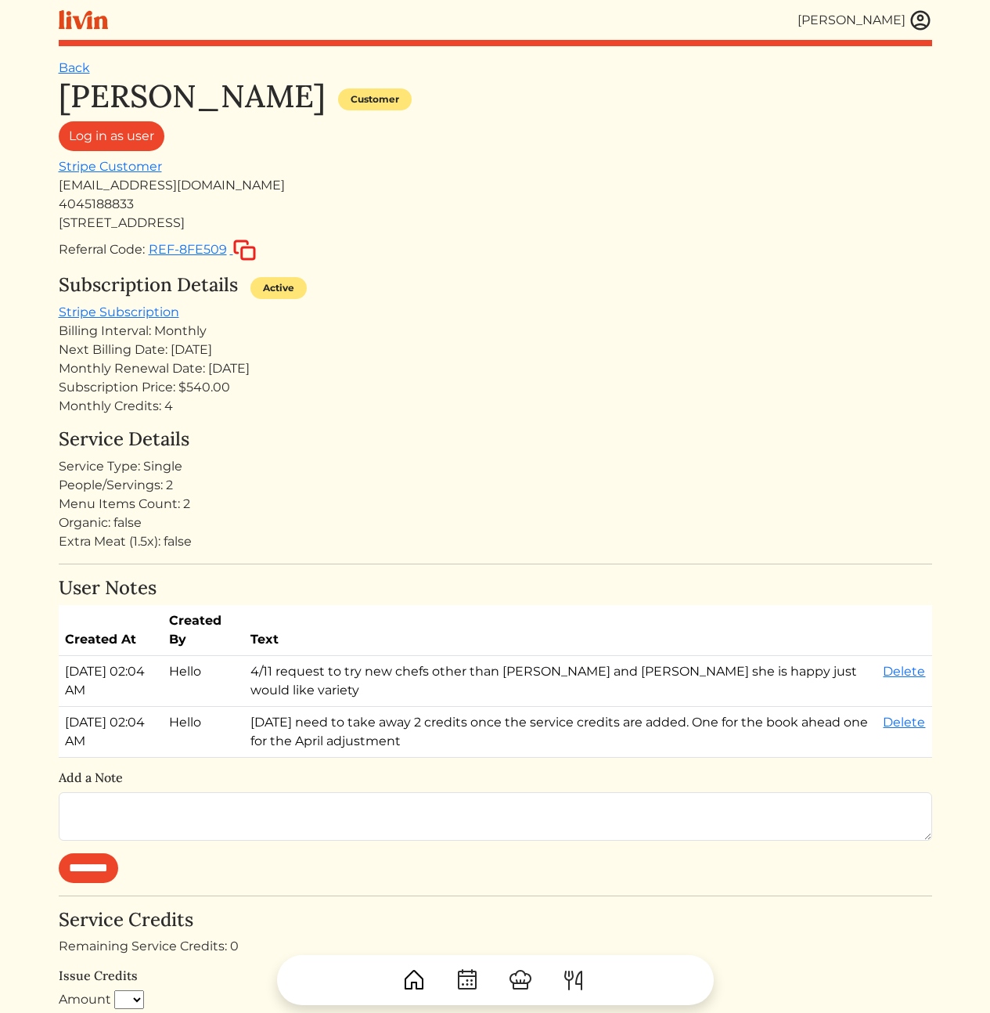
click at [613, 430] on h4 "Service Details" at bounding box center [495, 439] width 873 height 23
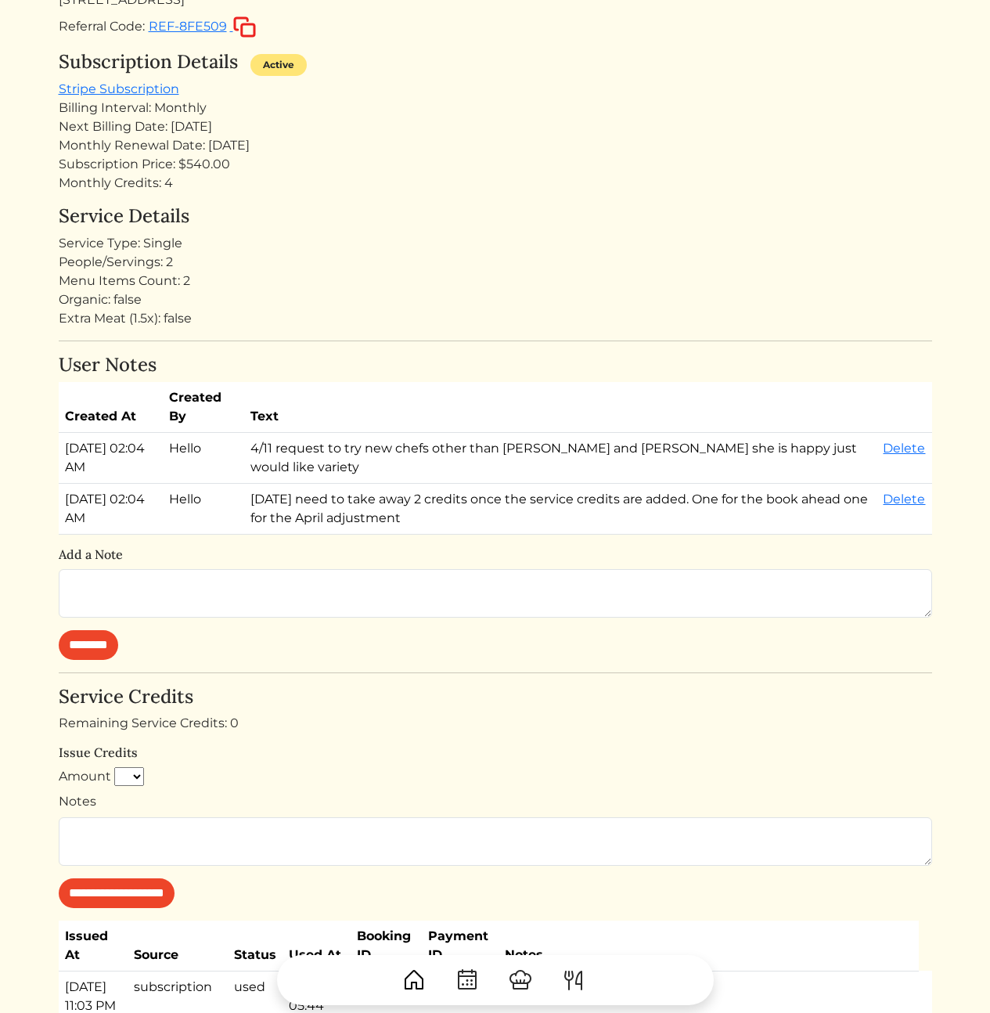
click at [574, 189] on div "Monthly Credits: 4" at bounding box center [495, 183] width 873 height 19
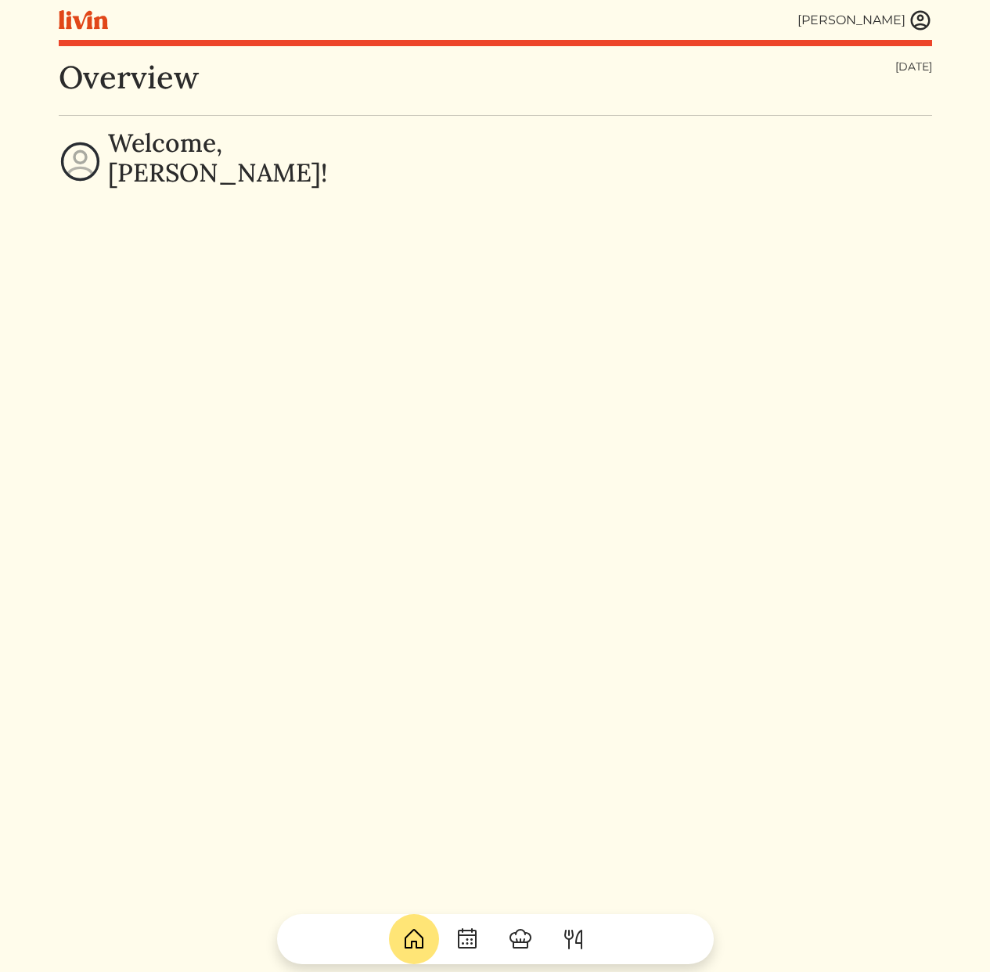
click at [915, 21] on img at bounding box center [920, 20] width 23 height 23
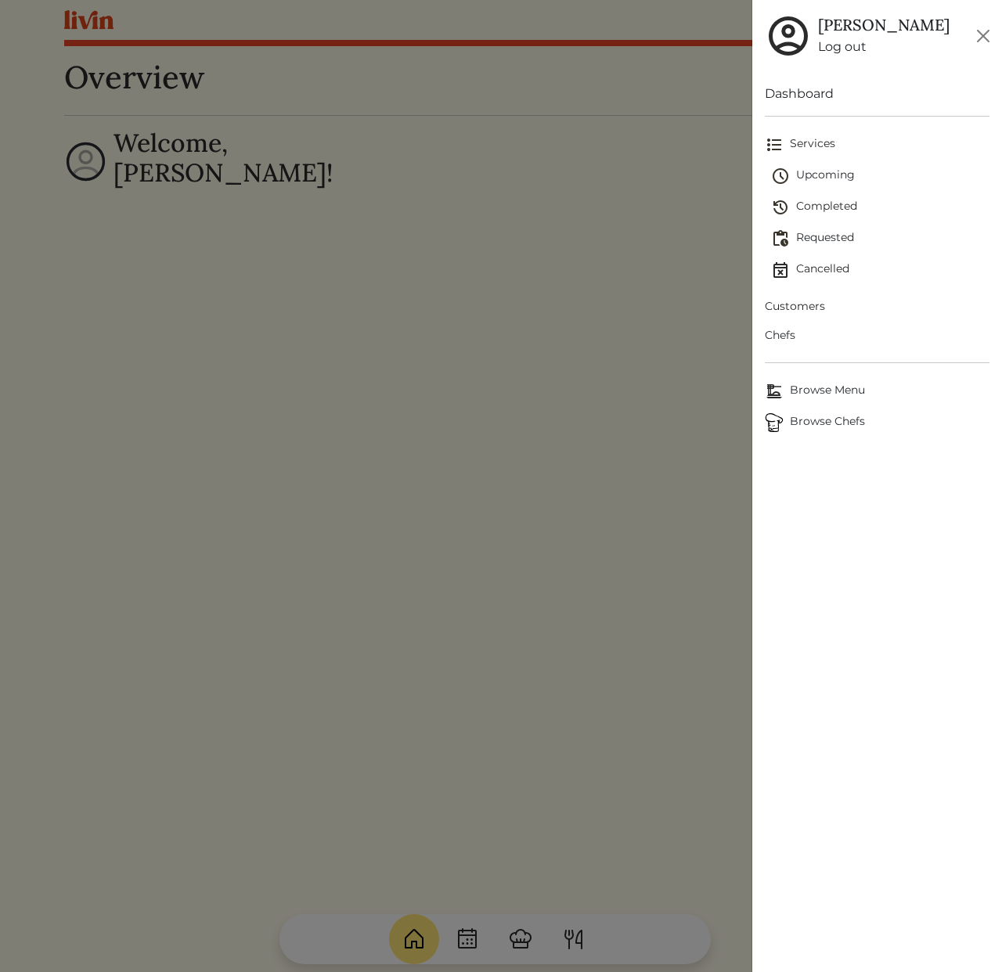
click at [801, 308] on span "Customers" at bounding box center [877, 306] width 225 height 16
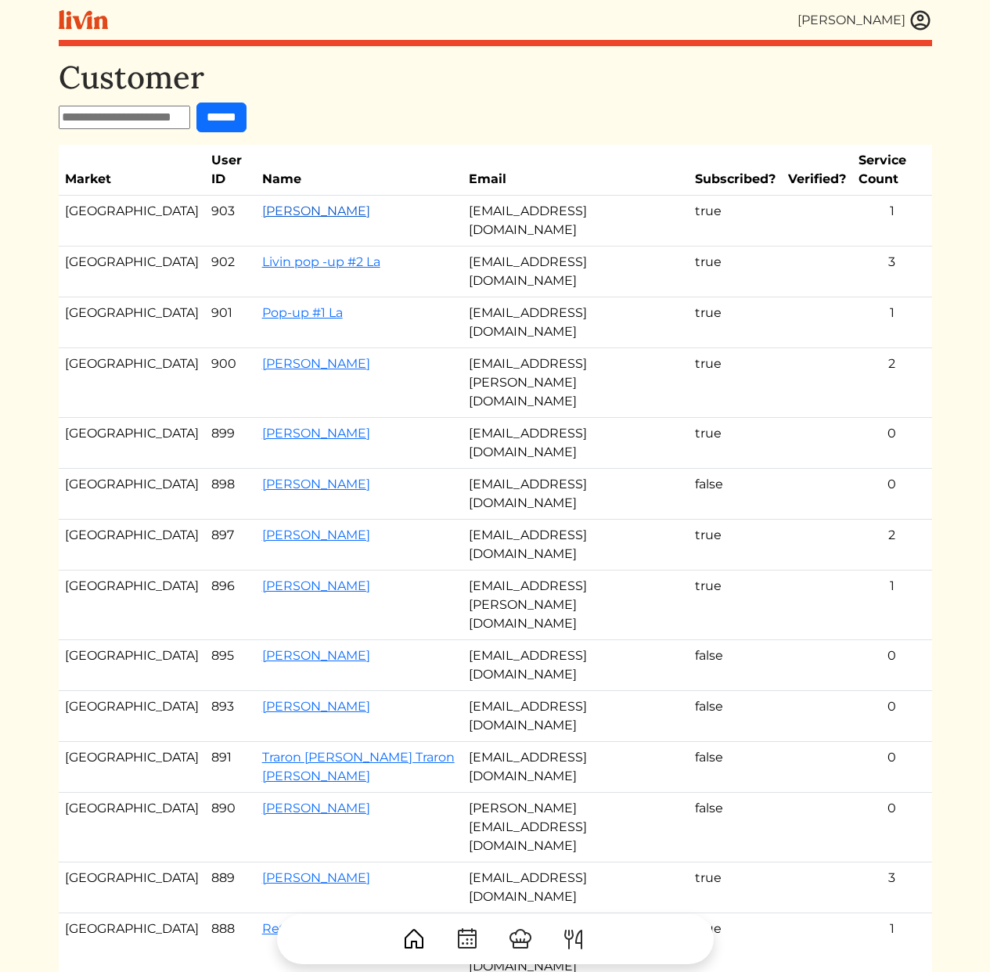
click at [262, 203] on link "[PERSON_NAME]" at bounding box center [316, 210] width 108 height 15
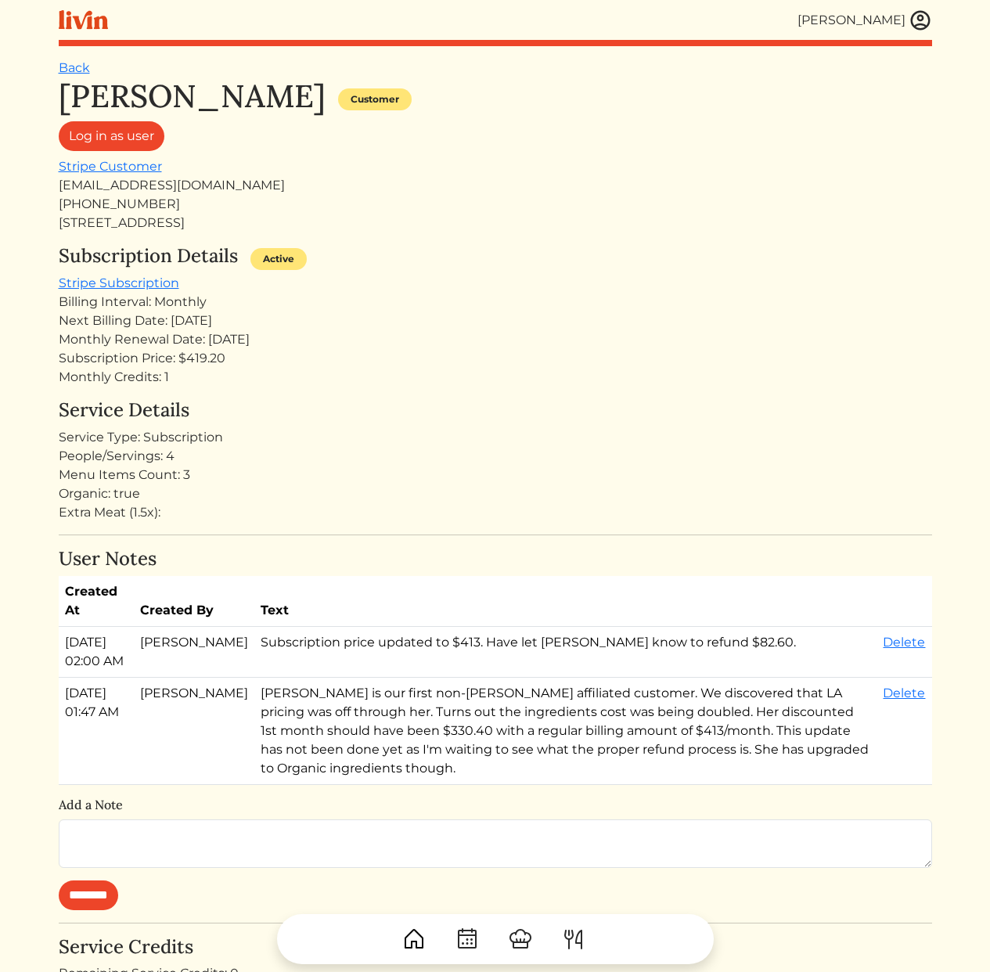
click at [512, 228] on div "[STREET_ADDRESS]" at bounding box center [495, 223] width 873 height 19
drag, startPoint x: 205, startPoint y: 308, endPoint x: 296, endPoint y: 408, distance: 135.2
click at [282, 399] on div "[PERSON_NAME] Customer Log in as user Stripe Customer [EMAIL_ADDRESS][DOMAIN_NA…" at bounding box center [495, 743] width 873 height 1332
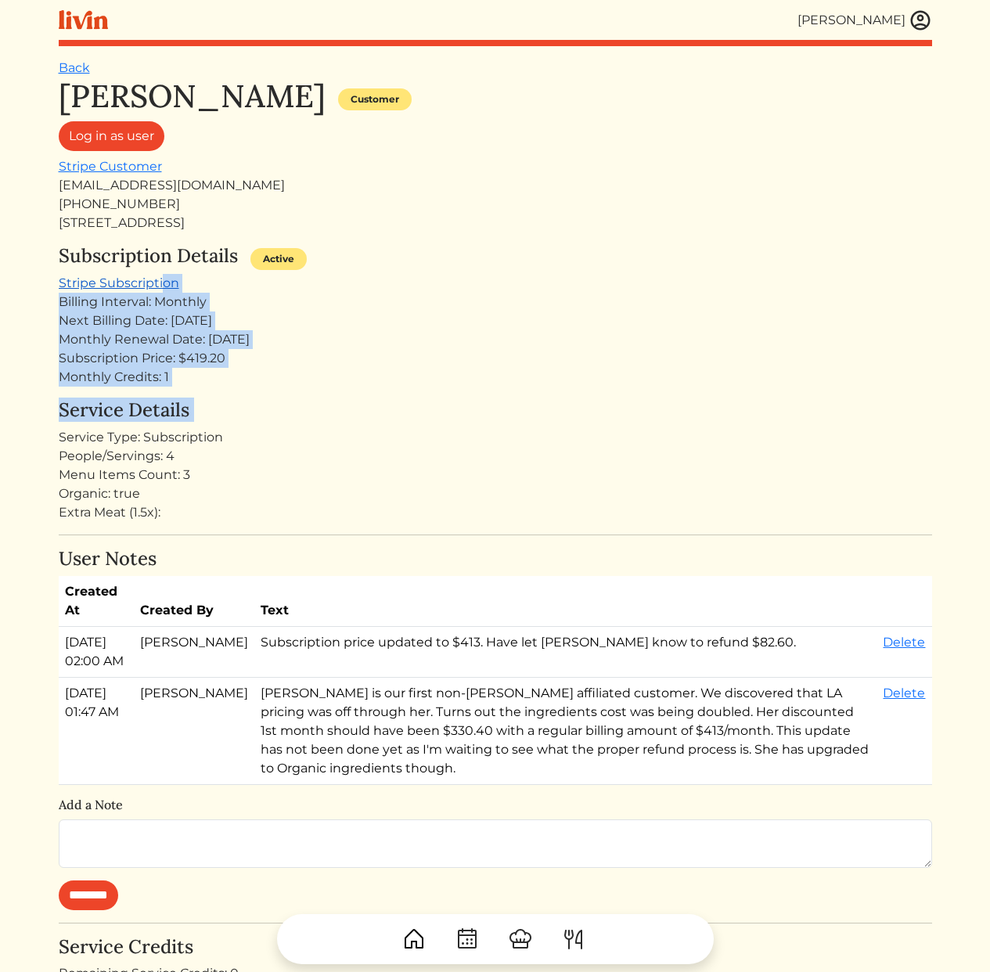
drag, startPoint x: 252, startPoint y: 351, endPoint x: 160, endPoint y: 282, distance: 114.6
click at [160, 282] on div "[PERSON_NAME] Customer Log in as user Stripe Customer [EMAIL_ADDRESS][DOMAIN_NA…" at bounding box center [495, 743] width 873 height 1332
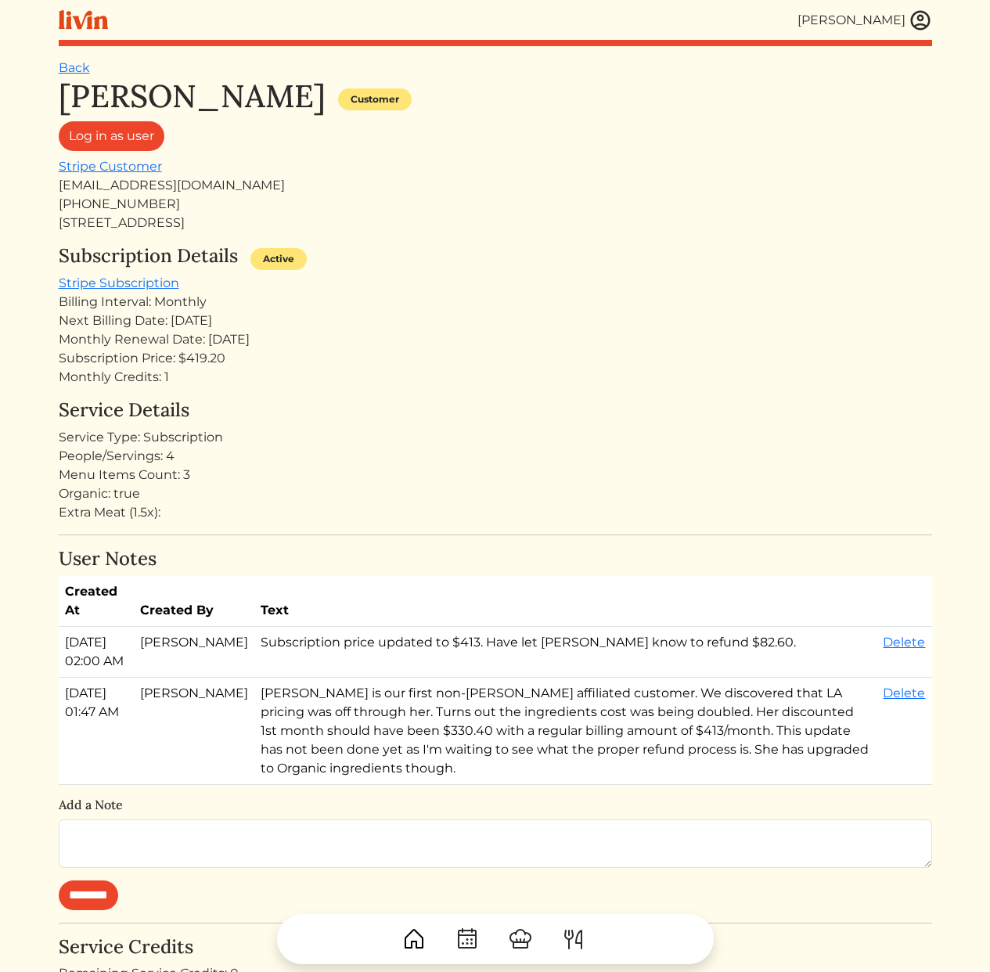
click at [268, 336] on div "Monthly Renewal Date: [DATE]" at bounding box center [495, 339] width 873 height 19
click at [313, 377] on div "Monthly Credits: 1" at bounding box center [495, 377] width 873 height 19
